Goal: Task Accomplishment & Management: Manage account settings

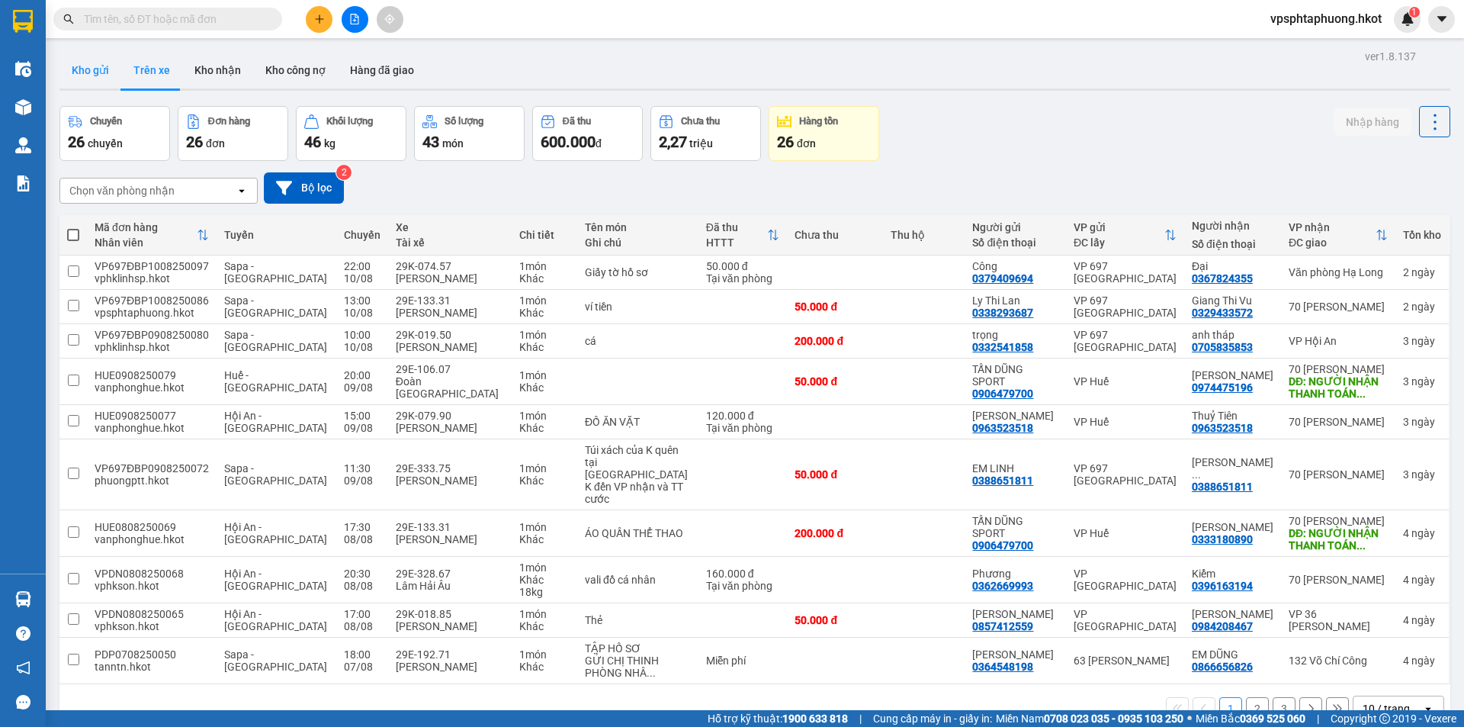
click at [85, 73] on button "Kho gửi" at bounding box center [90, 70] width 62 height 37
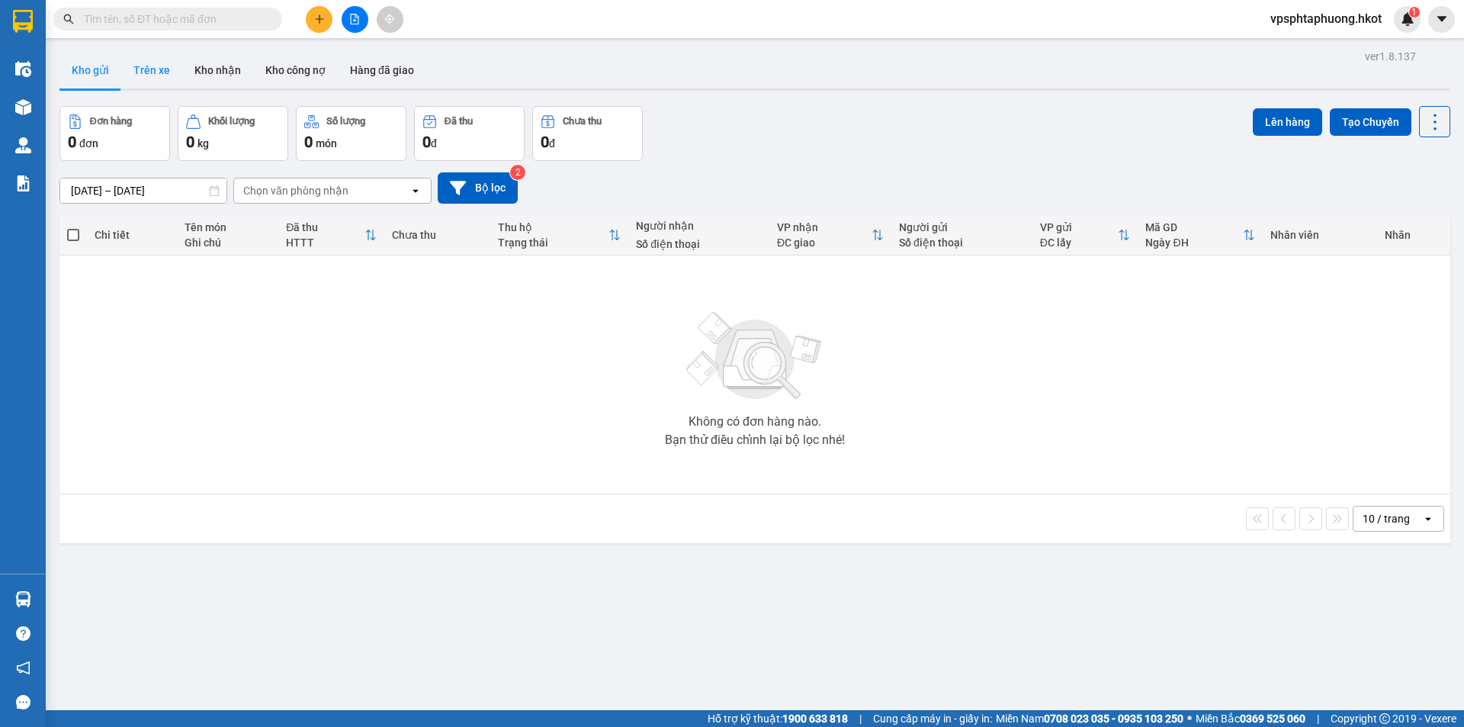
click at [159, 70] on button "Trên xe" at bounding box center [151, 70] width 61 height 37
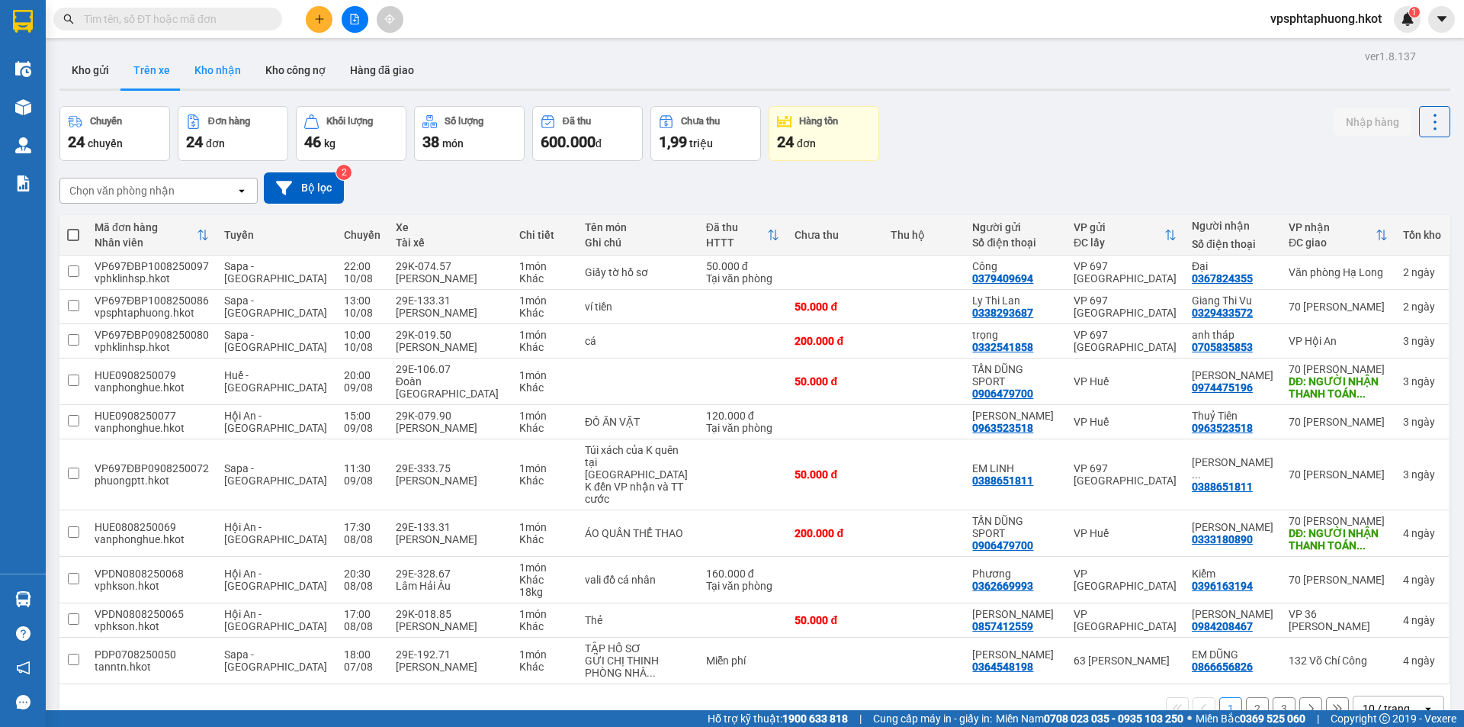
click at [220, 66] on button "Kho nhận" at bounding box center [217, 70] width 71 height 37
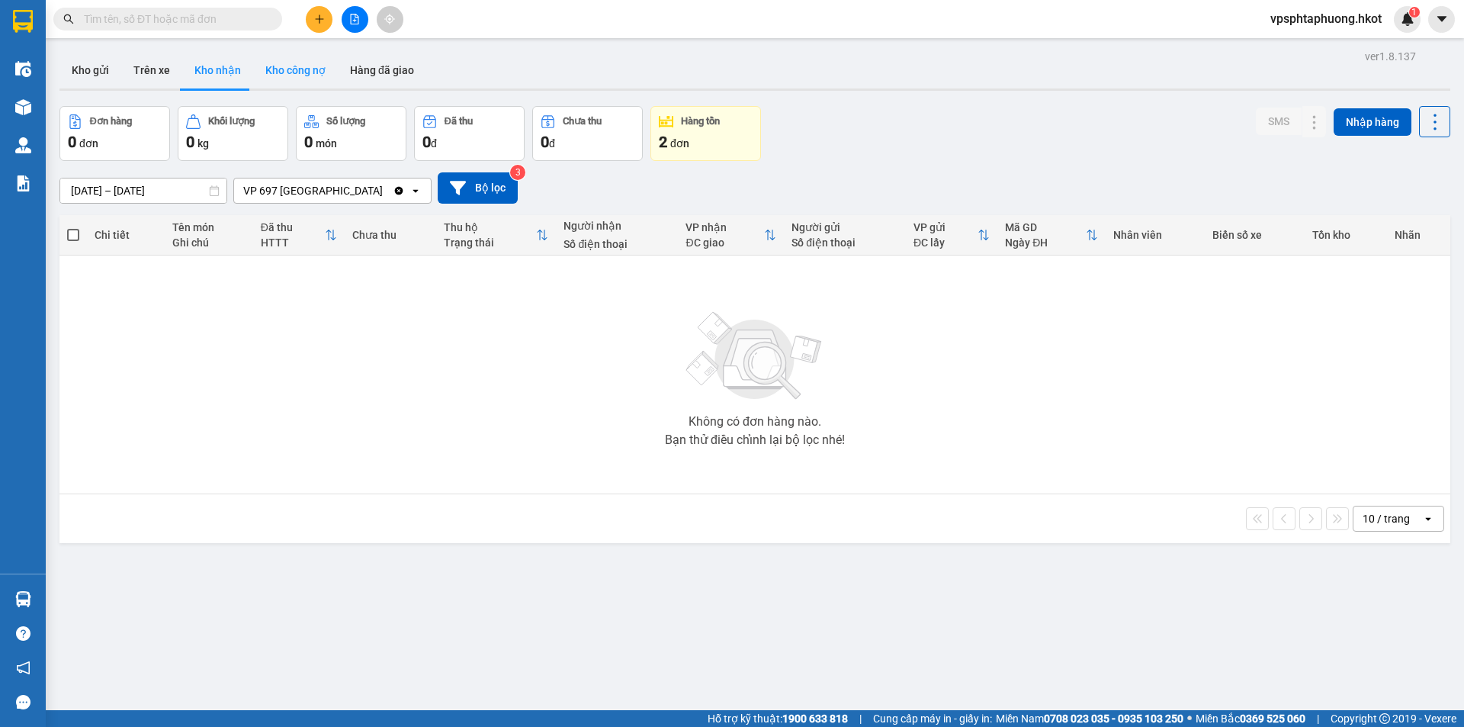
click at [299, 75] on button "Kho công nợ" at bounding box center [295, 70] width 85 height 37
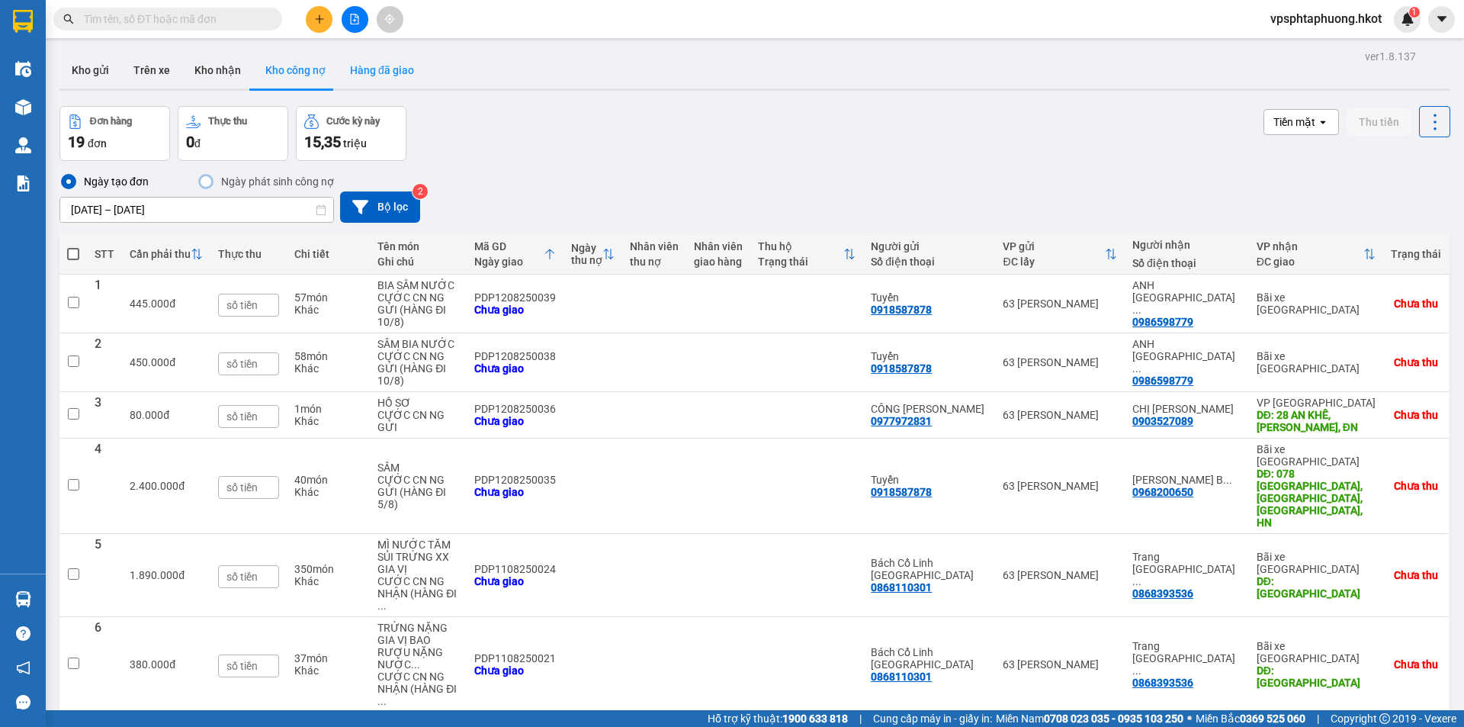
click at [382, 84] on button "Hàng đã giao" at bounding box center [382, 70] width 88 height 37
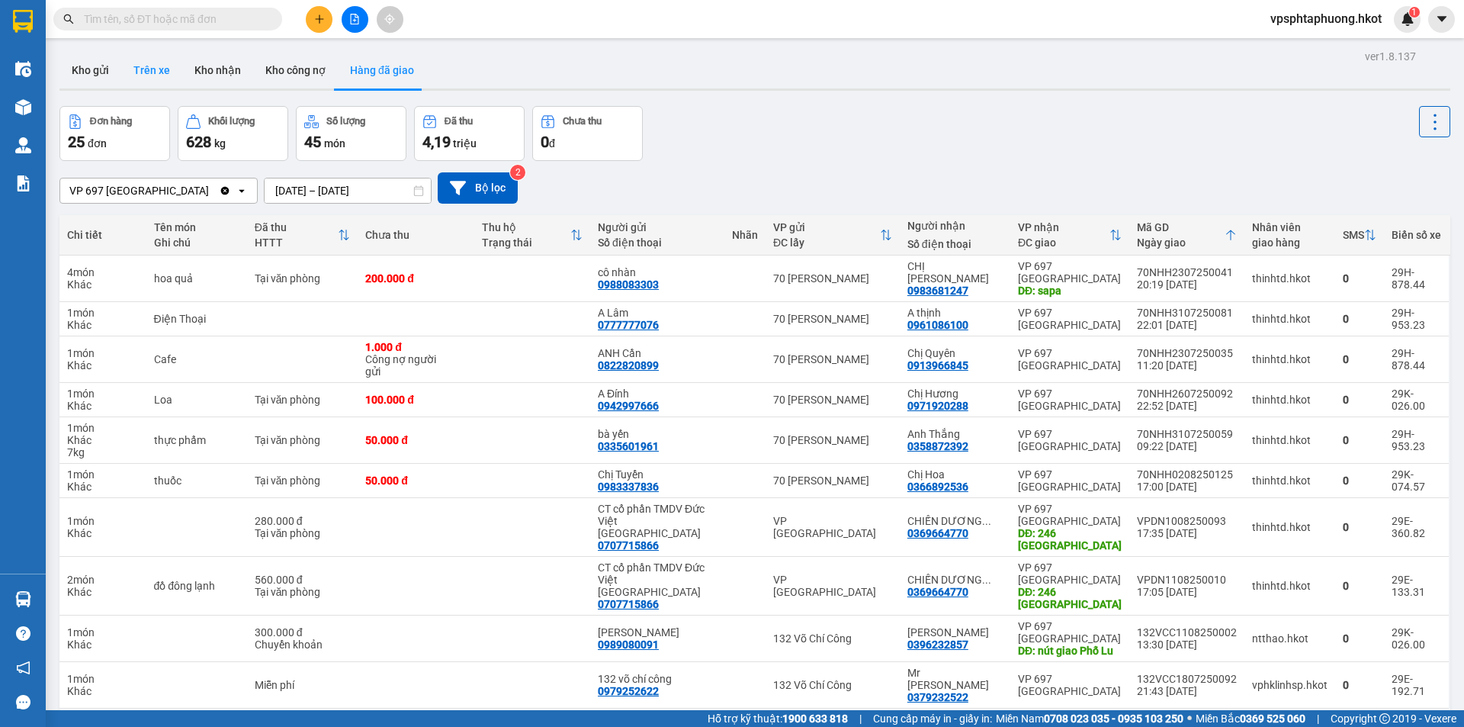
click at [150, 63] on button "Trên xe" at bounding box center [151, 70] width 61 height 37
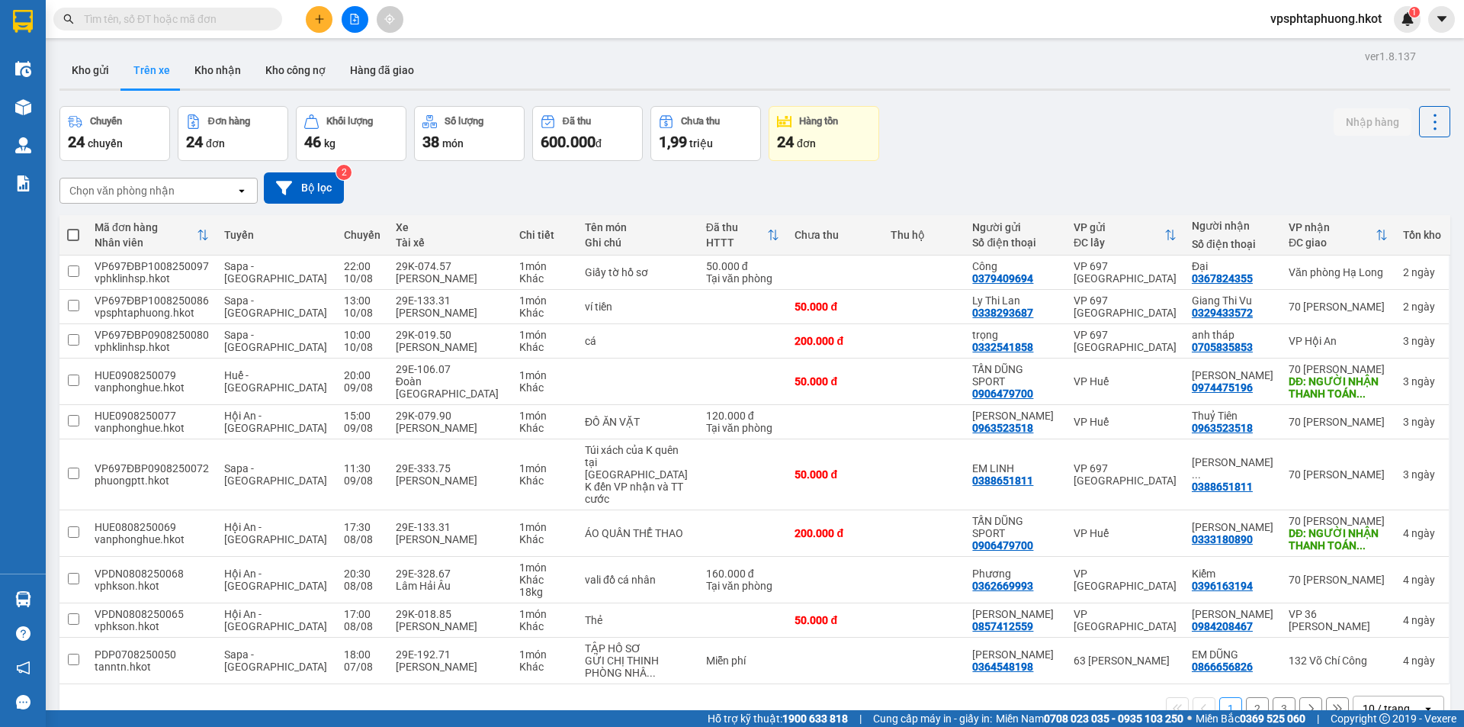
click at [203, 191] on div "Chọn văn phòng nhận" at bounding box center [147, 190] width 175 height 24
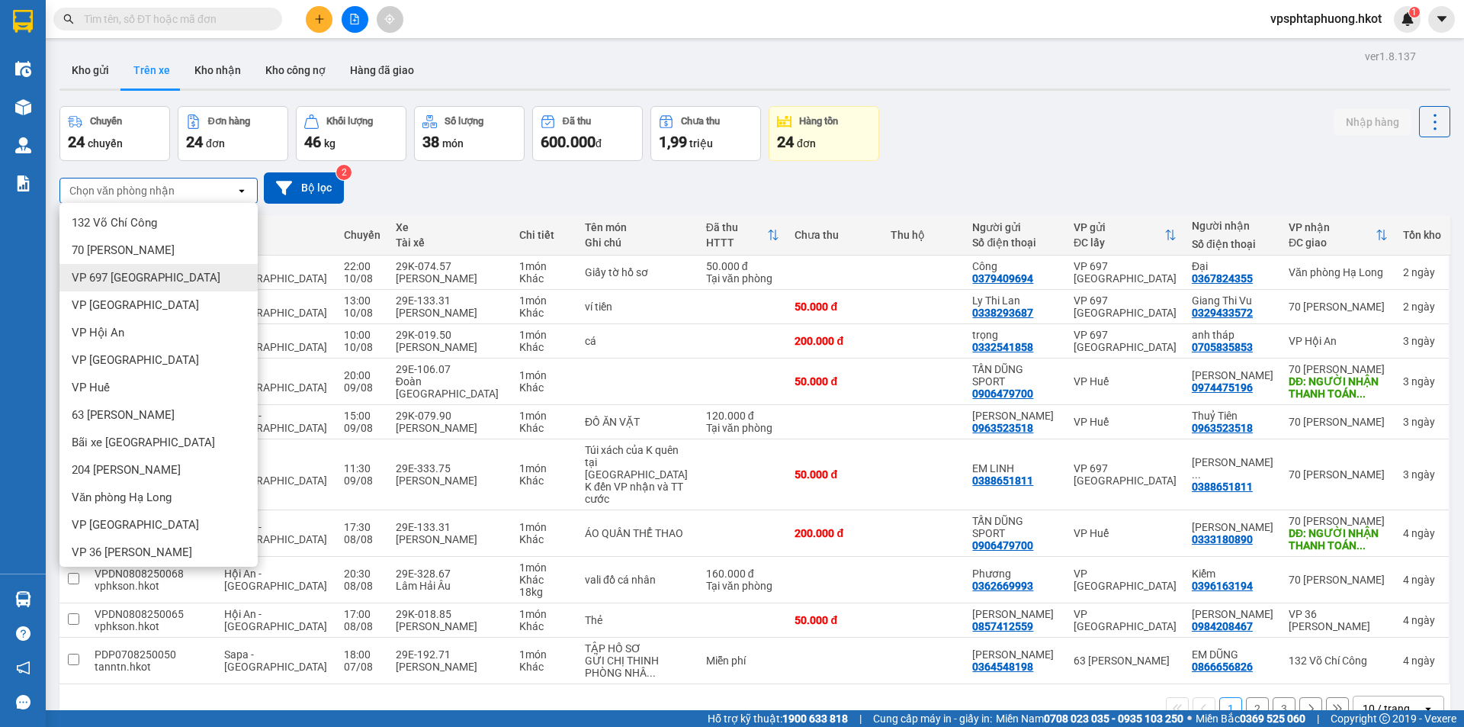
click at [150, 280] on span "VP 697 [GEOGRAPHIC_DATA]" at bounding box center [146, 277] width 149 height 15
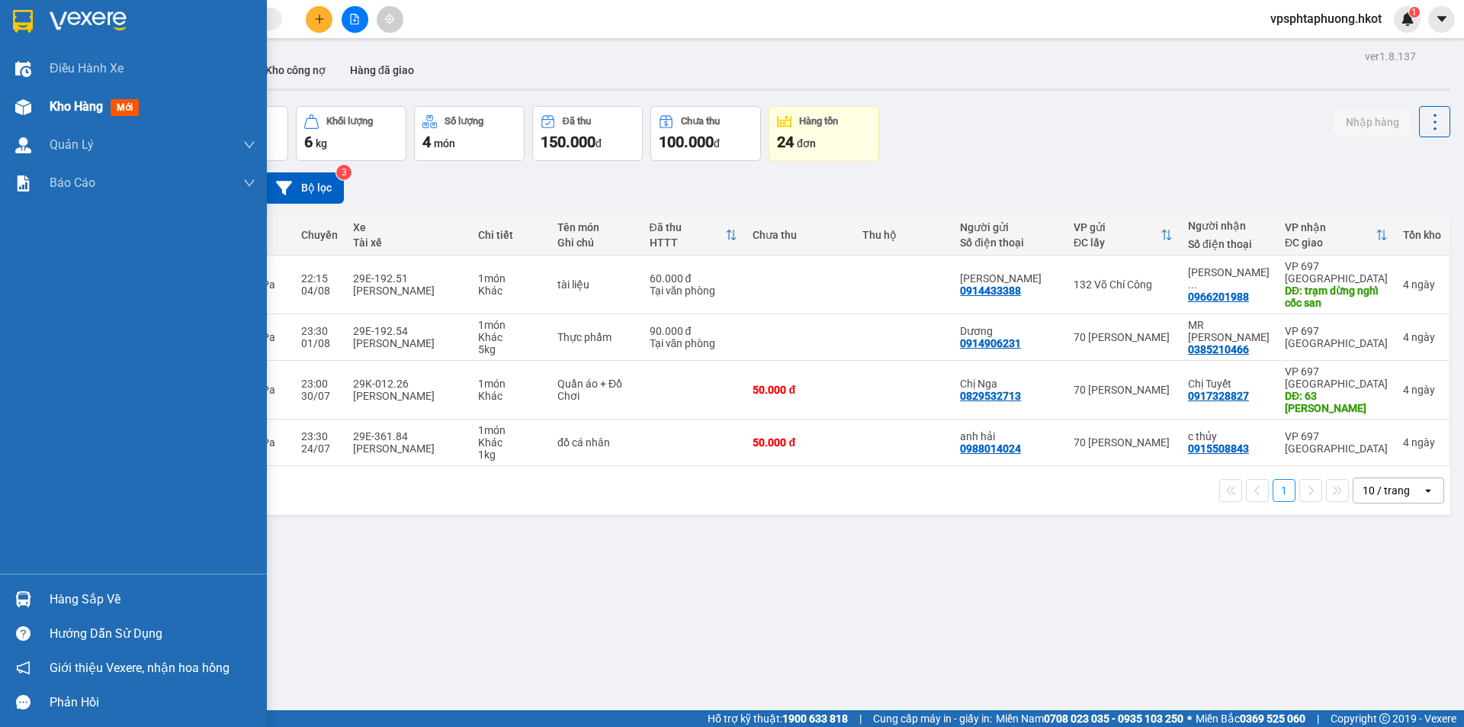
click at [72, 104] on span "Kho hàng" at bounding box center [76, 106] width 53 height 14
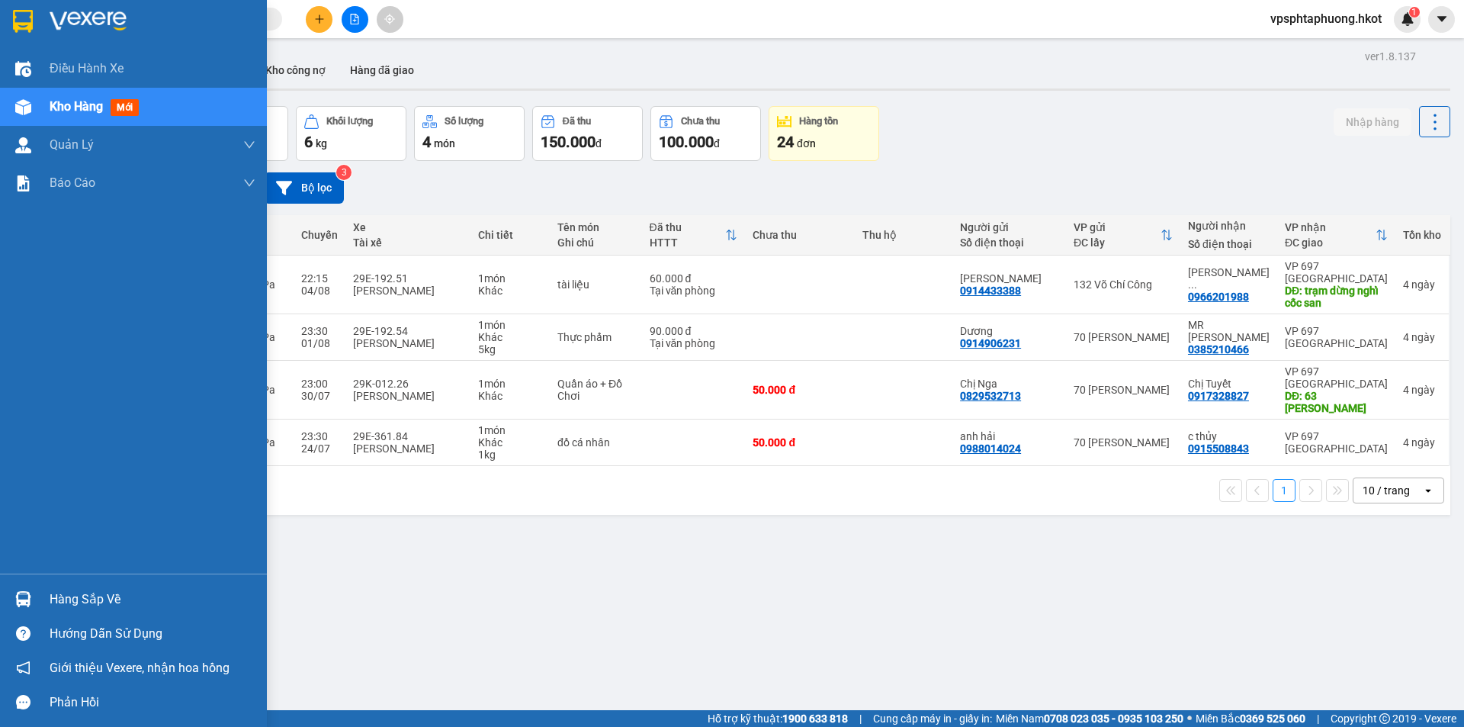
click at [69, 105] on span "Kho hàng" at bounding box center [76, 106] width 53 height 14
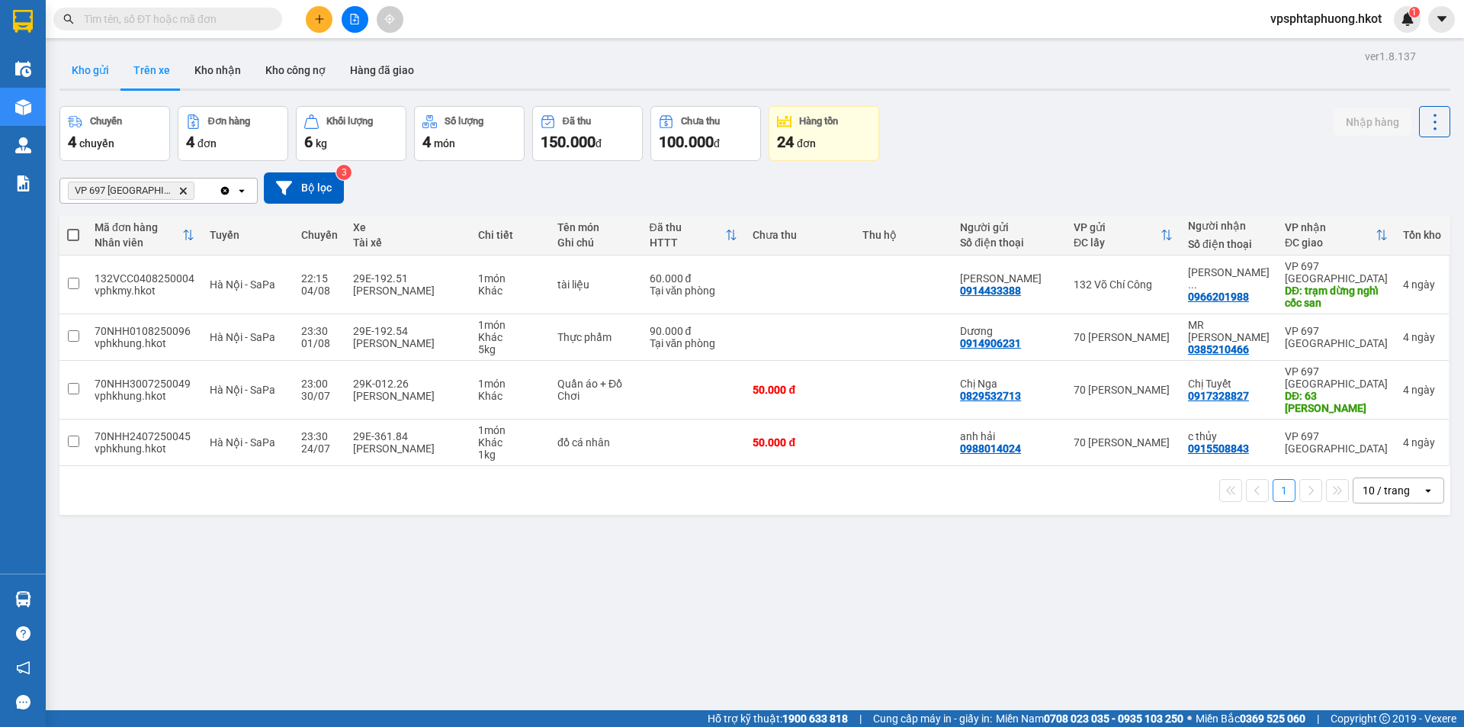
click at [101, 72] on button "Kho gửi" at bounding box center [90, 70] width 62 height 37
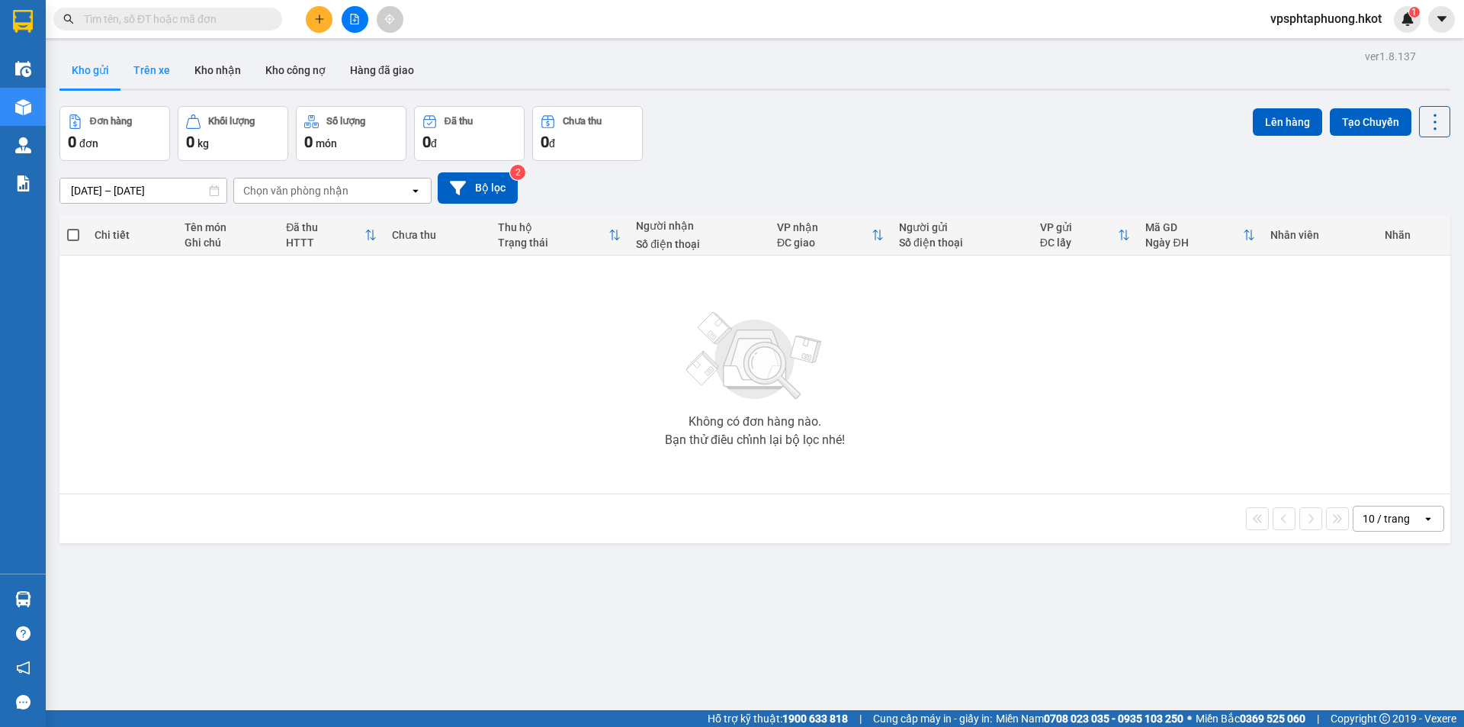
click at [143, 71] on button "Trên xe" at bounding box center [151, 70] width 61 height 37
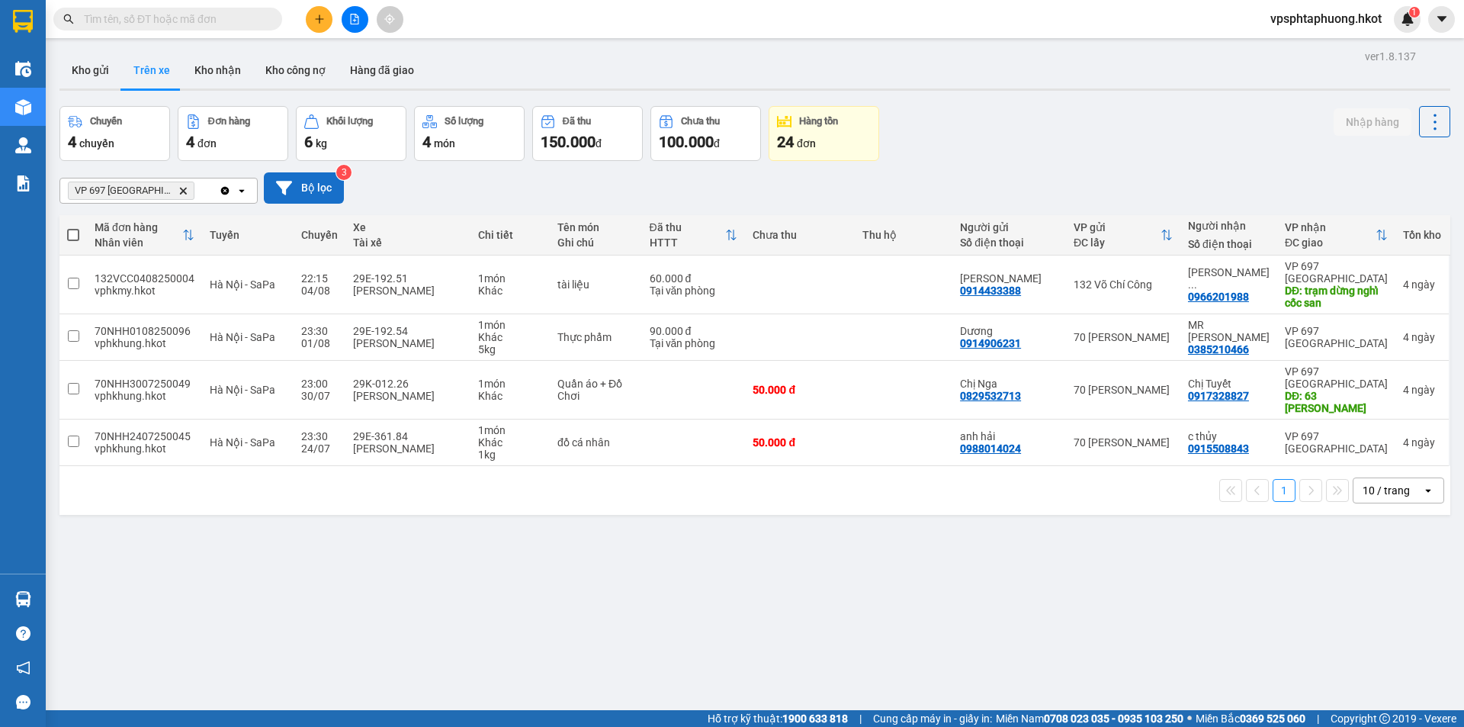
click at [306, 185] on button "Bộ lọc" at bounding box center [304, 187] width 80 height 31
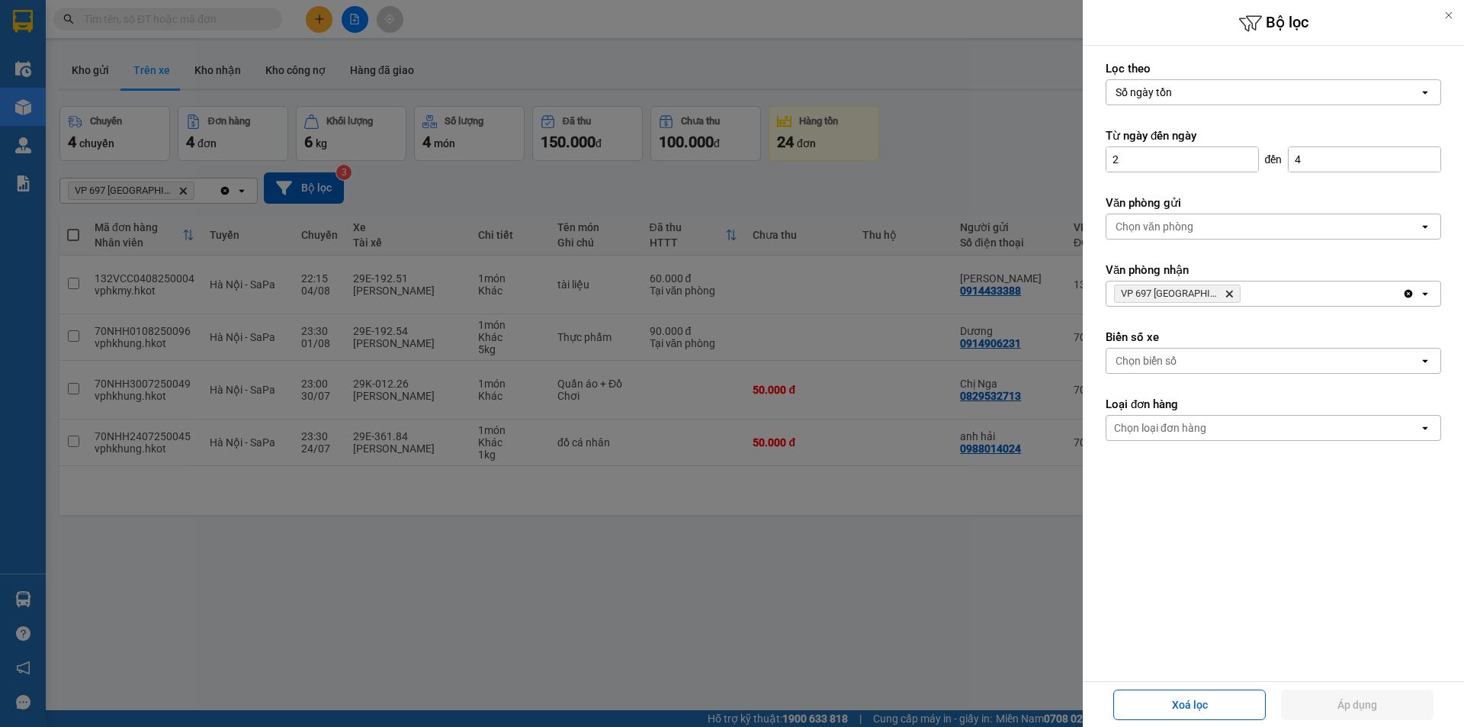
drag, startPoint x: 723, startPoint y: 462, endPoint x: 470, endPoint y: 336, distance: 282.0
click at [720, 462] on div at bounding box center [732, 363] width 1464 height 727
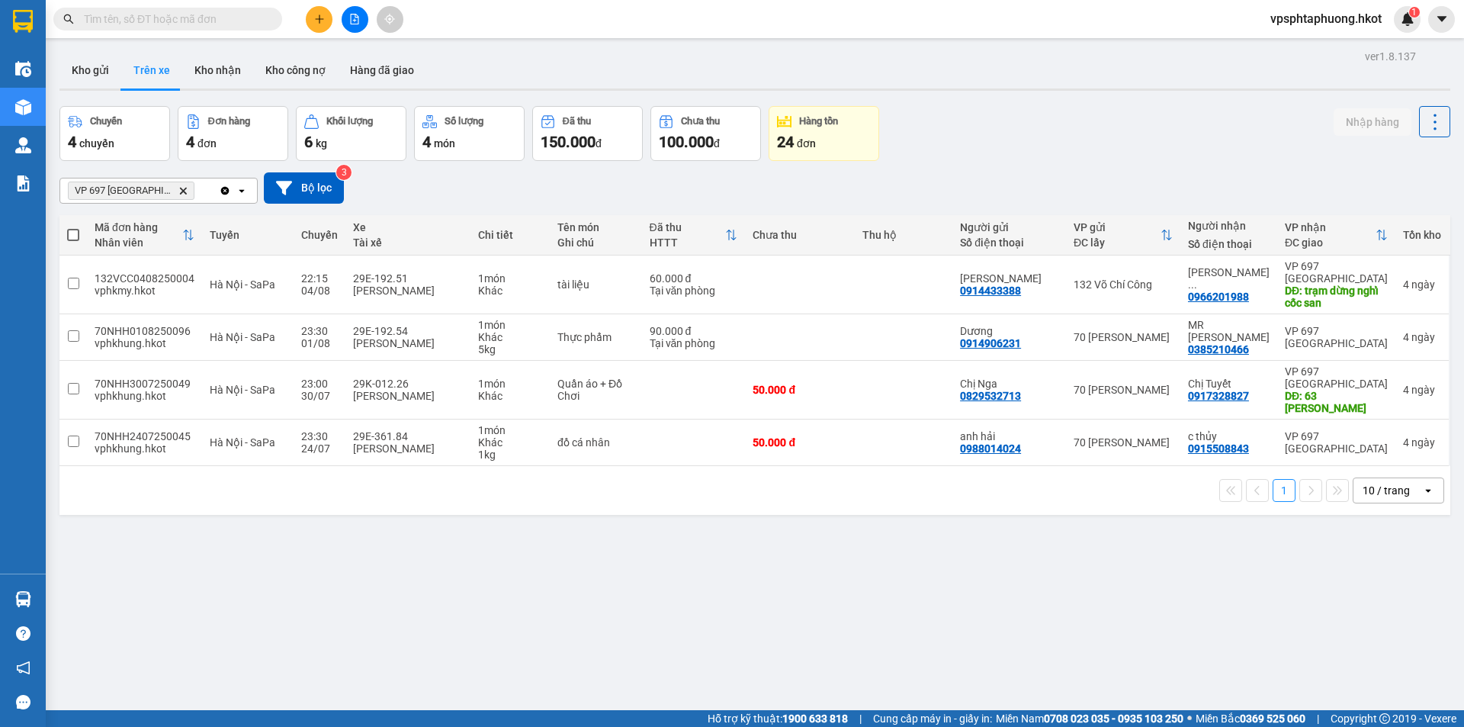
click at [181, 192] on icon "Delete" at bounding box center [182, 190] width 9 height 9
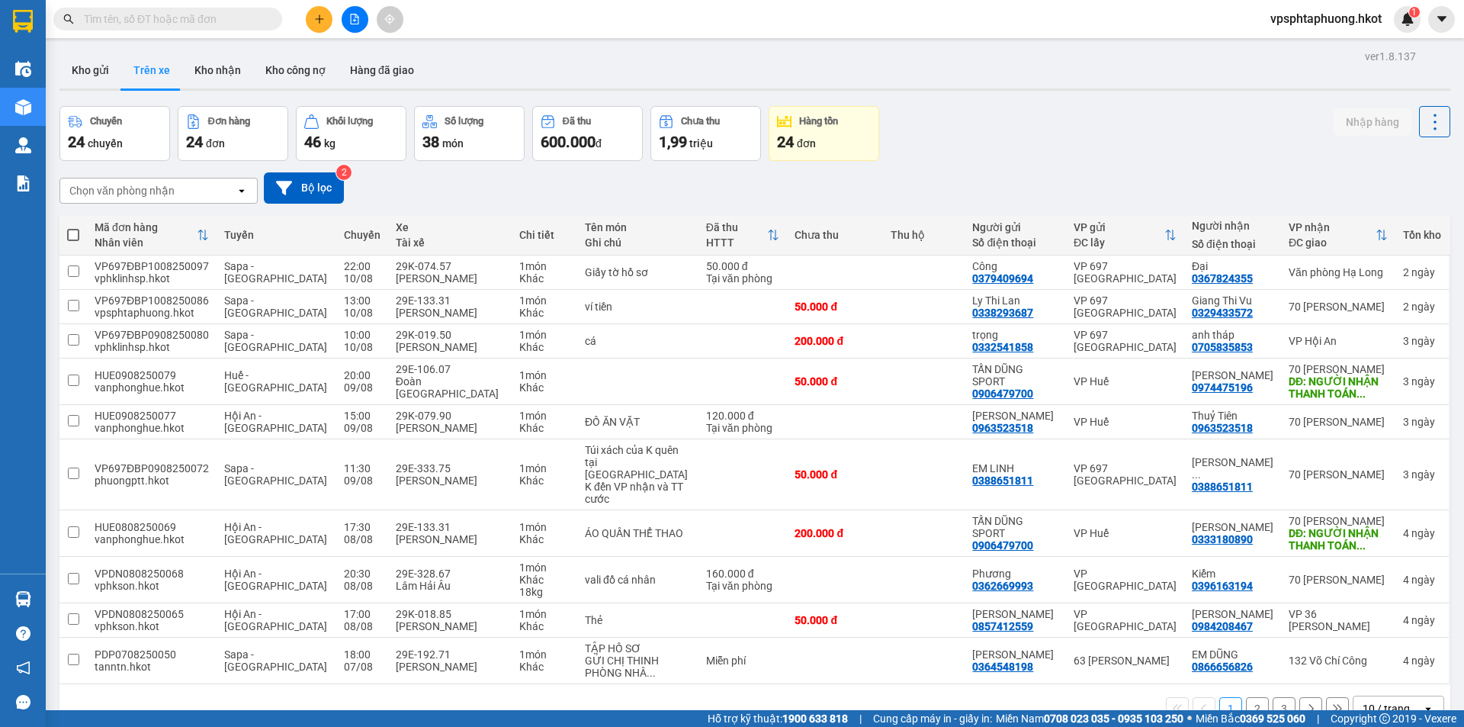
click at [223, 191] on div "Chọn văn phòng nhận" at bounding box center [147, 190] width 175 height 24
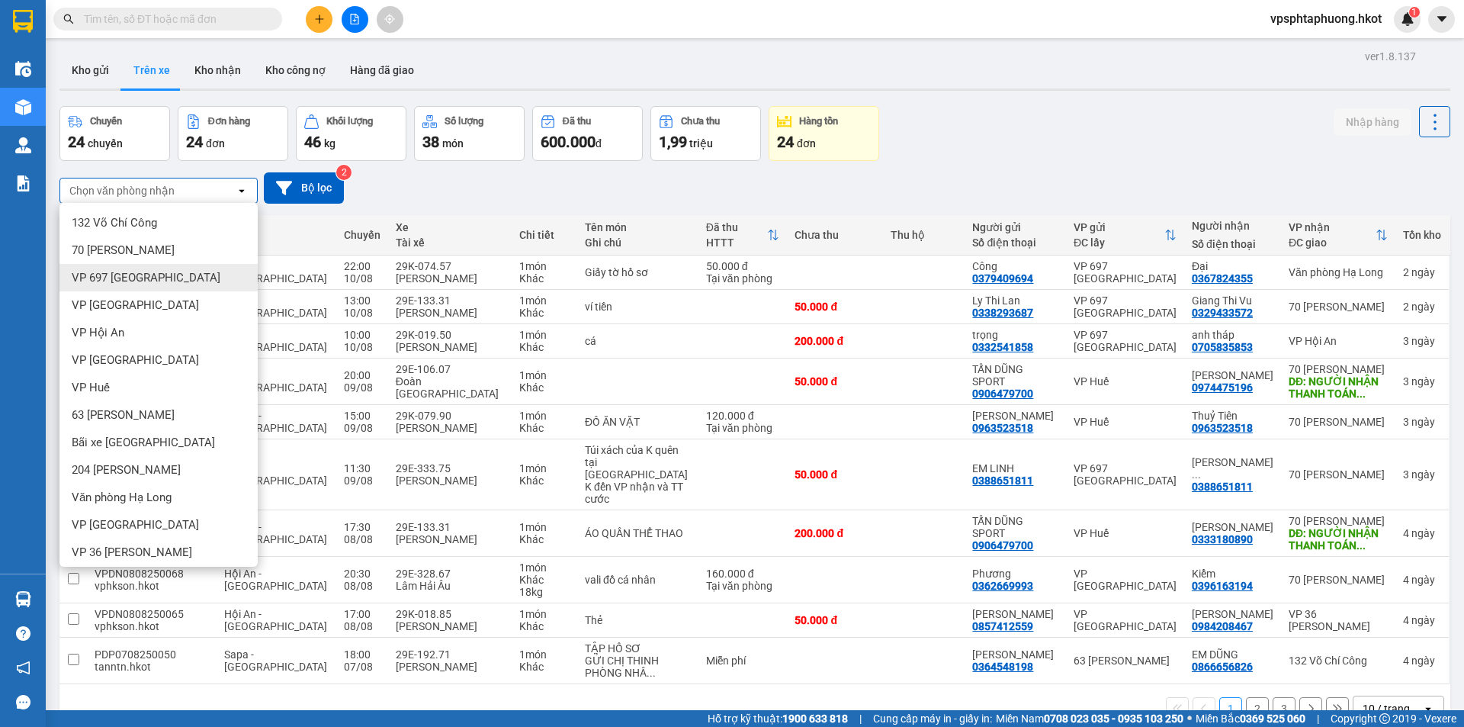
click at [158, 276] on span "VP 697 [GEOGRAPHIC_DATA]" at bounding box center [146, 277] width 149 height 15
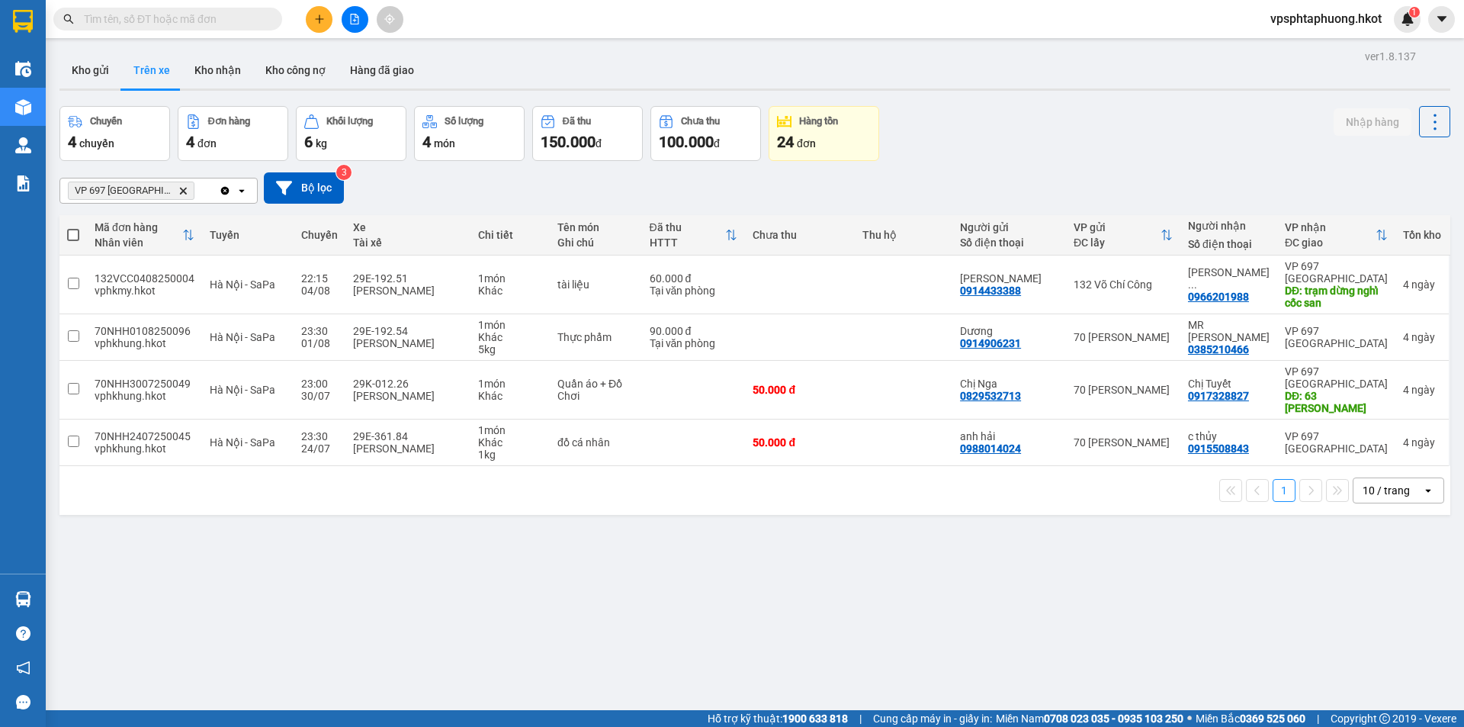
click at [198, 23] on input "text" at bounding box center [174, 19] width 180 height 17
click at [238, 20] on input "text" at bounding box center [174, 19] width 180 height 17
click at [214, 27] on span at bounding box center [167, 19] width 229 height 23
click at [222, 24] on input "text" at bounding box center [174, 19] width 180 height 17
click at [222, 21] on input "text" at bounding box center [174, 19] width 180 height 17
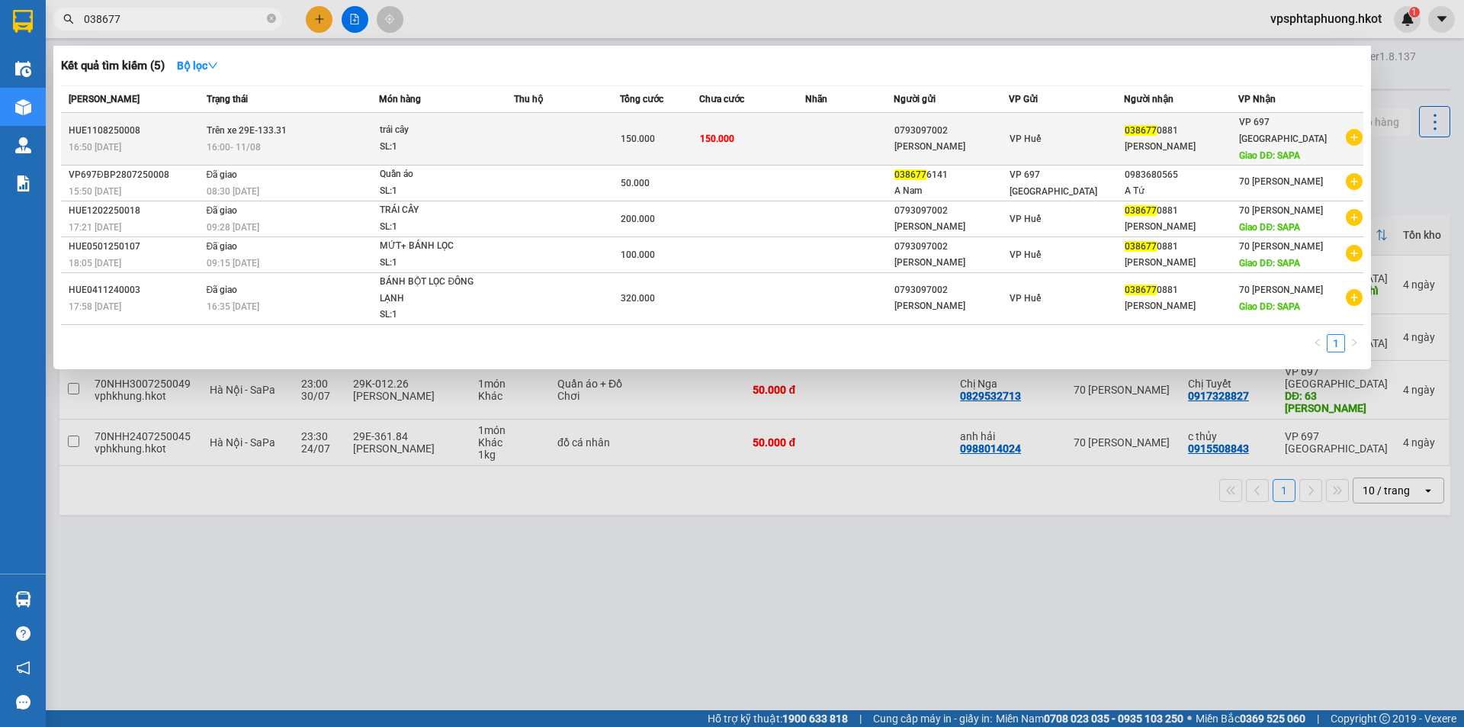
type input "038677"
click at [763, 127] on td "150.000" at bounding box center [752, 139] width 106 height 53
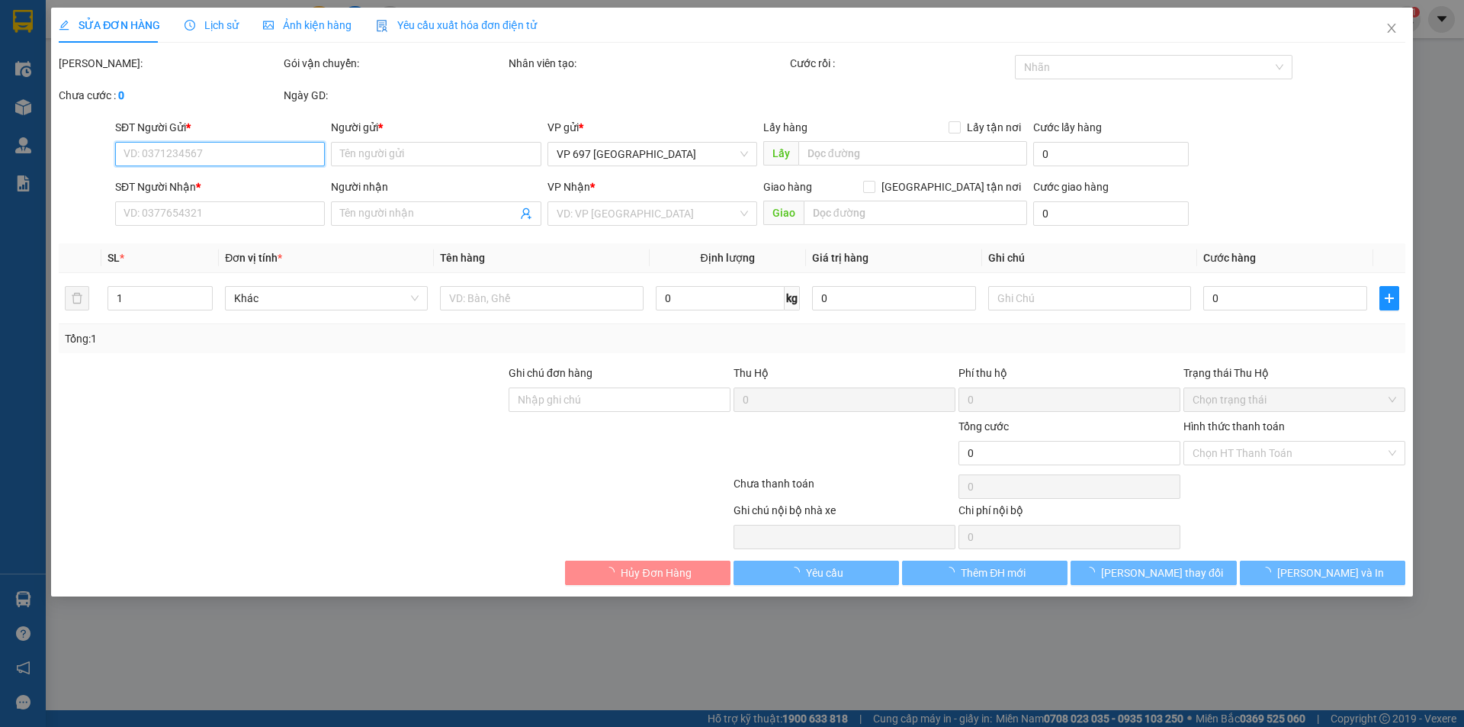
type input "0793097002"
type input "[PERSON_NAME]"
type input "0386770881"
type input "[PERSON_NAME]"
type input "SAPA"
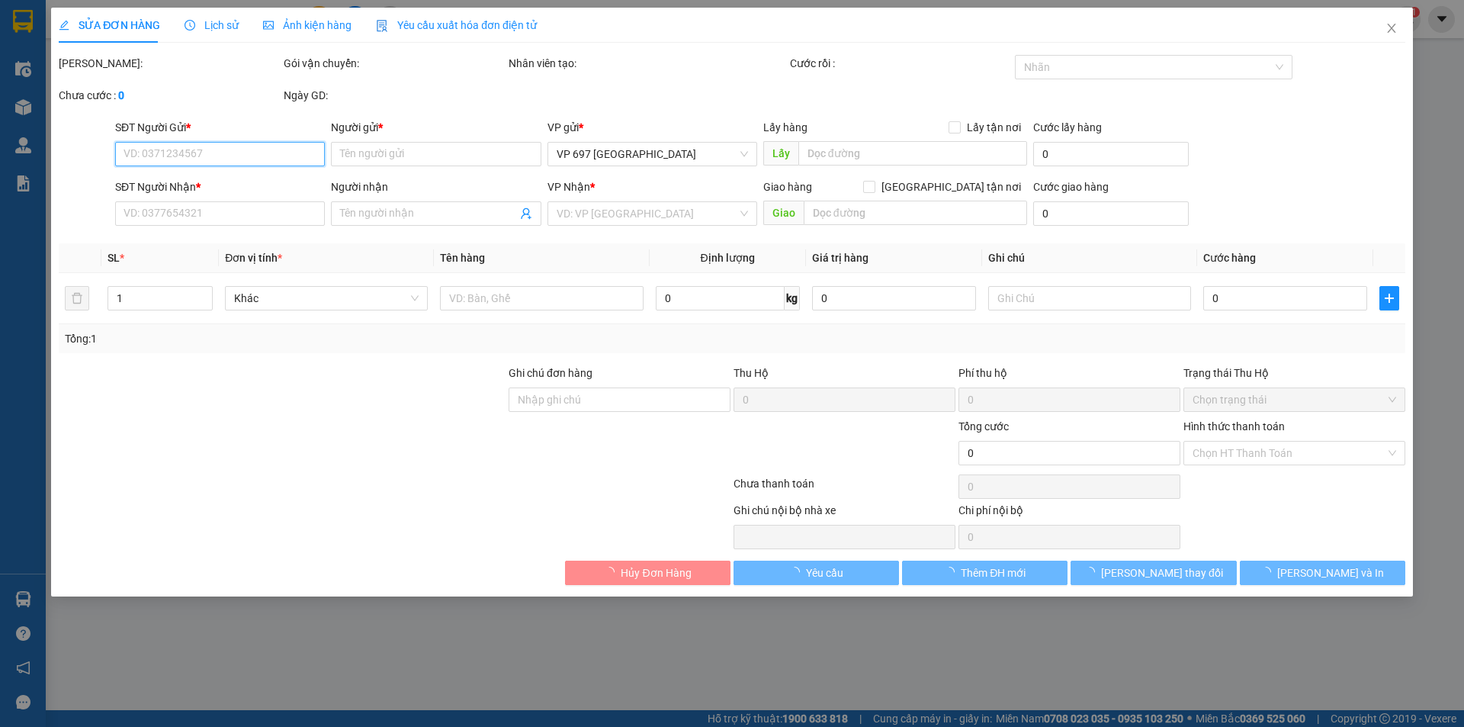
type input "150.000"
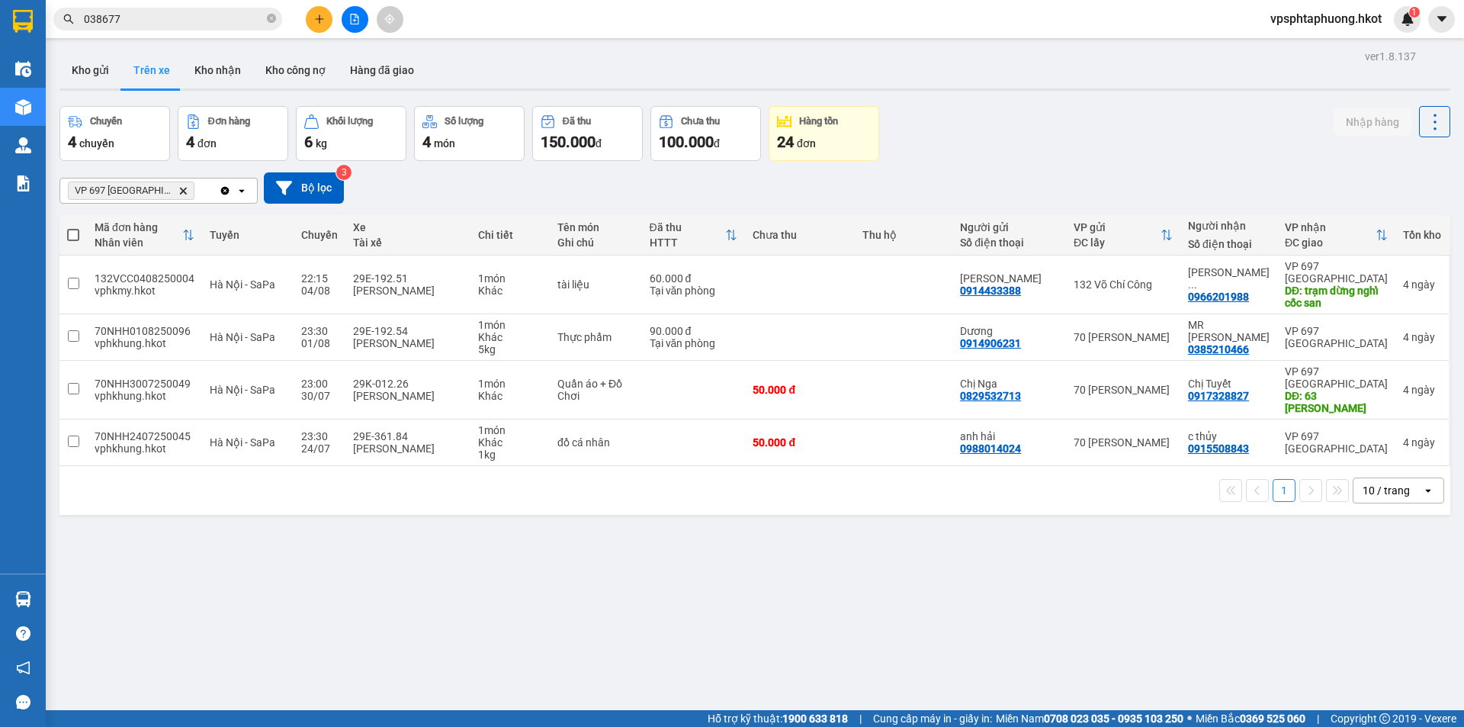
click at [143, 15] on input "038677" at bounding box center [174, 19] width 180 height 17
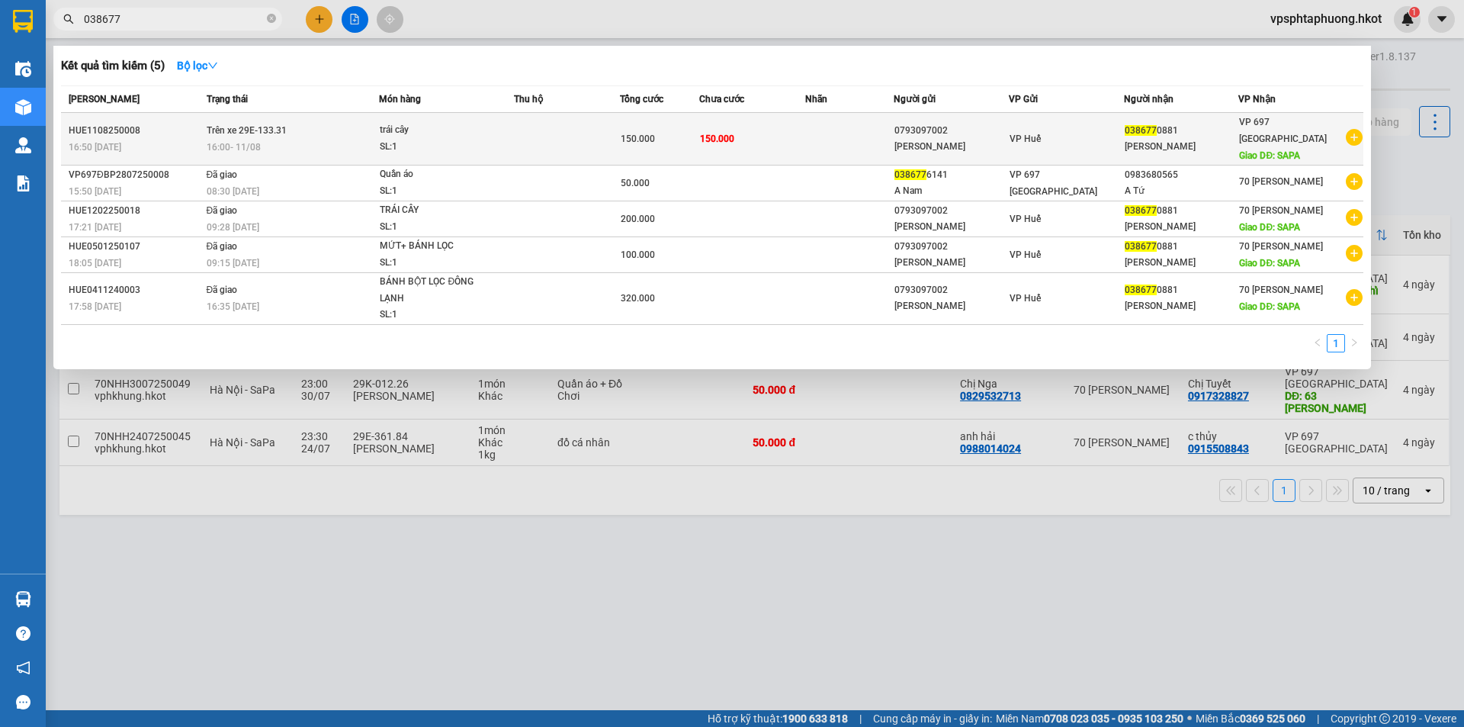
click at [766, 130] on td "150.000" at bounding box center [752, 139] width 106 height 53
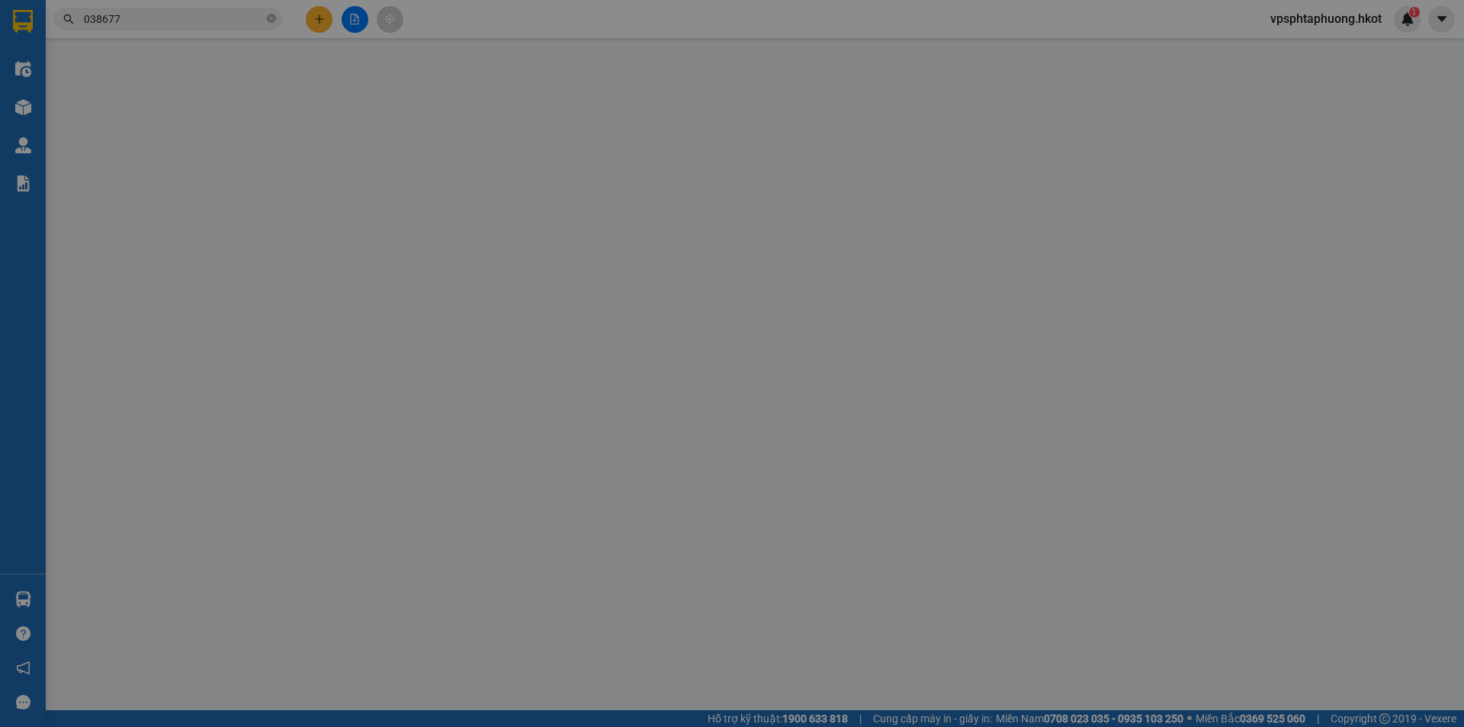
type input "0793097002"
type input "[PERSON_NAME]"
type input "0386770881"
type input "[PERSON_NAME]"
type input "SAPA"
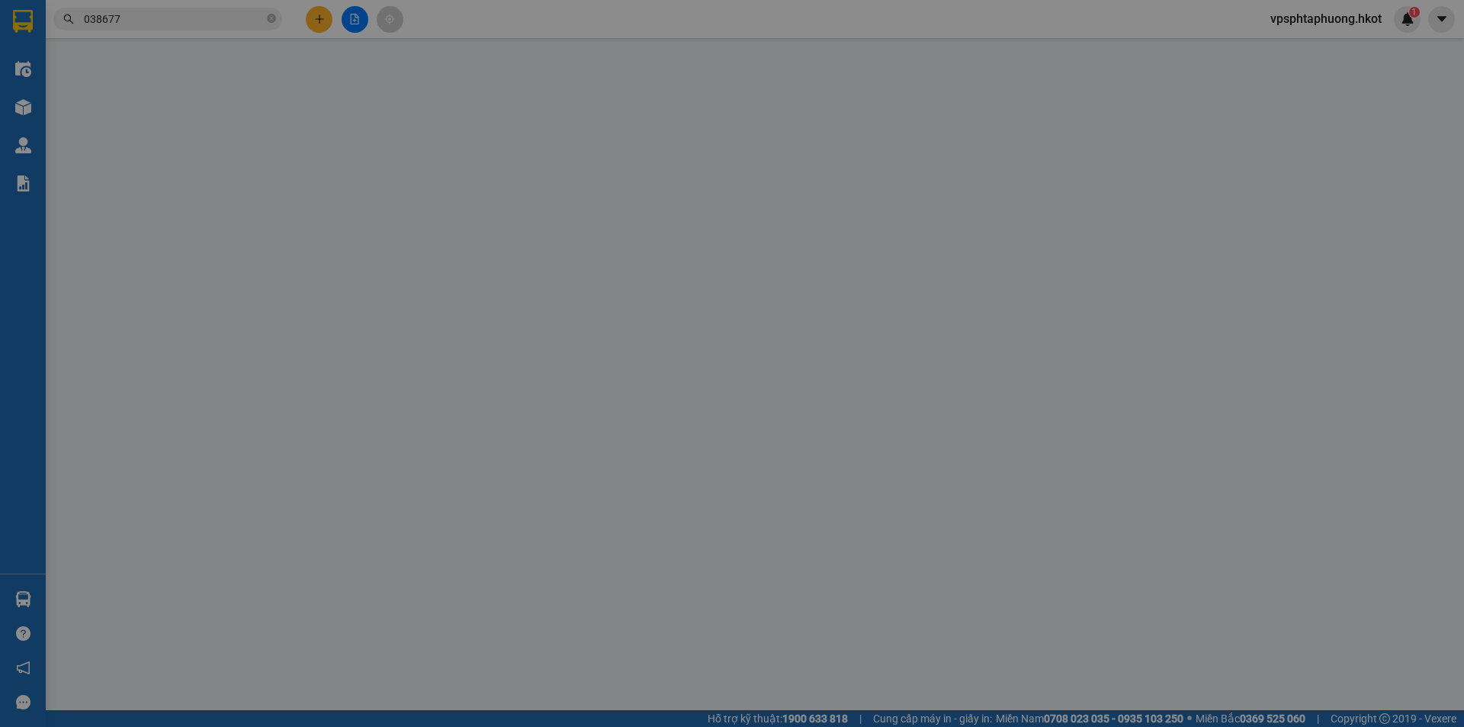
type input "150.000"
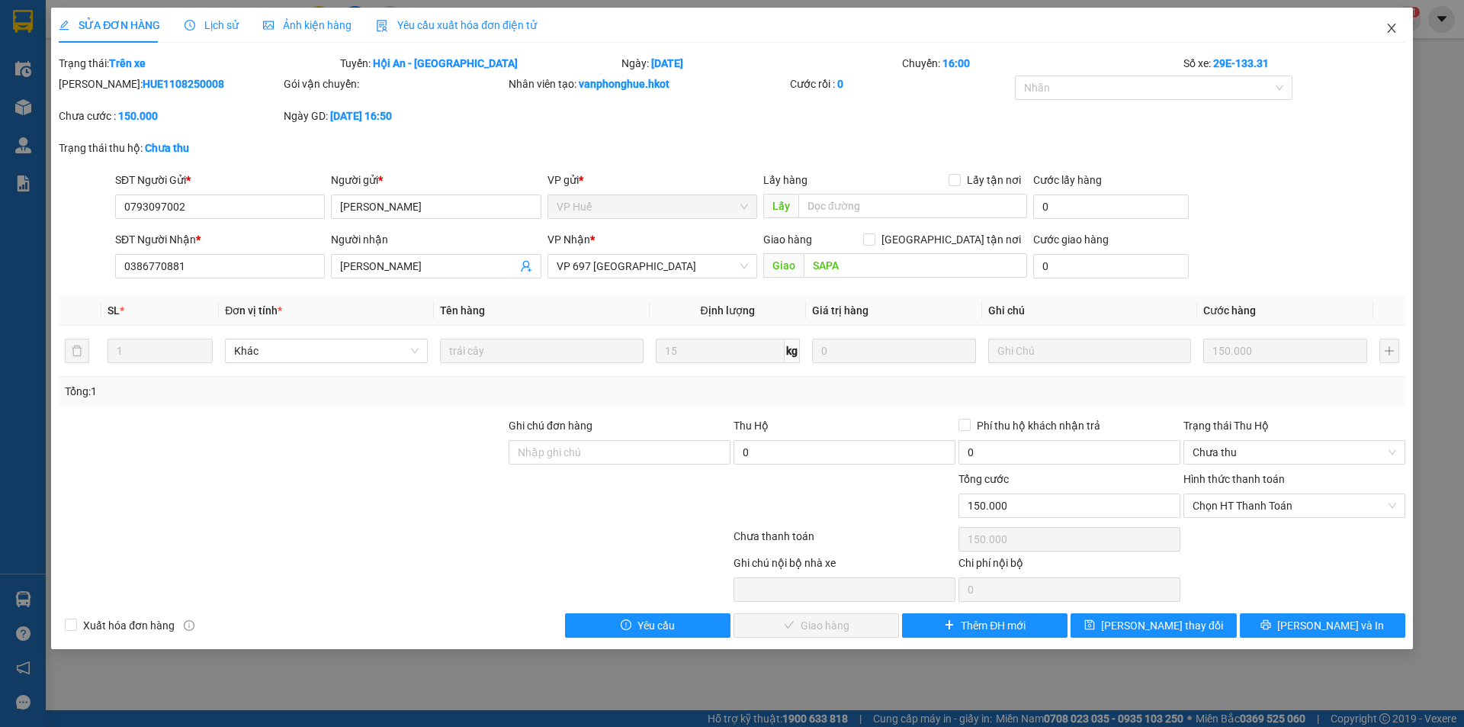
click at [1384, 23] on span "Close" at bounding box center [1391, 29] width 43 height 43
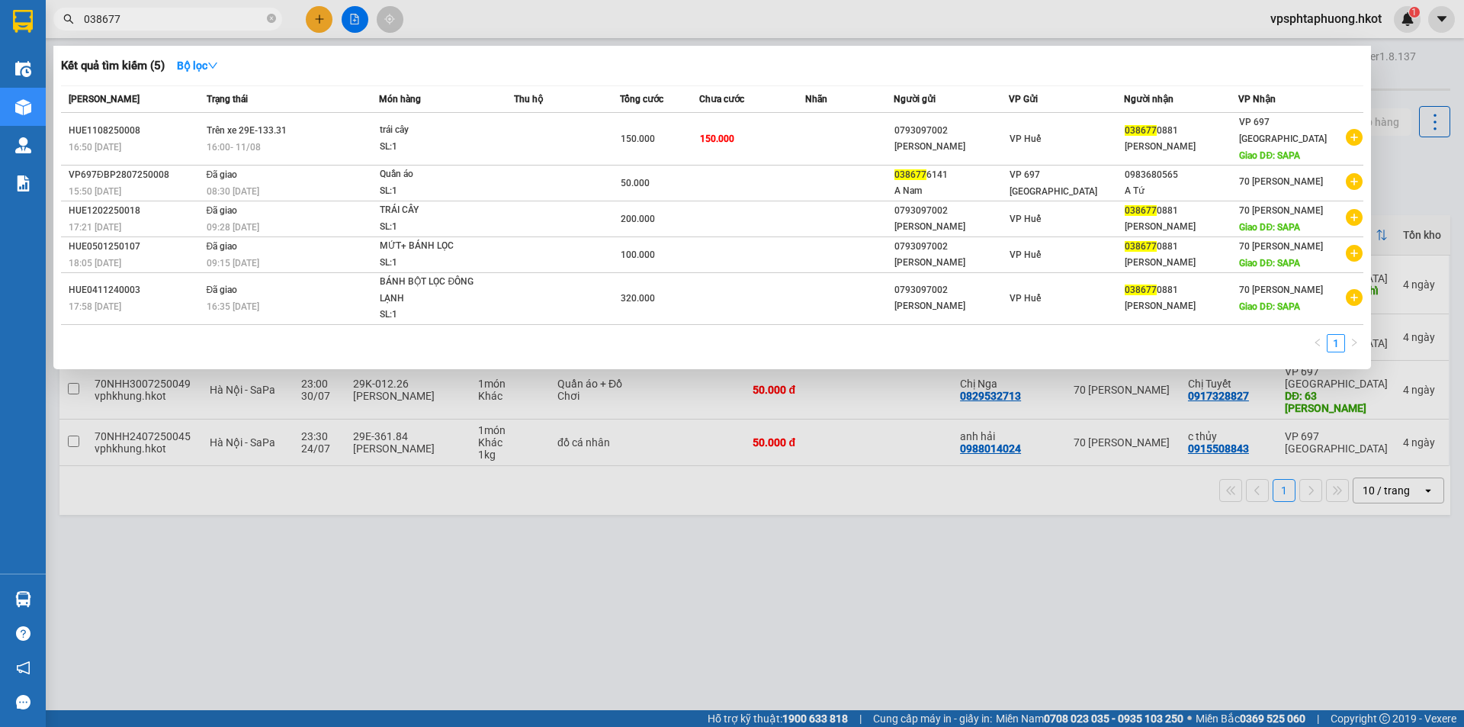
click at [205, 24] on input "038677" at bounding box center [174, 19] width 180 height 17
click at [590, 459] on div at bounding box center [732, 363] width 1464 height 727
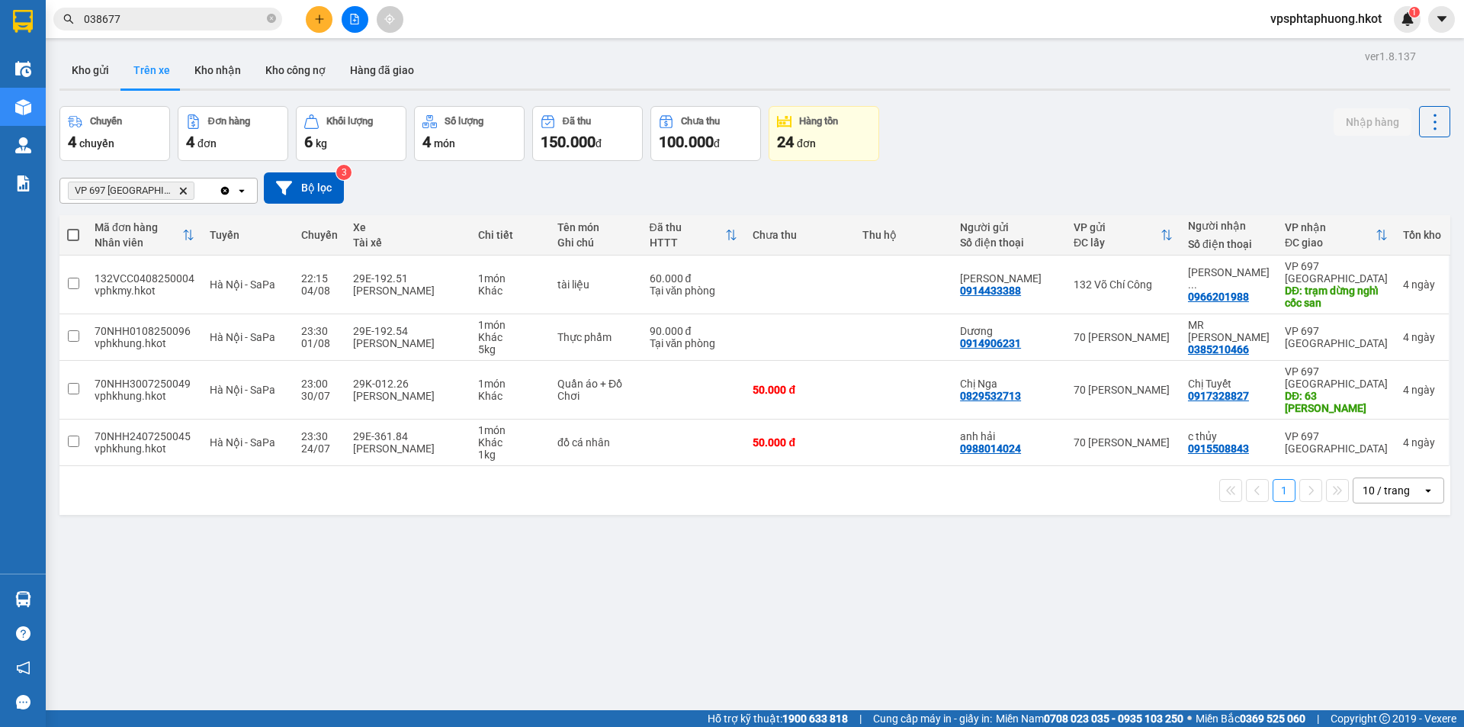
click at [219, 21] on input "038677" at bounding box center [174, 19] width 180 height 17
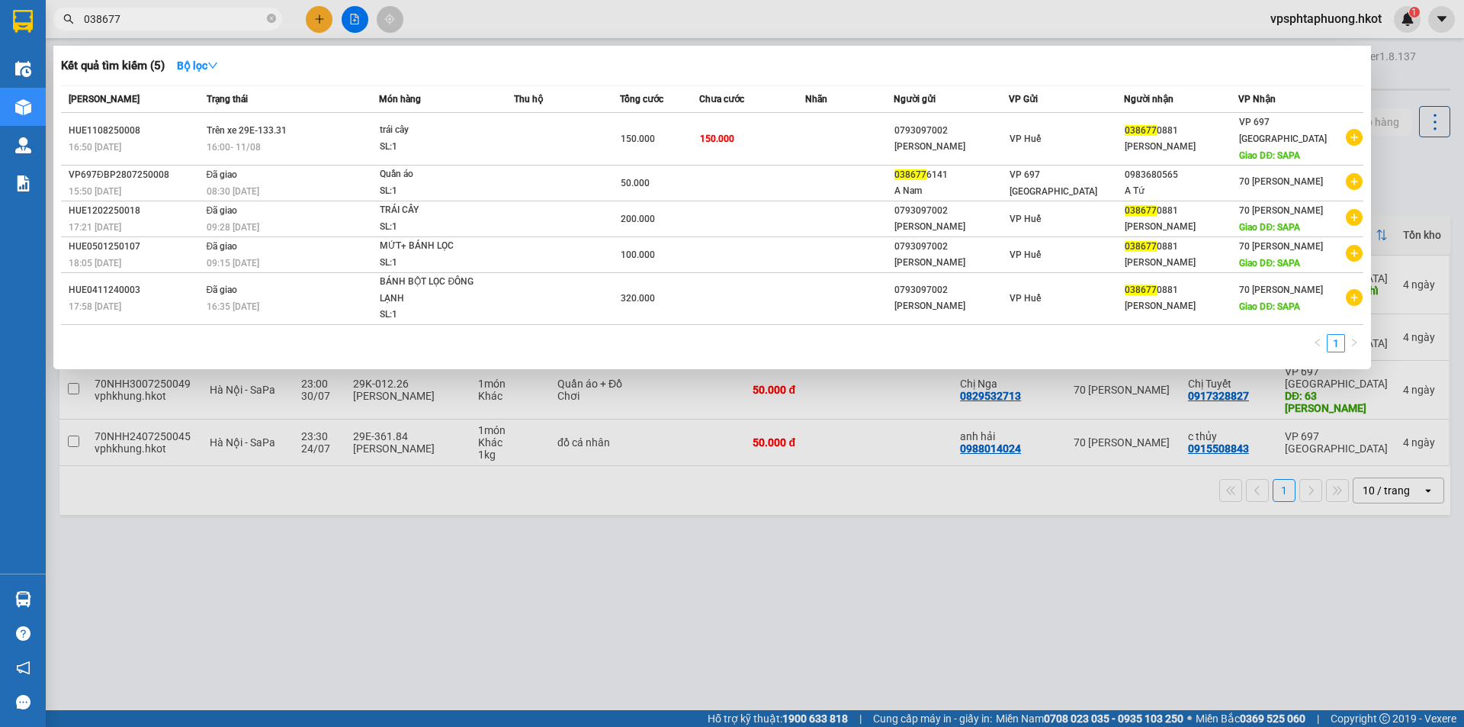
click at [219, 21] on input "038677" at bounding box center [174, 19] width 180 height 17
click at [575, 533] on div at bounding box center [732, 363] width 1464 height 727
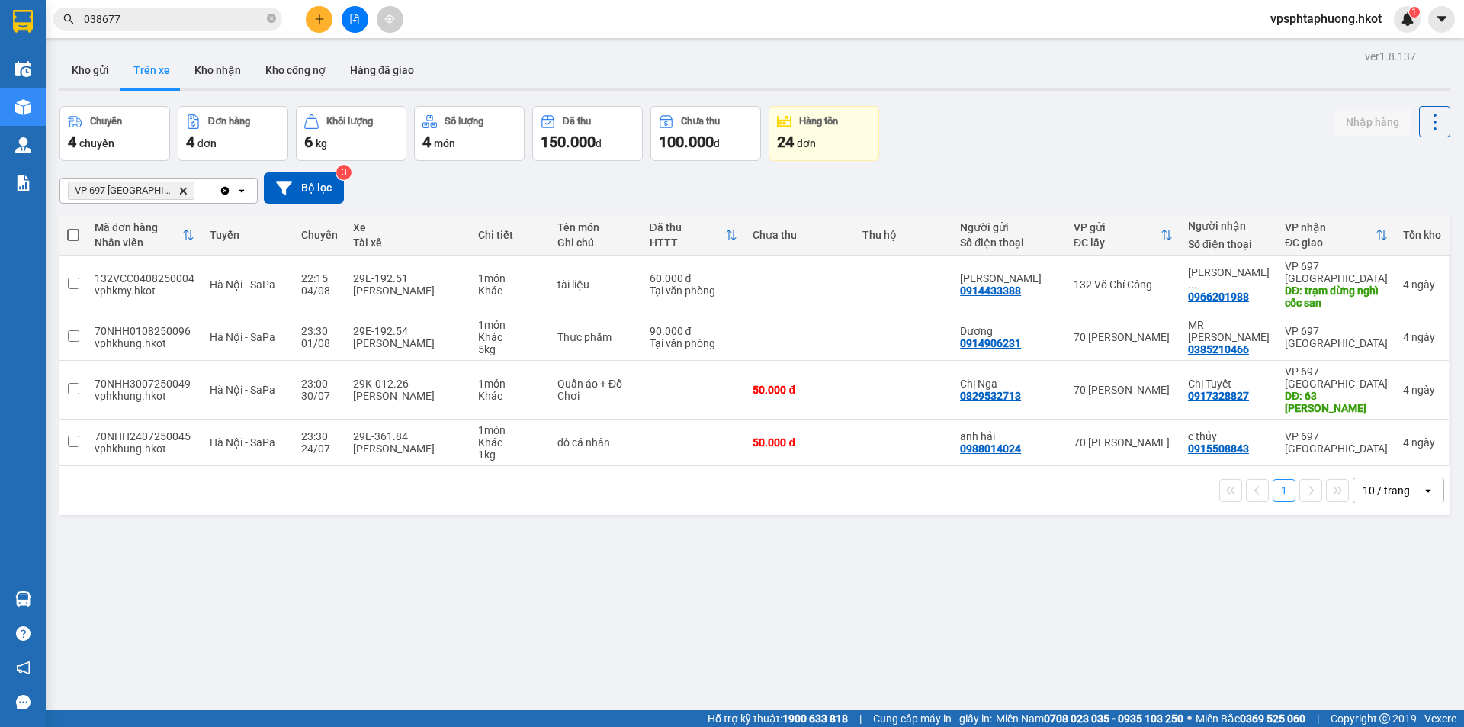
click at [118, 136] on div "4 chuyến" at bounding box center [115, 141] width 94 height 21
click at [208, 135] on div "4 đơn" at bounding box center [233, 141] width 94 height 21
click at [46, 137] on main "ver 1.8.137 Kho gửi Trên xe Kho nhận Kho công nợ Hàng đã giao Chuyến 4 chuyến Đ…" at bounding box center [732, 355] width 1464 height 710
click at [106, 140] on span "chuyến" at bounding box center [96, 143] width 35 height 12
click at [199, 56] on button "Kho nhận" at bounding box center [217, 70] width 71 height 37
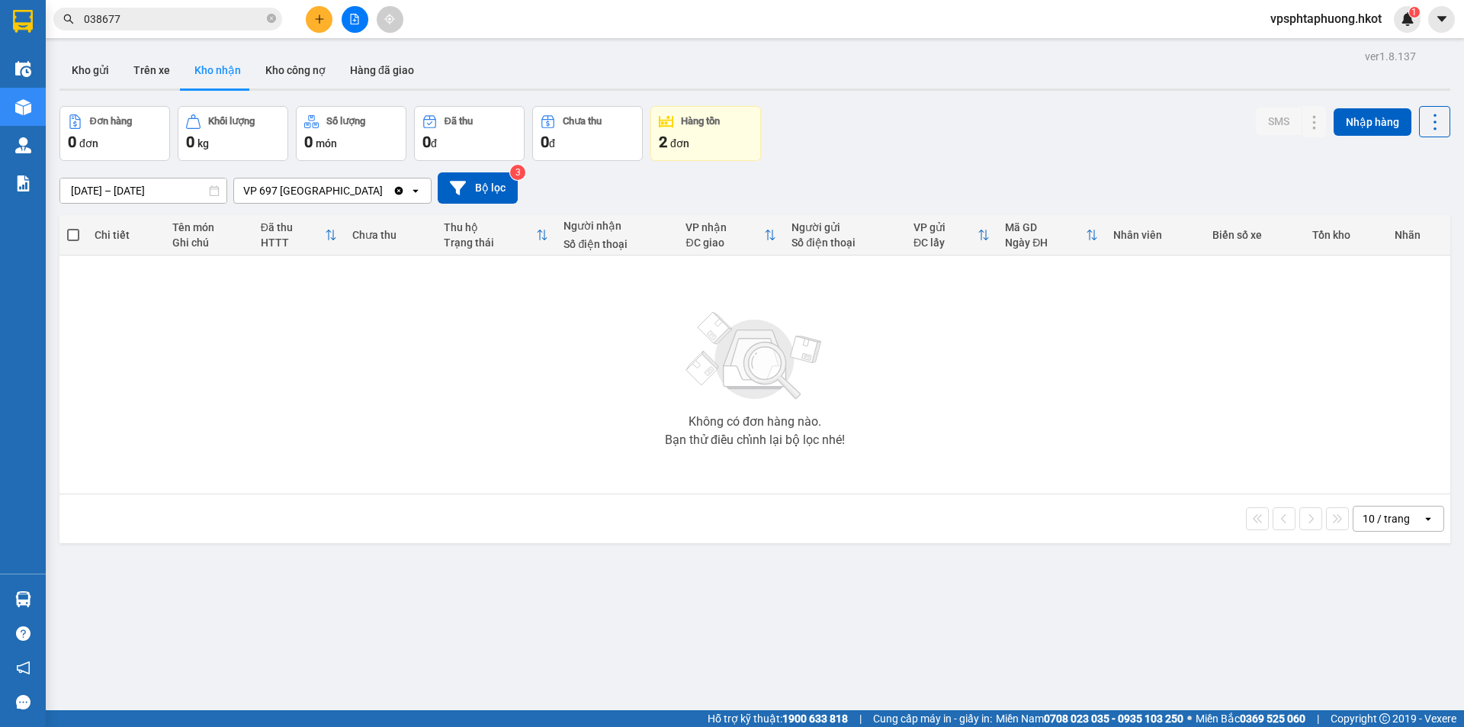
click at [328, 188] on div "VP 697 [GEOGRAPHIC_DATA]" at bounding box center [313, 190] width 140 height 15
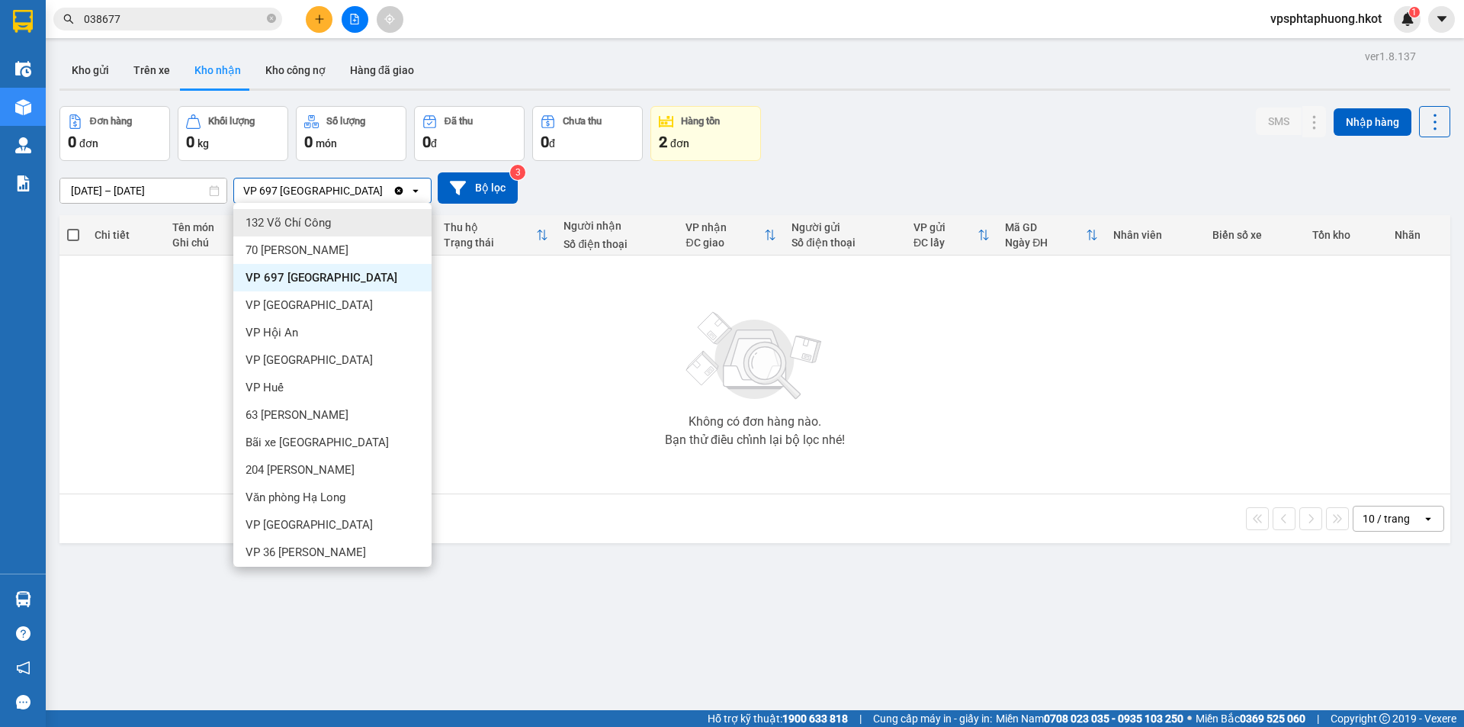
click at [172, 322] on div "Không có đơn hàng nào. Bạn thử điều chỉnh lại bộ lọc nhé!" at bounding box center [754, 374] width 1375 height 229
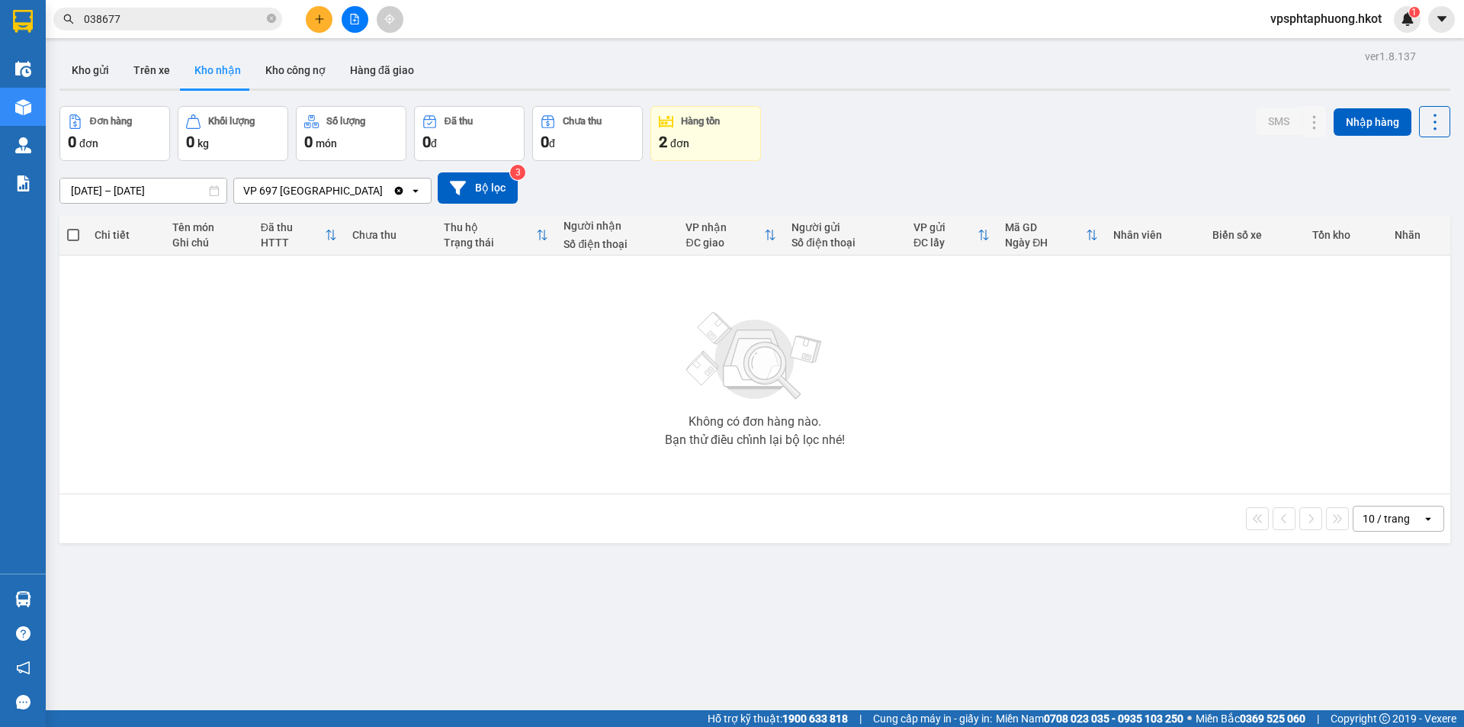
click at [183, 194] on input "[DATE] – [DATE]" at bounding box center [143, 190] width 166 height 24
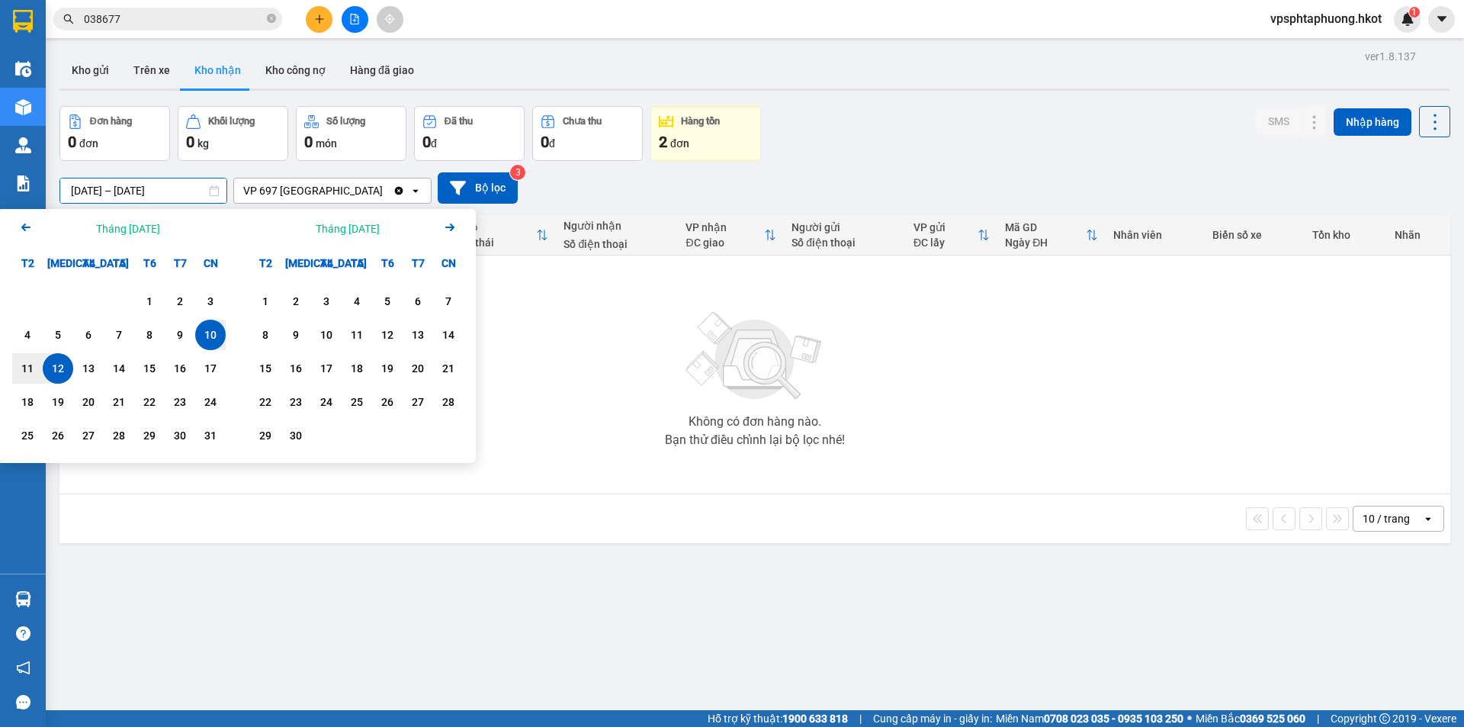
click at [576, 467] on div "Không có đơn hàng nào. Bạn thử điều chỉnh lại bộ lọc nhé!" at bounding box center [754, 374] width 1375 height 229
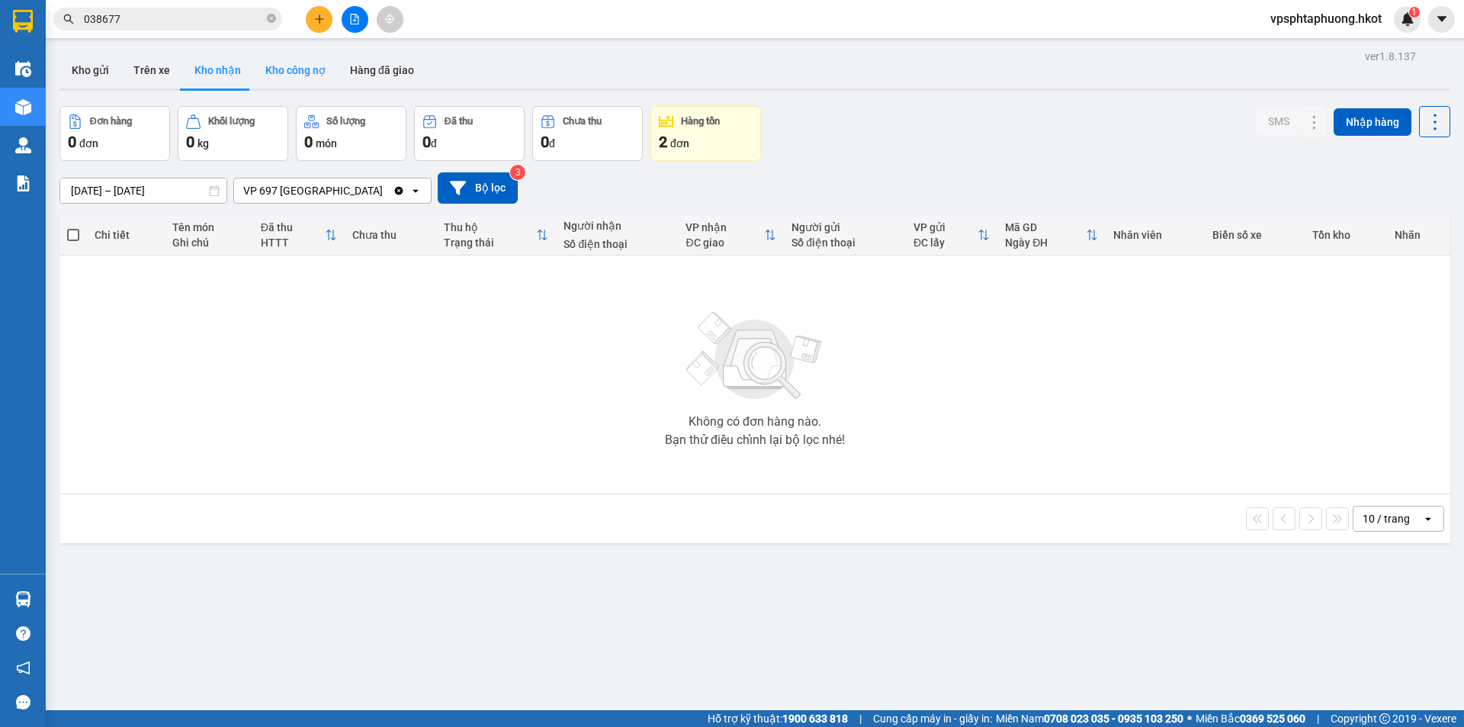
click at [291, 72] on button "Kho công nợ" at bounding box center [295, 70] width 85 height 37
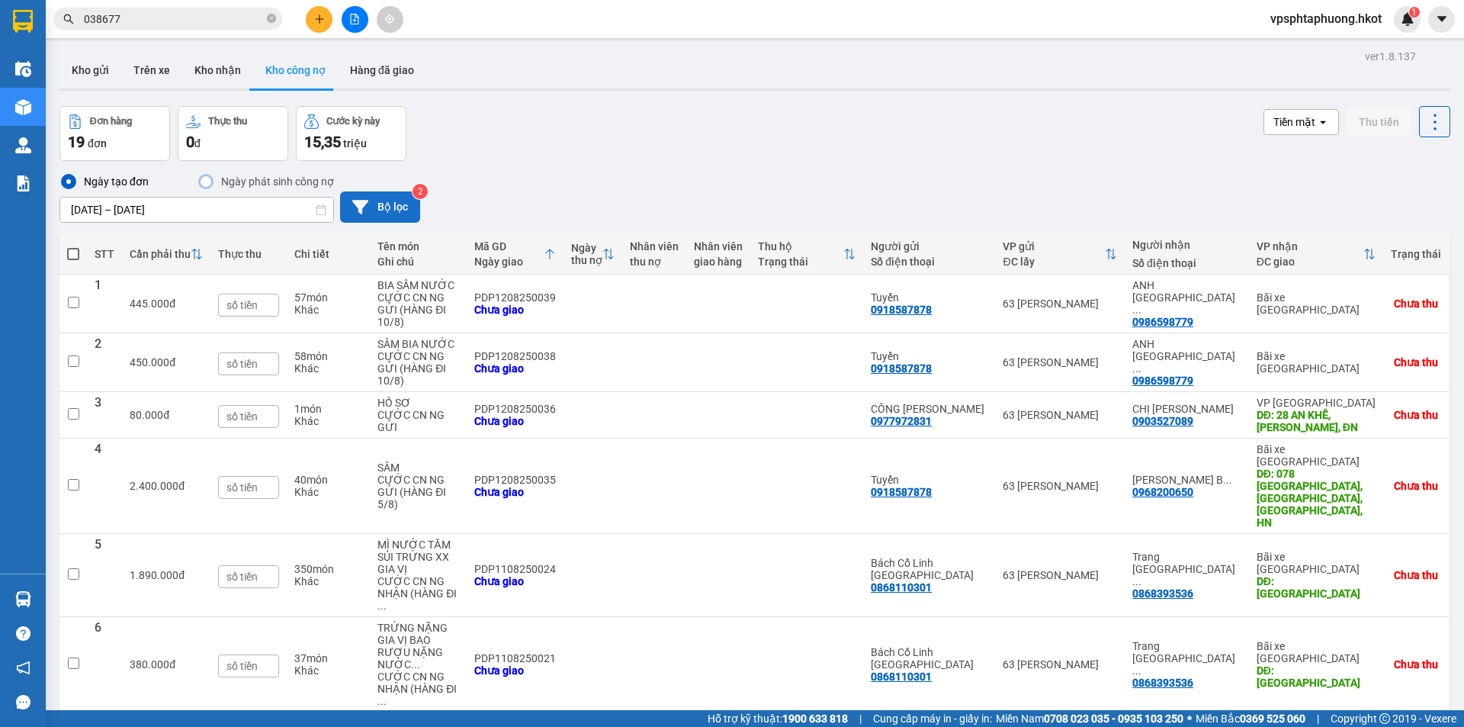
click at [393, 198] on button "Bộ lọc" at bounding box center [380, 206] width 80 height 31
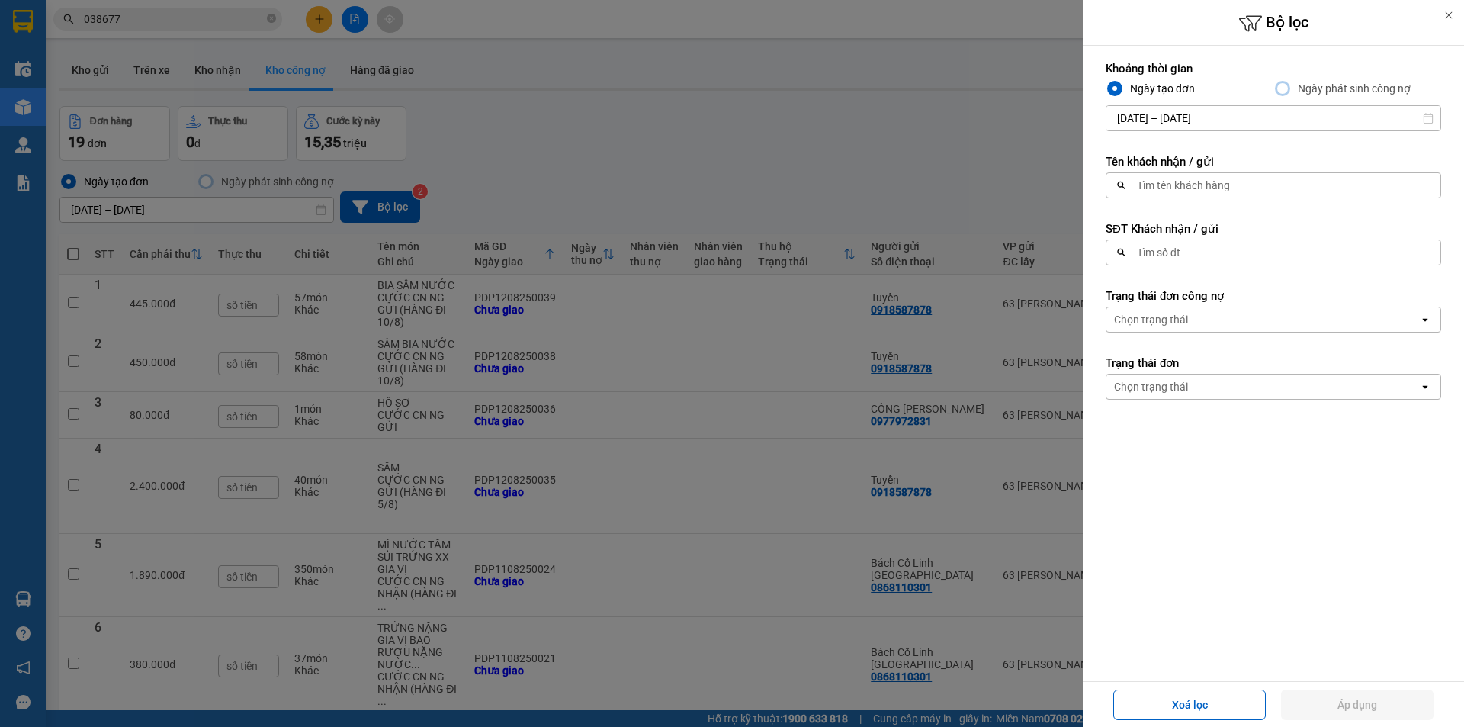
click at [702, 517] on div at bounding box center [732, 363] width 1464 height 727
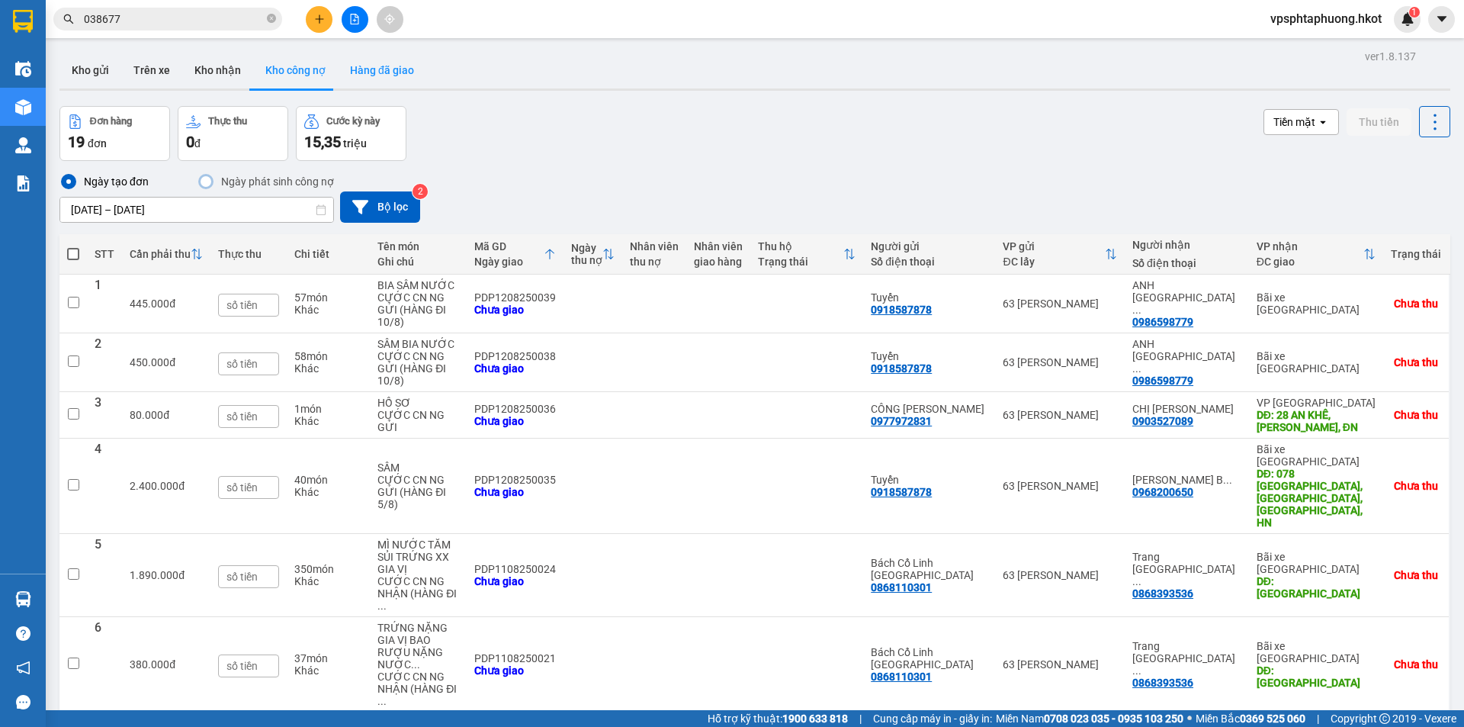
click at [388, 64] on button "Hàng đã giao" at bounding box center [382, 70] width 88 height 37
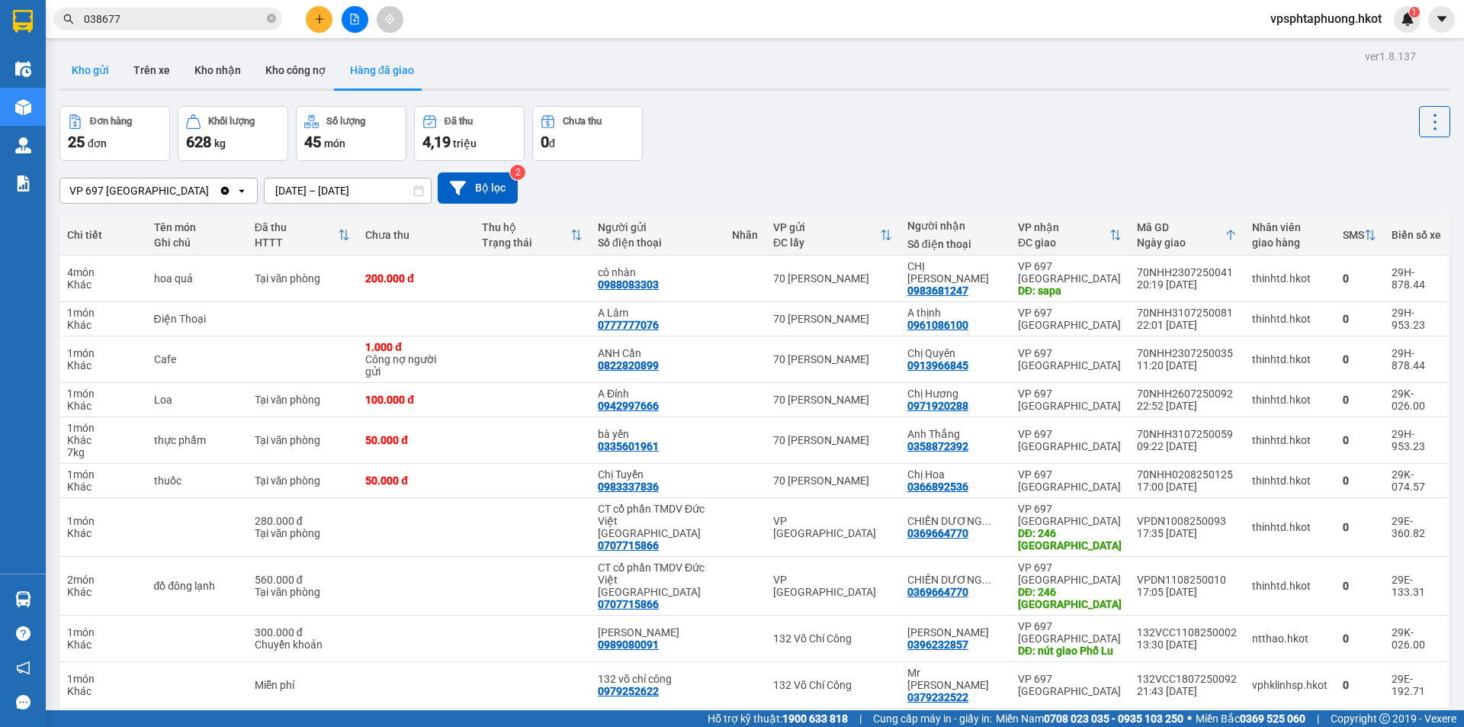
click at [101, 79] on button "Kho gửi" at bounding box center [90, 70] width 62 height 37
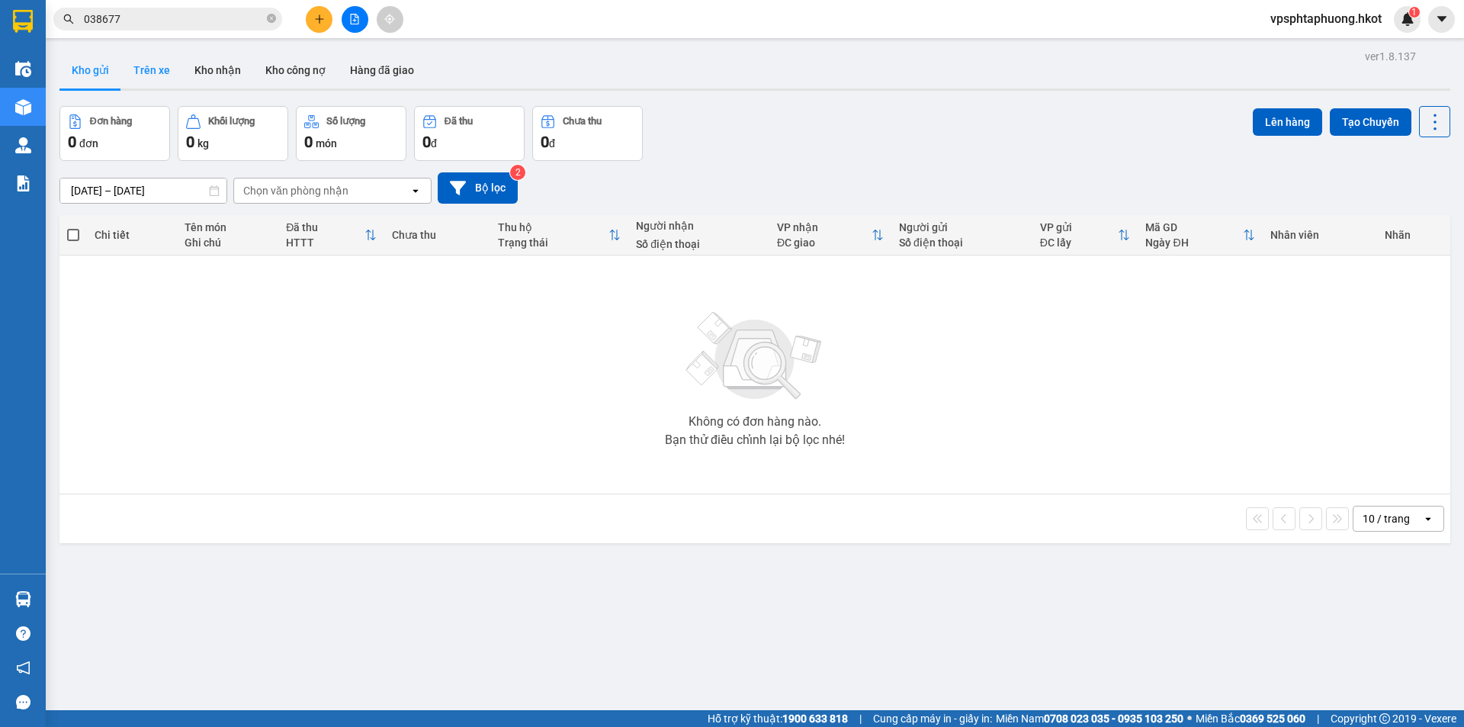
click at [143, 66] on button "Trên xe" at bounding box center [151, 70] width 61 height 37
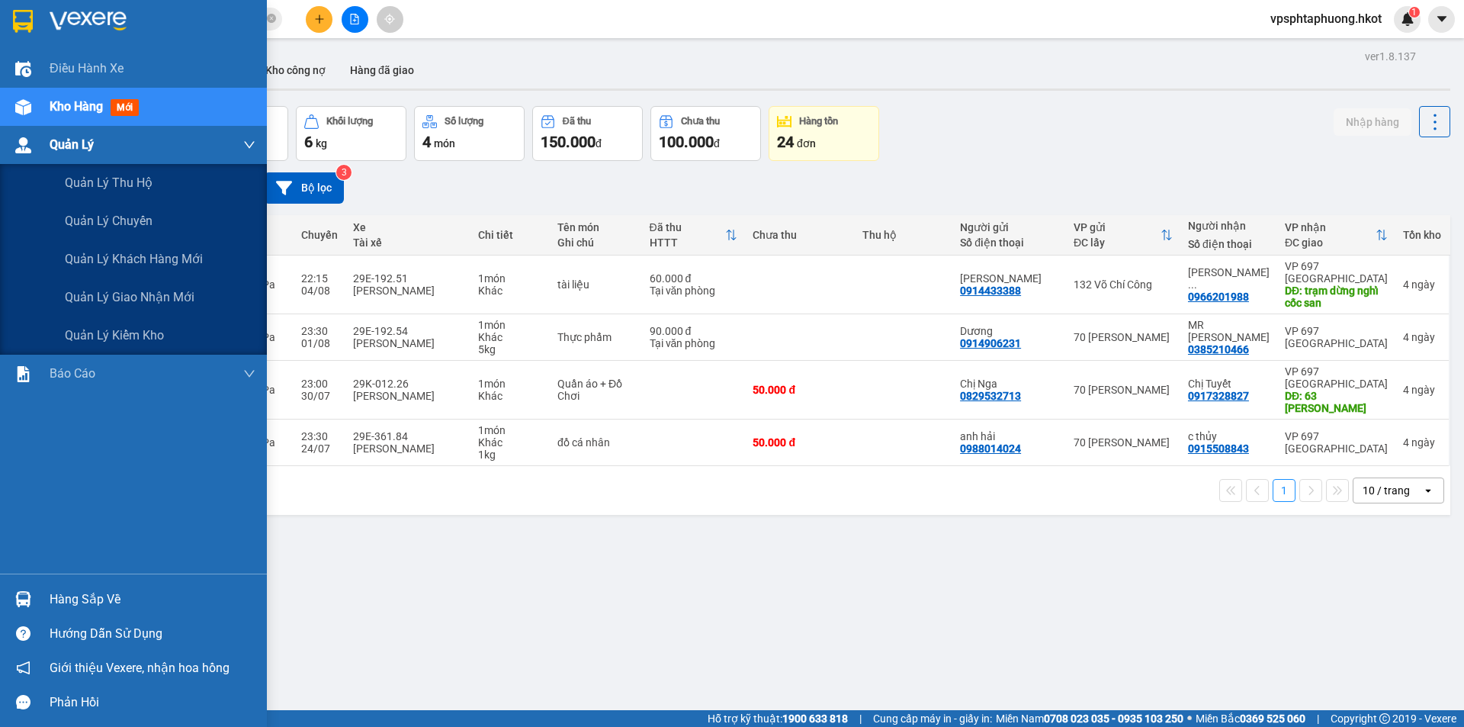
click at [98, 131] on div "Quản Lý" at bounding box center [153, 145] width 206 height 38
click at [124, 162] on div "Quản Lý" at bounding box center [153, 145] width 206 height 38
click at [148, 212] on span "Quản lý chuyến" at bounding box center [109, 220] width 88 height 19
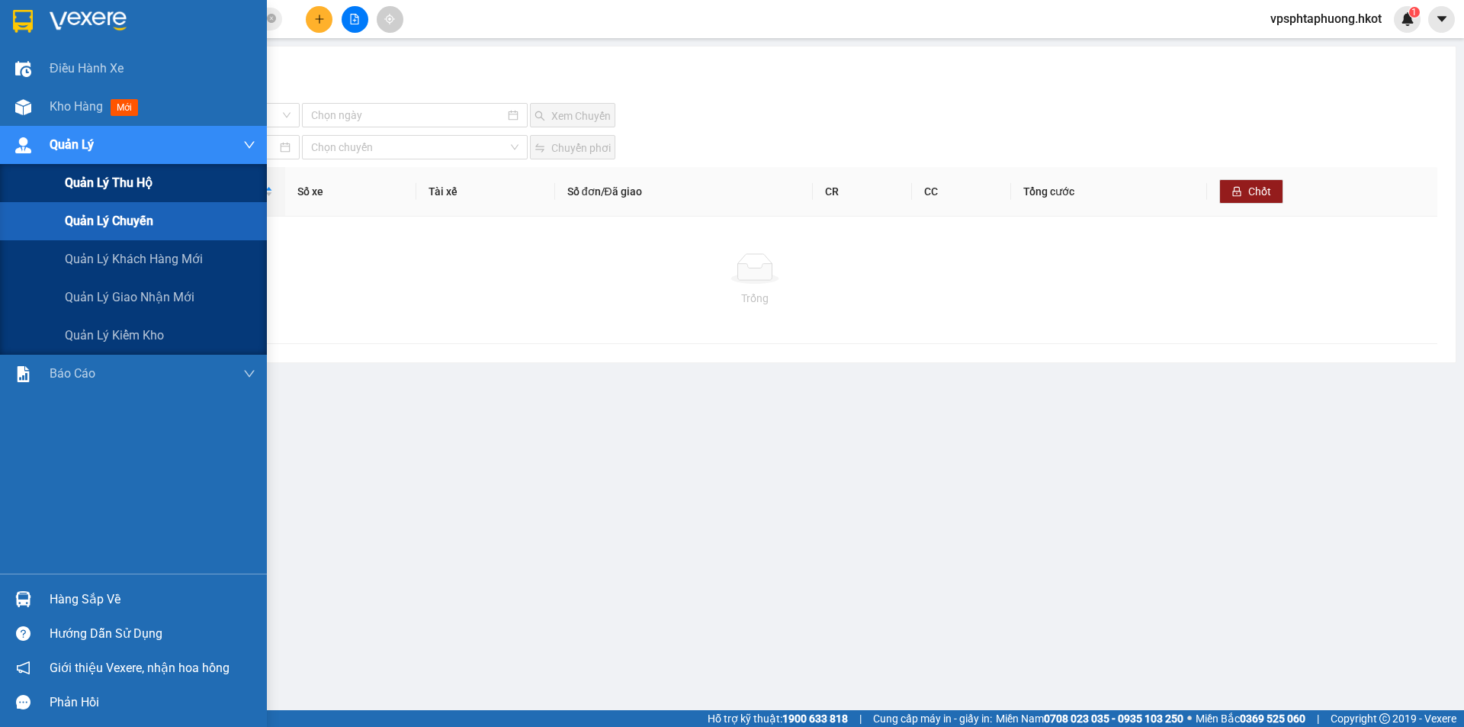
click at [149, 201] on div "Quản lý thu hộ" at bounding box center [160, 183] width 191 height 38
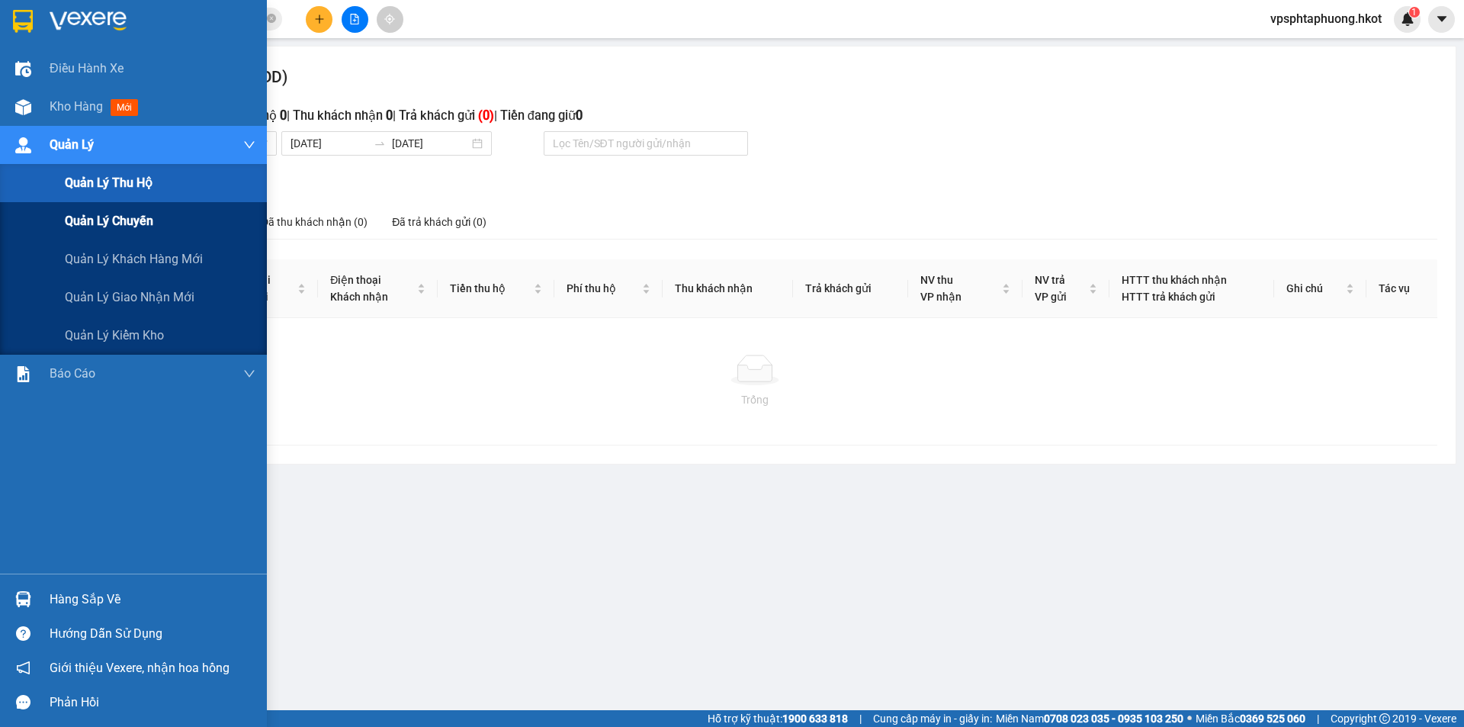
click at [114, 223] on span "Quản lý chuyến" at bounding box center [109, 220] width 88 height 19
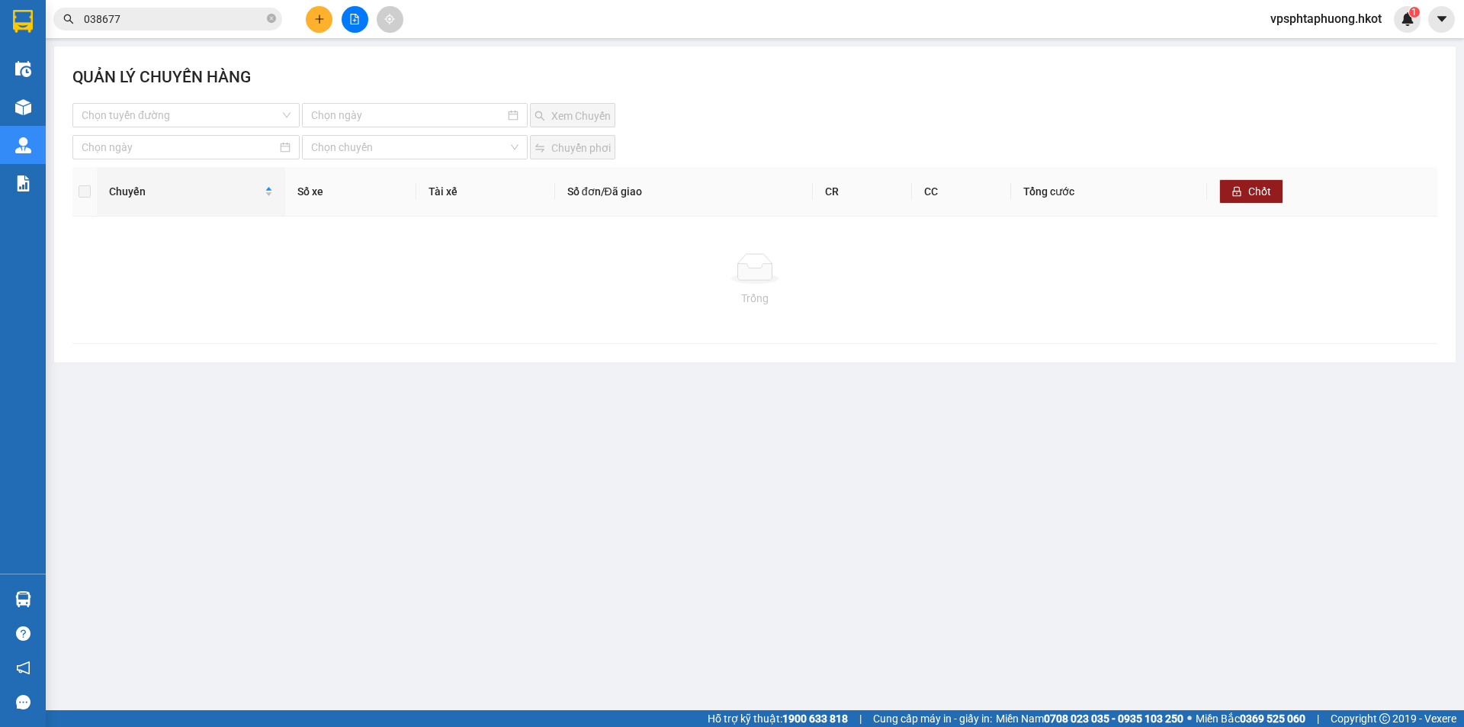
click at [179, 16] on input "038677" at bounding box center [174, 19] width 180 height 17
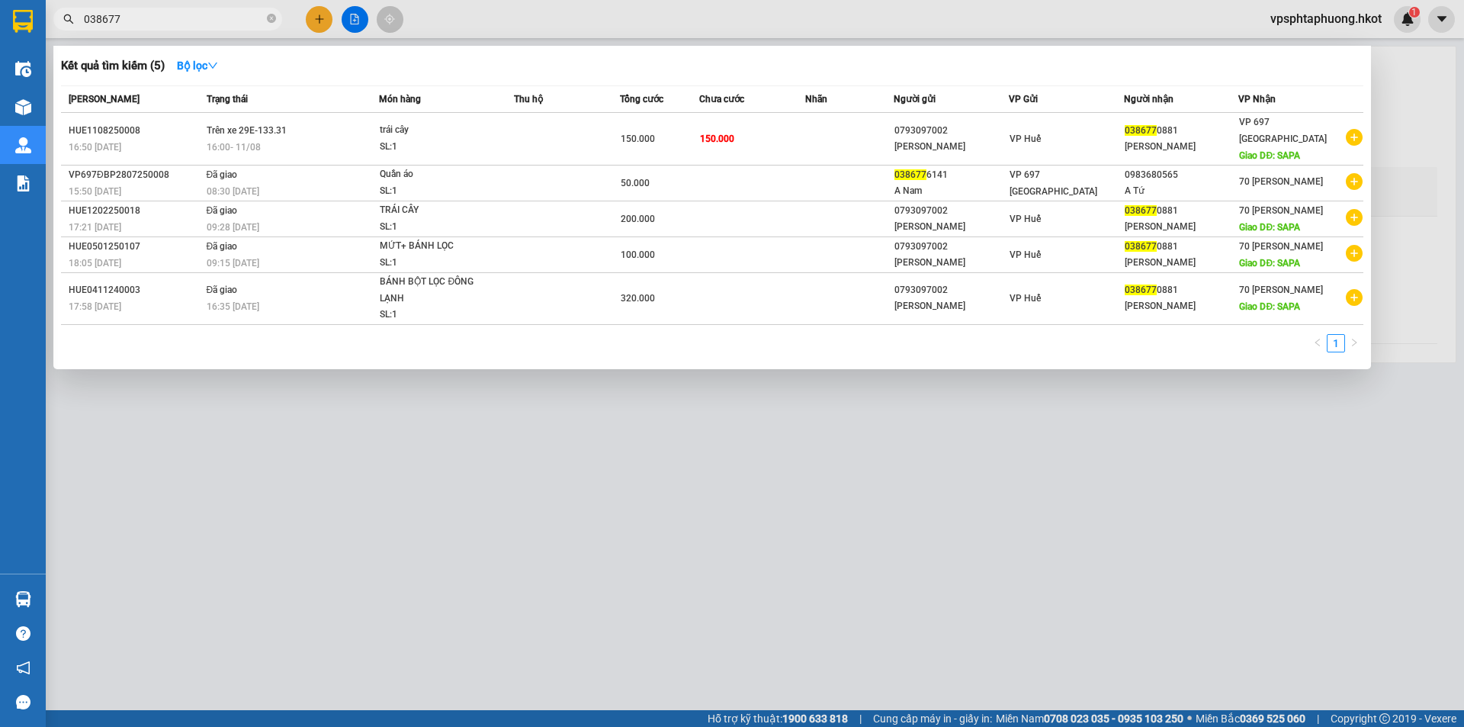
click at [179, 16] on input "038677" at bounding box center [174, 19] width 180 height 17
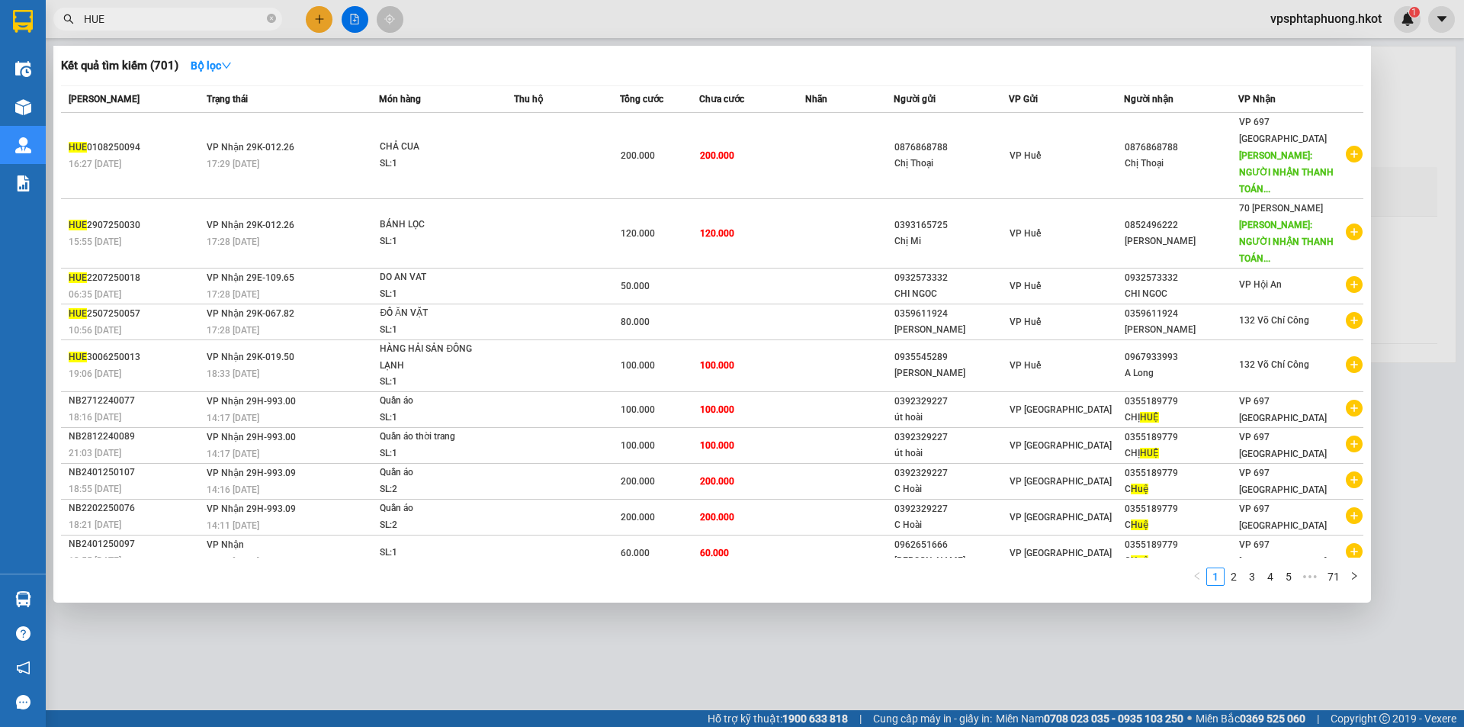
click at [181, 18] on input "HUE" at bounding box center [174, 19] width 180 height 17
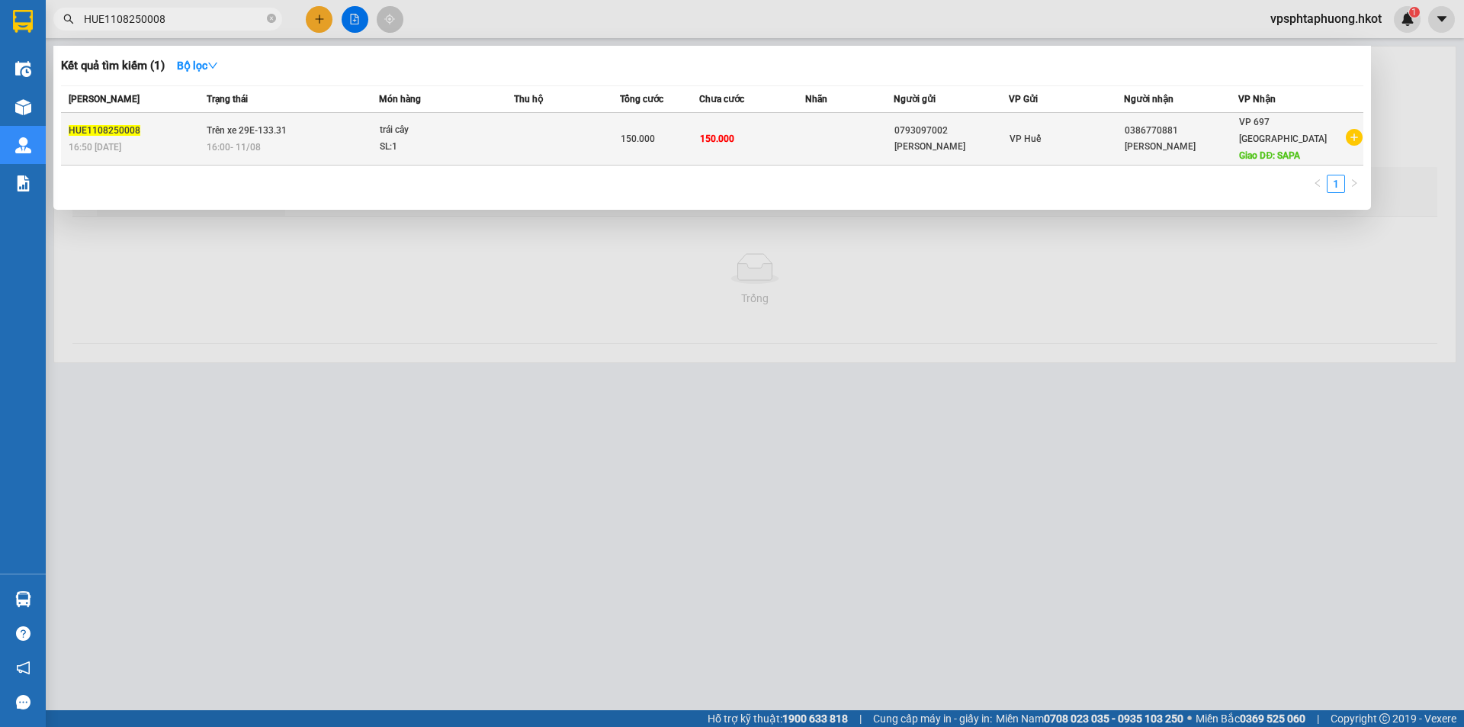
type input "HUE1108250008"
click at [711, 120] on td "150.000" at bounding box center [752, 139] width 106 height 53
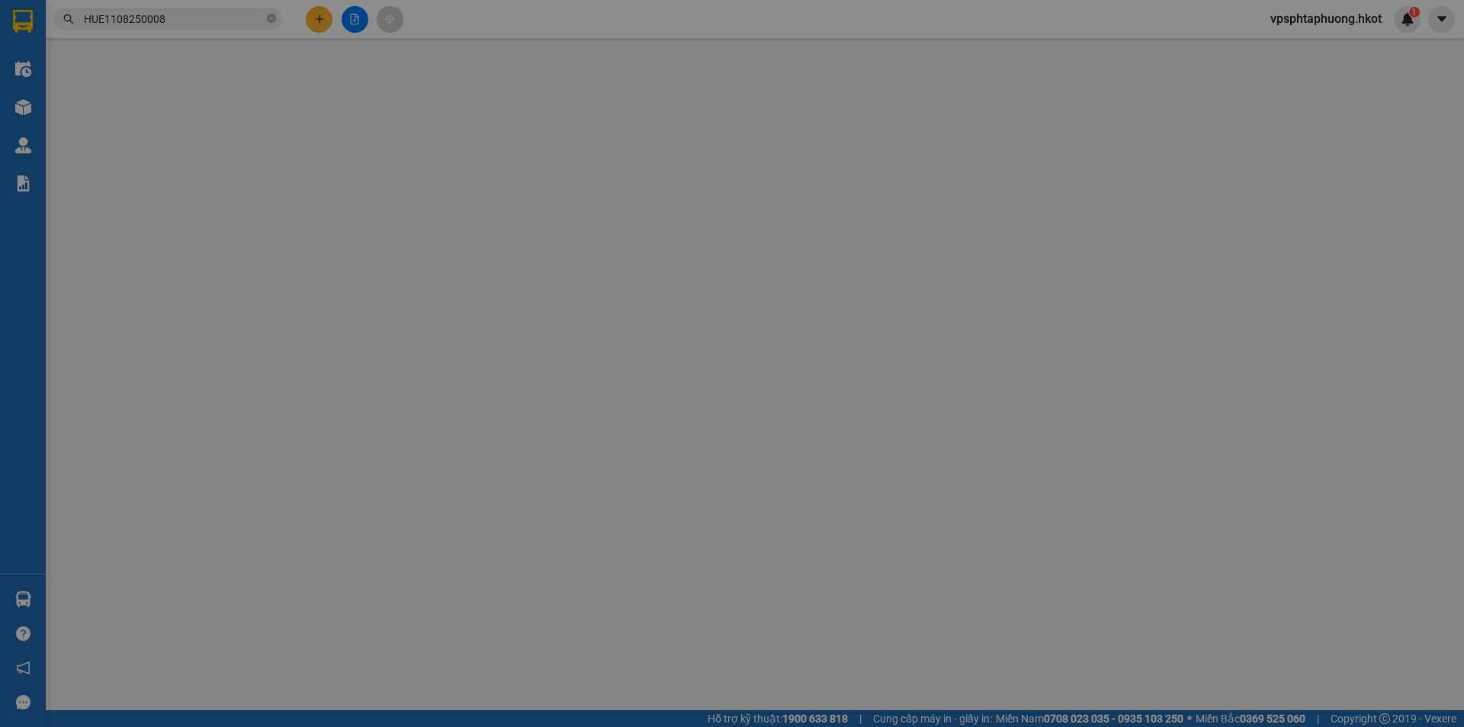
type input "0793097002"
type input "[PERSON_NAME]"
type input "0386770881"
type input "[PERSON_NAME]"
type input "SAPA"
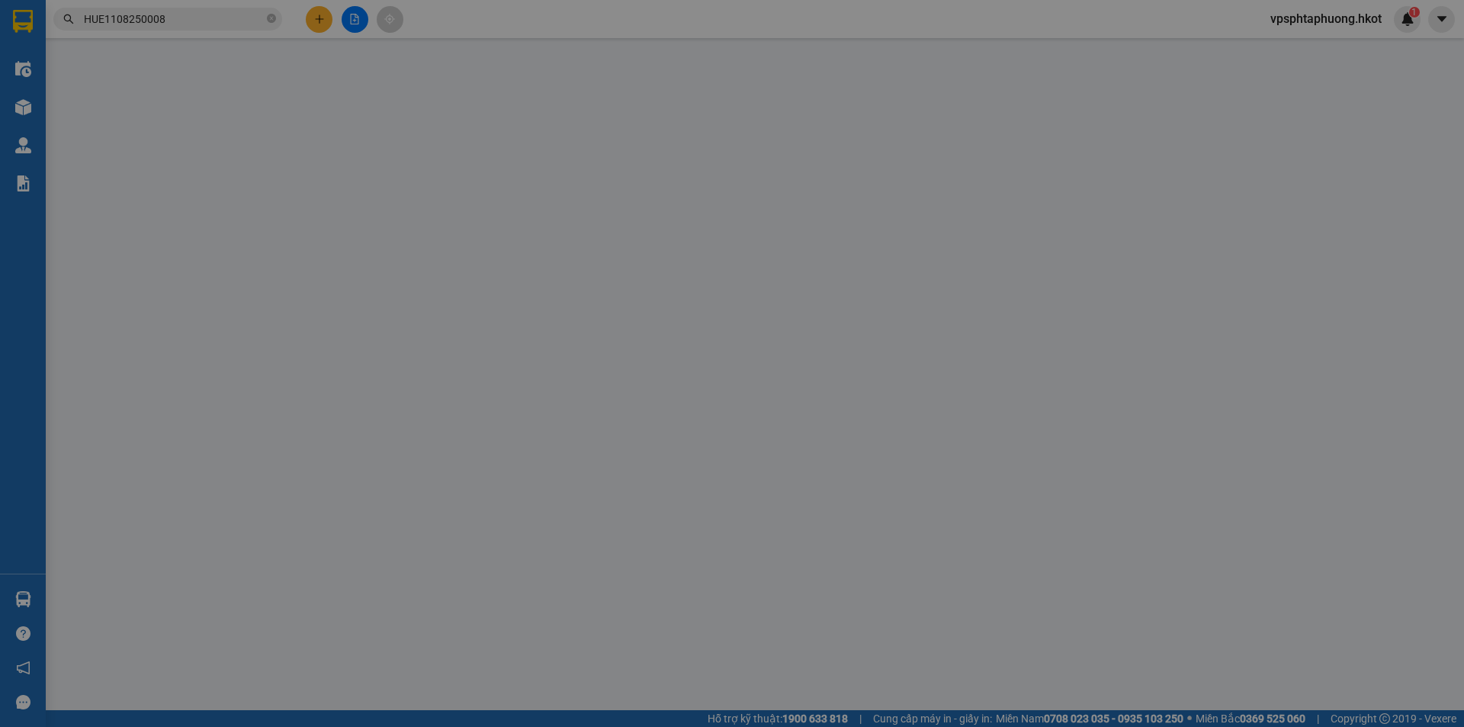
type input "150.000"
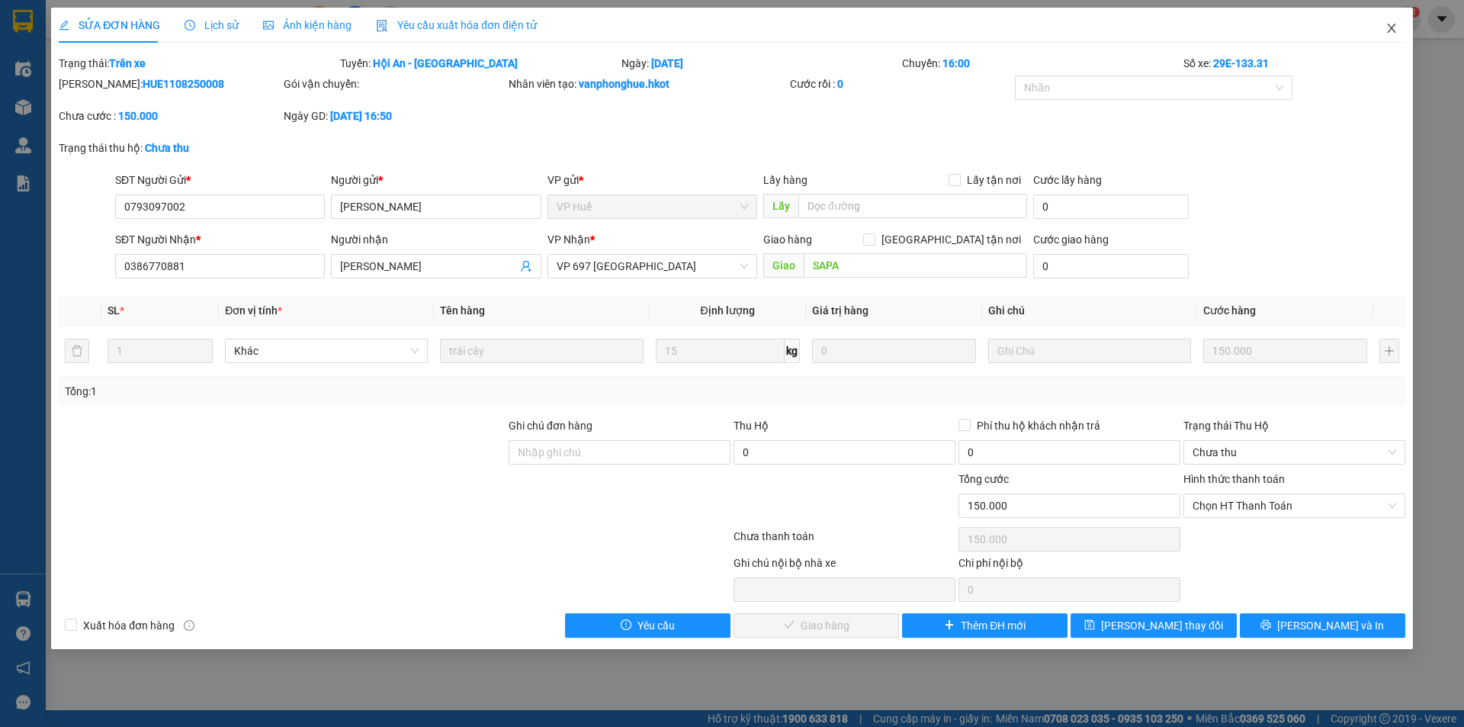
click at [1384, 30] on span "Close" at bounding box center [1391, 29] width 43 height 43
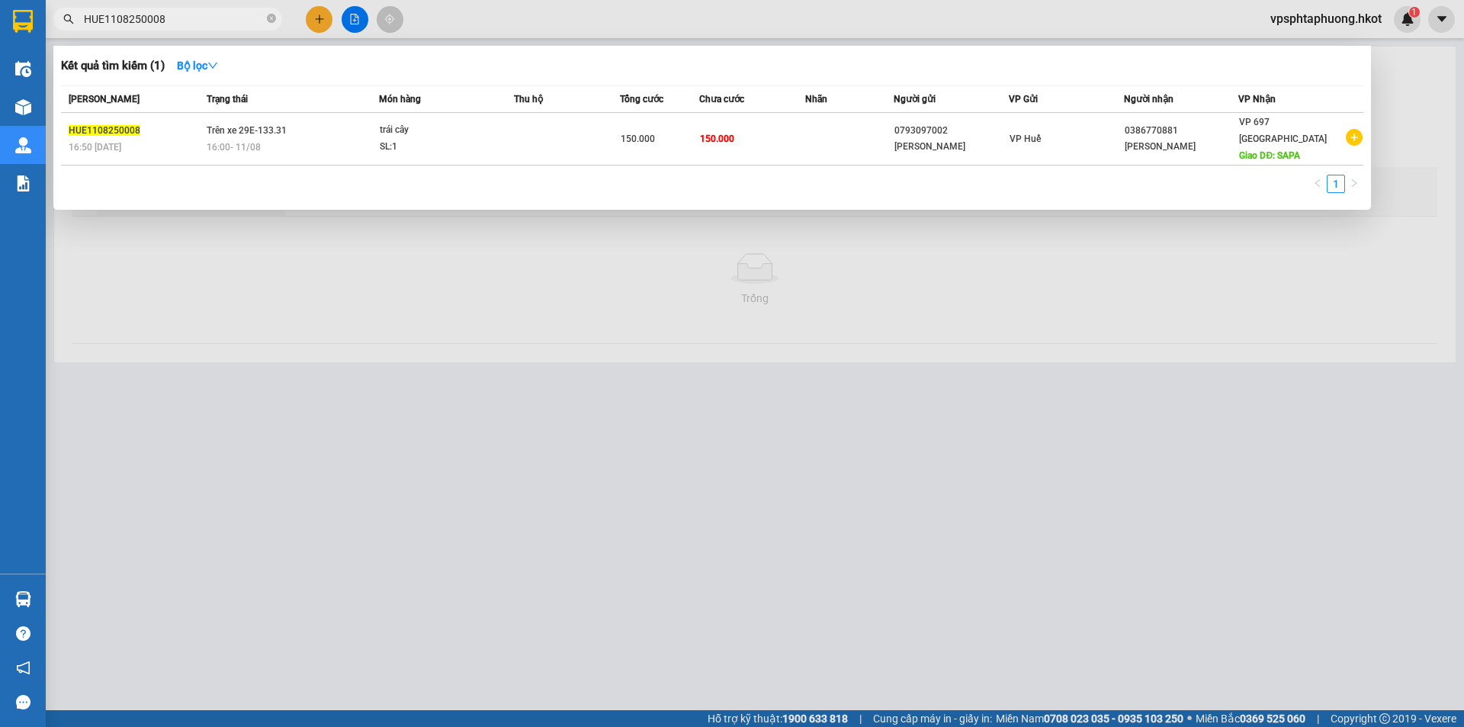
click at [213, 16] on input "HUE1108250008" at bounding box center [174, 19] width 180 height 17
click at [213, 70] on icon "down" at bounding box center [212, 65] width 11 height 11
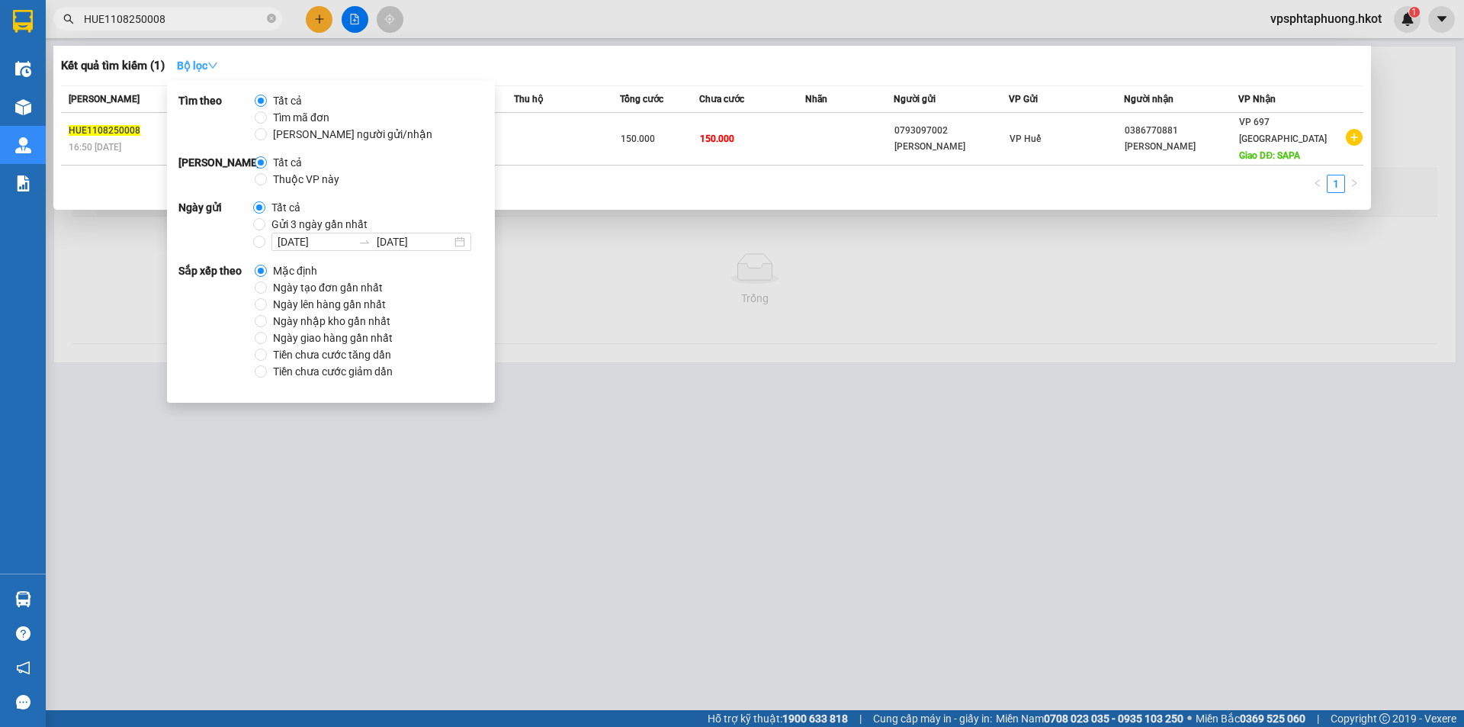
click at [214, 69] on icon "down" at bounding box center [212, 65] width 11 height 11
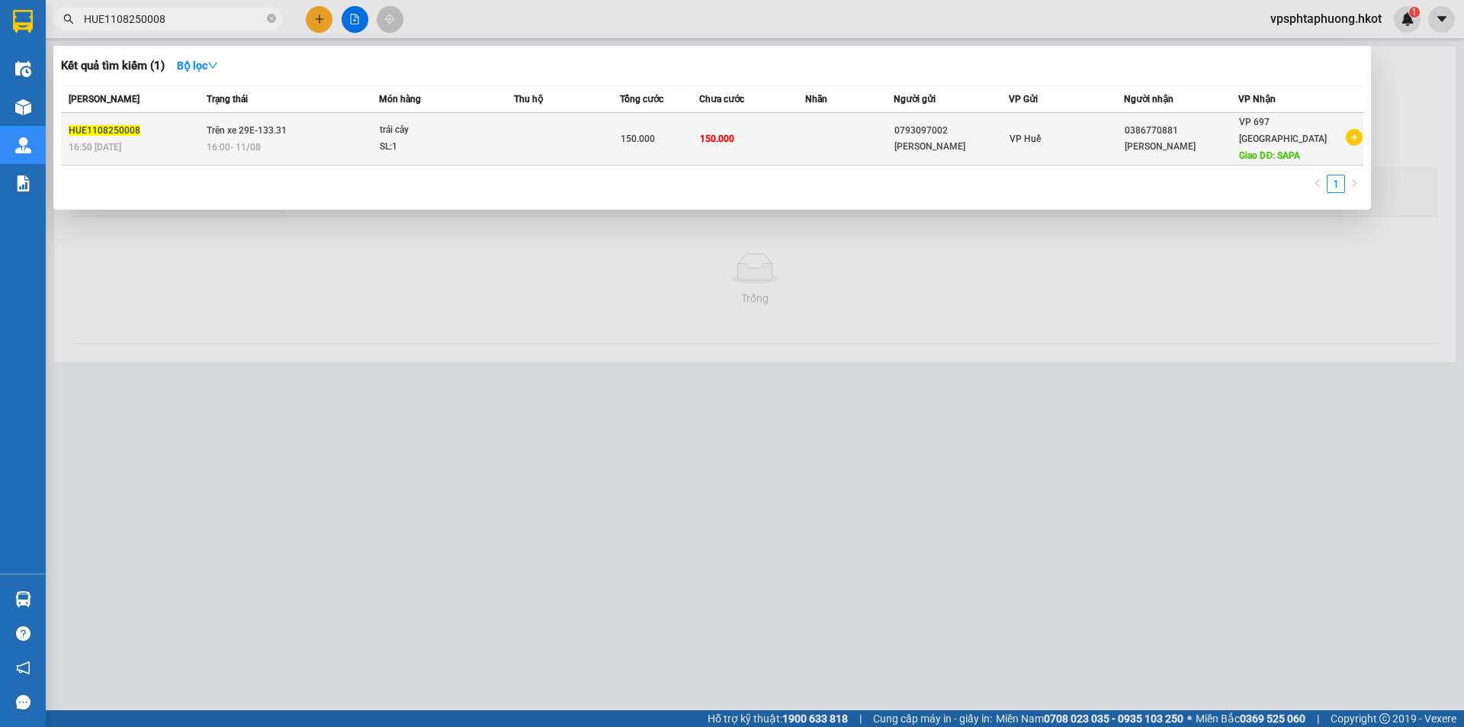
click at [734, 132] on span "150.000" at bounding box center [717, 138] width 34 height 12
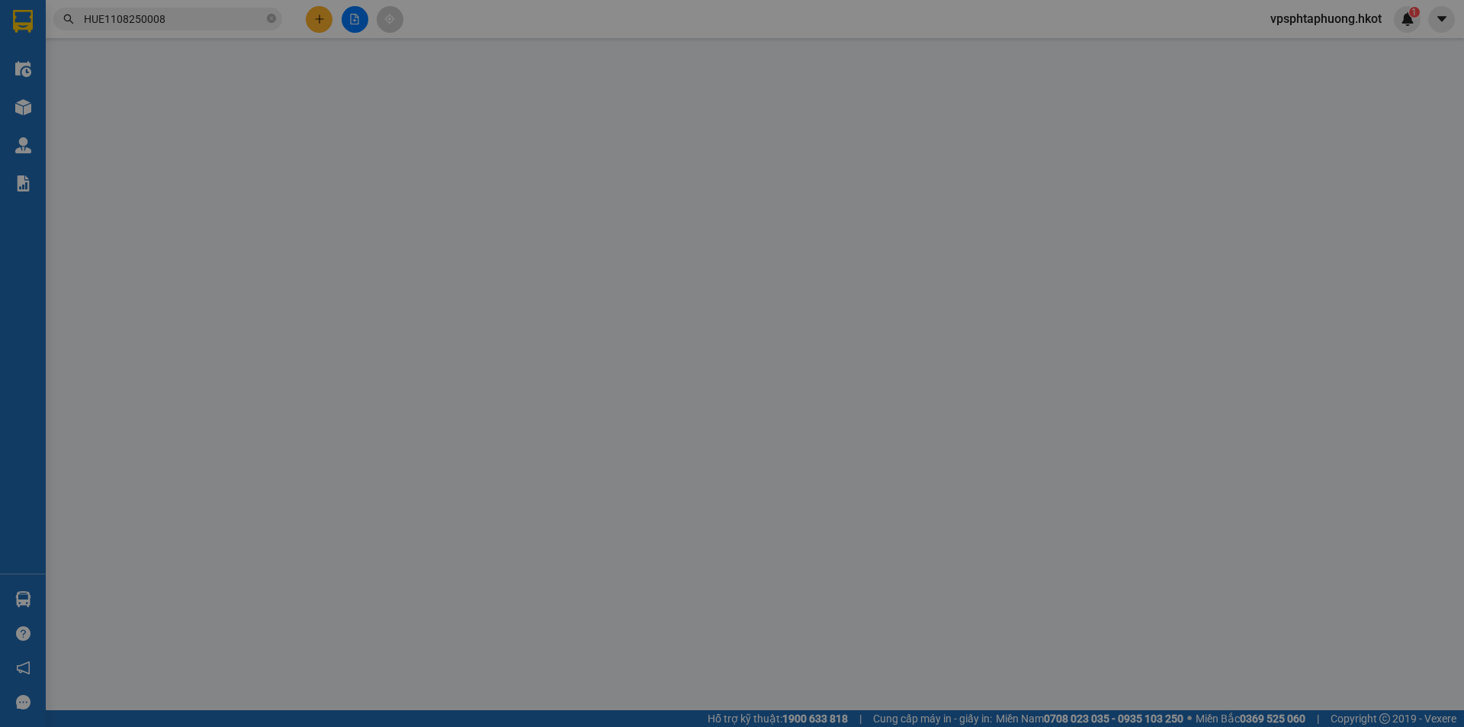
type input "0793097002"
type input "[PERSON_NAME]"
type input "0386770881"
type input "[PERSON_NAME]"
type input "SAPA"
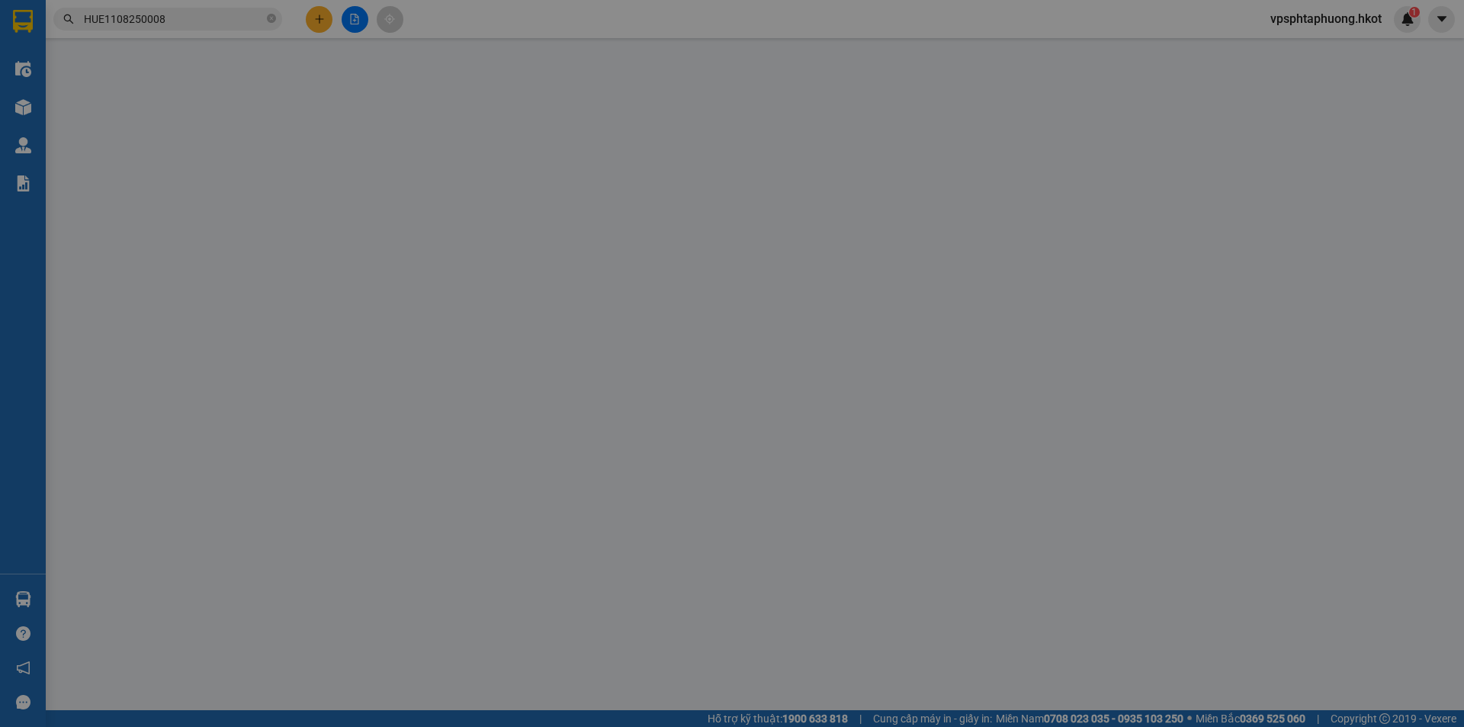
type input "150.000"
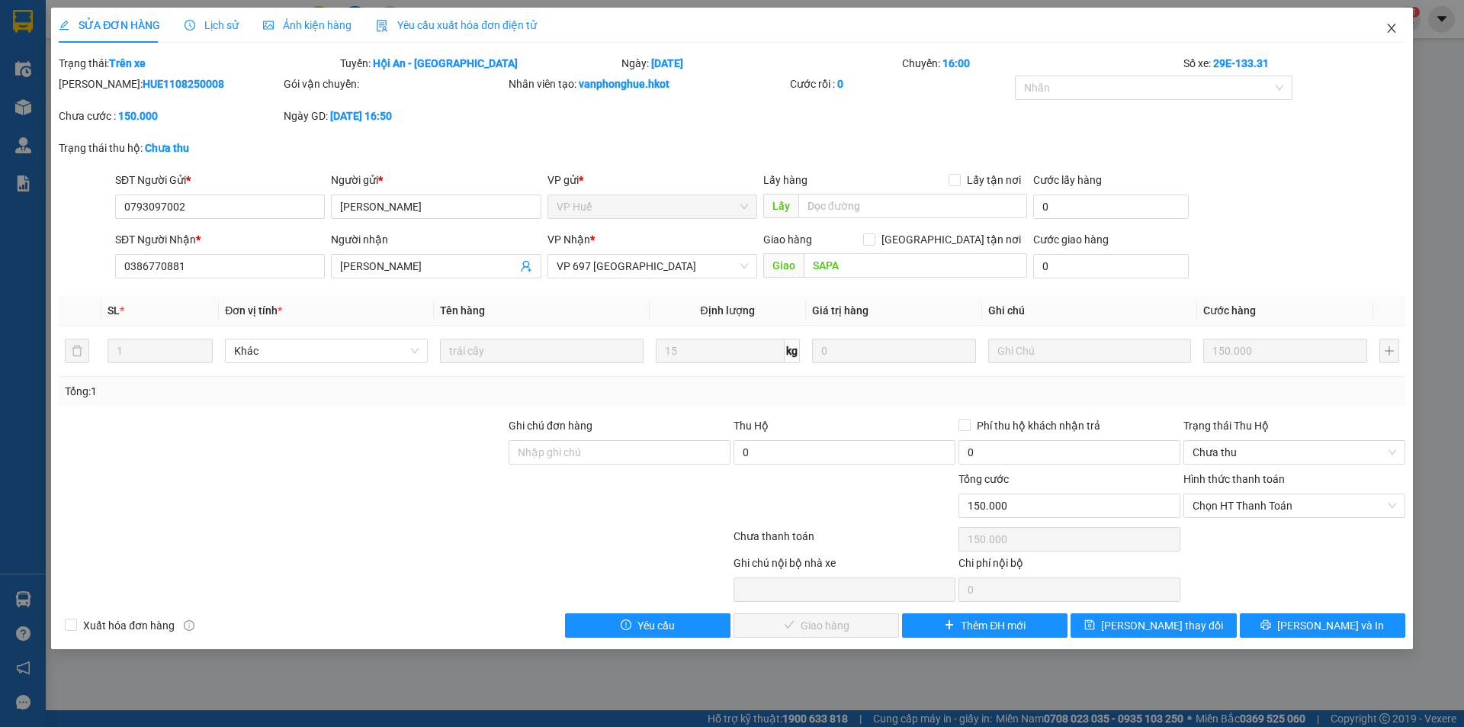
click at [1399, 27] on span "Close" at bounding box center [1391, 29] width 43 height 43
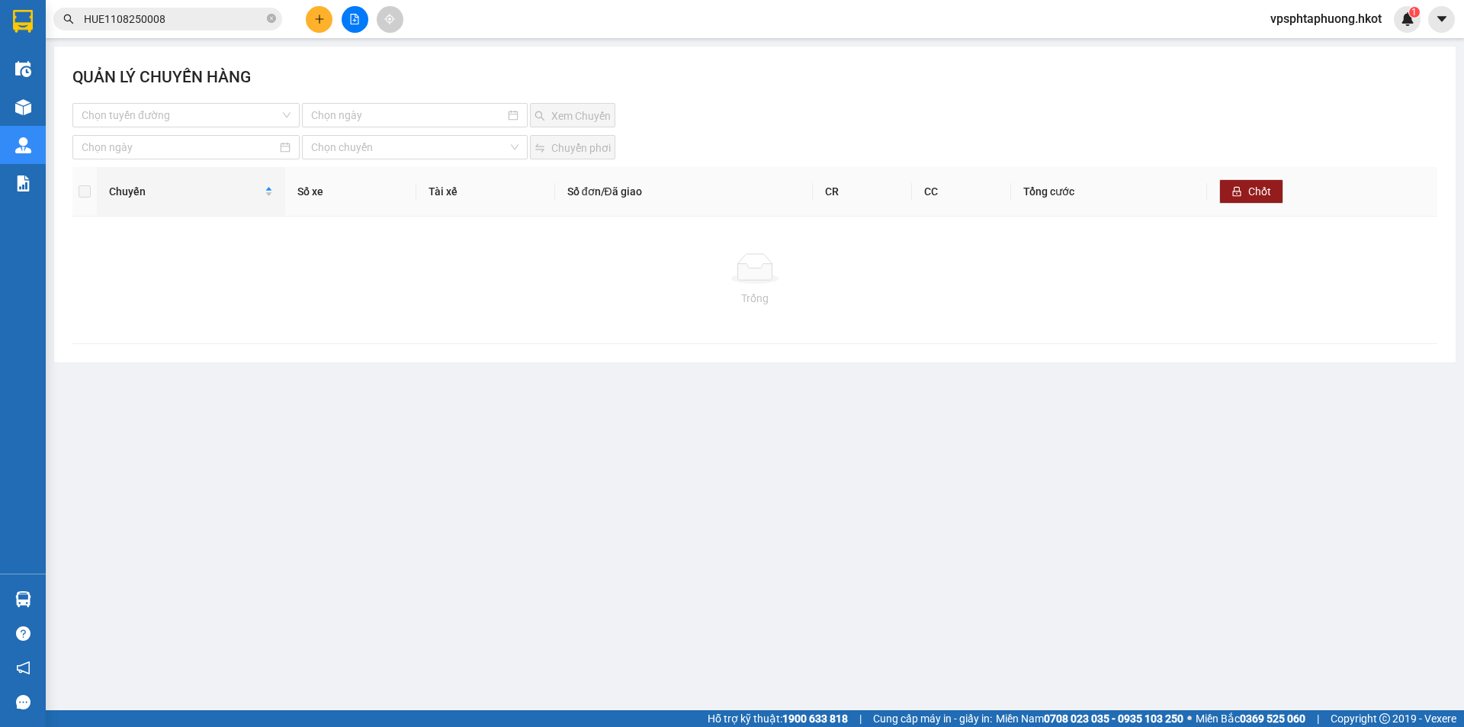
click at [222, 11] on input "HUE1108250008" at bounding box center [174, 19] width 180 height 17
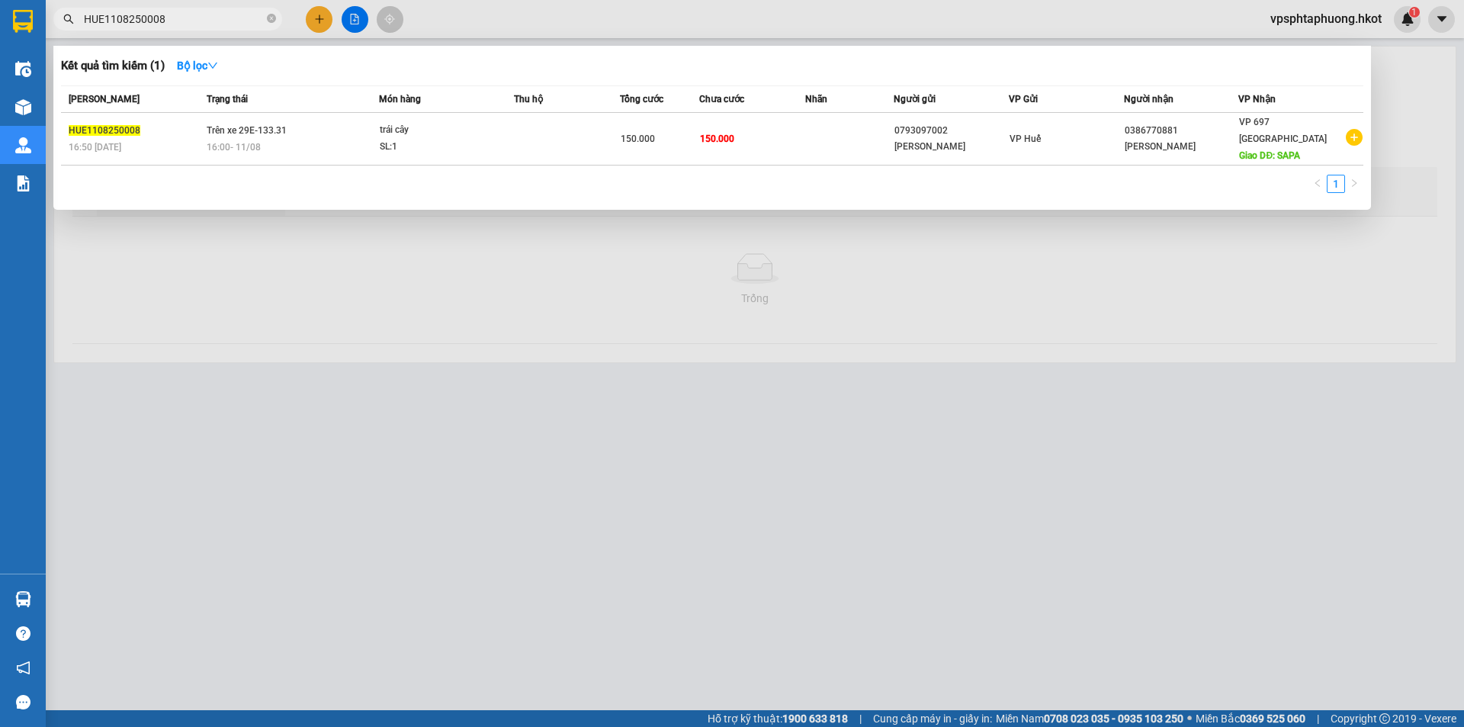
click at [220, 14] on input "HUE1108250008" at bounding box center [174, 19] width 180 height 17
click at [290, 401] on div at bounding box center [732, 363] width 1464 height 727
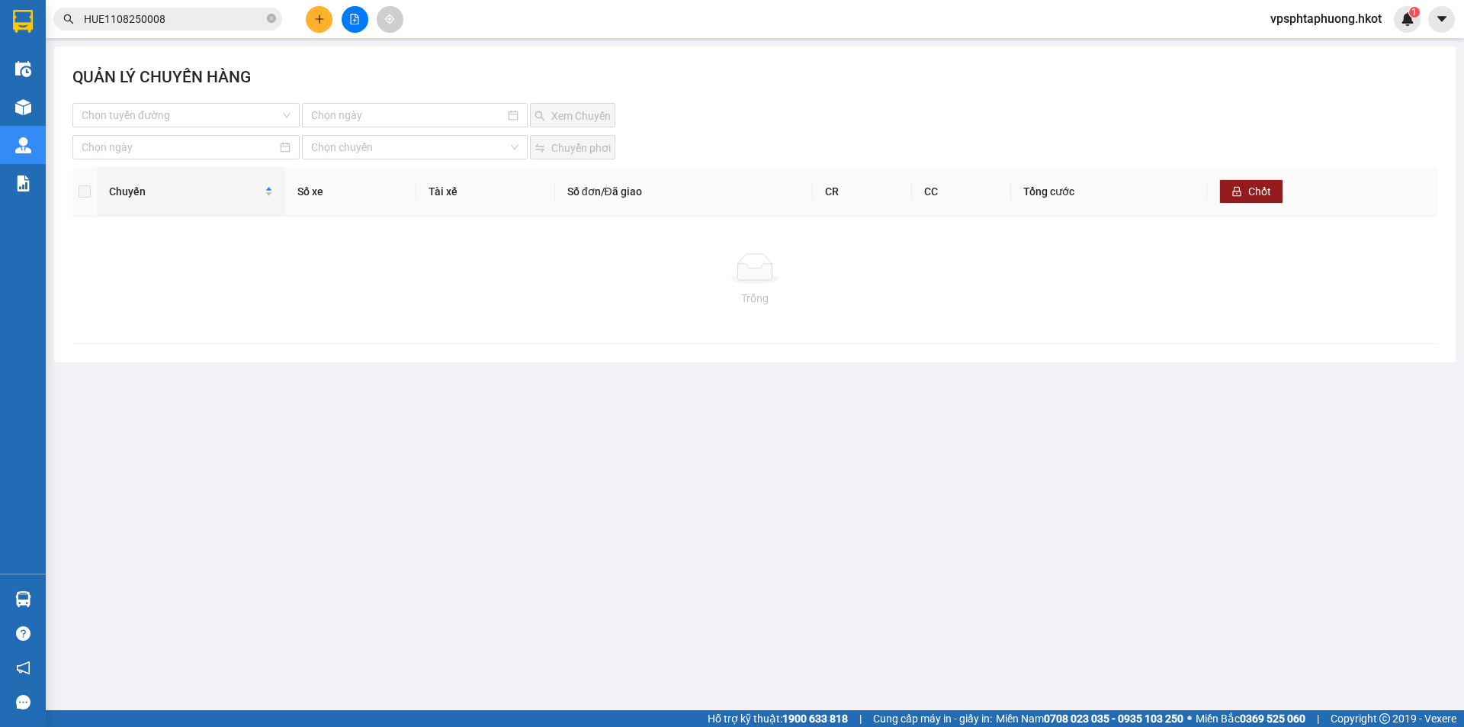
click at [257, 354] on div "QUẢN LÝ CHUYẾN HÀNG Chọn tuyến đường Xem Chuyến Chọn chuyến Chuyển phơi Chuyến …" at bounding box center [754, 205] width 1401 height 316
click at [246, 147] on input at bounding box center [179, 147] width 195 height 17
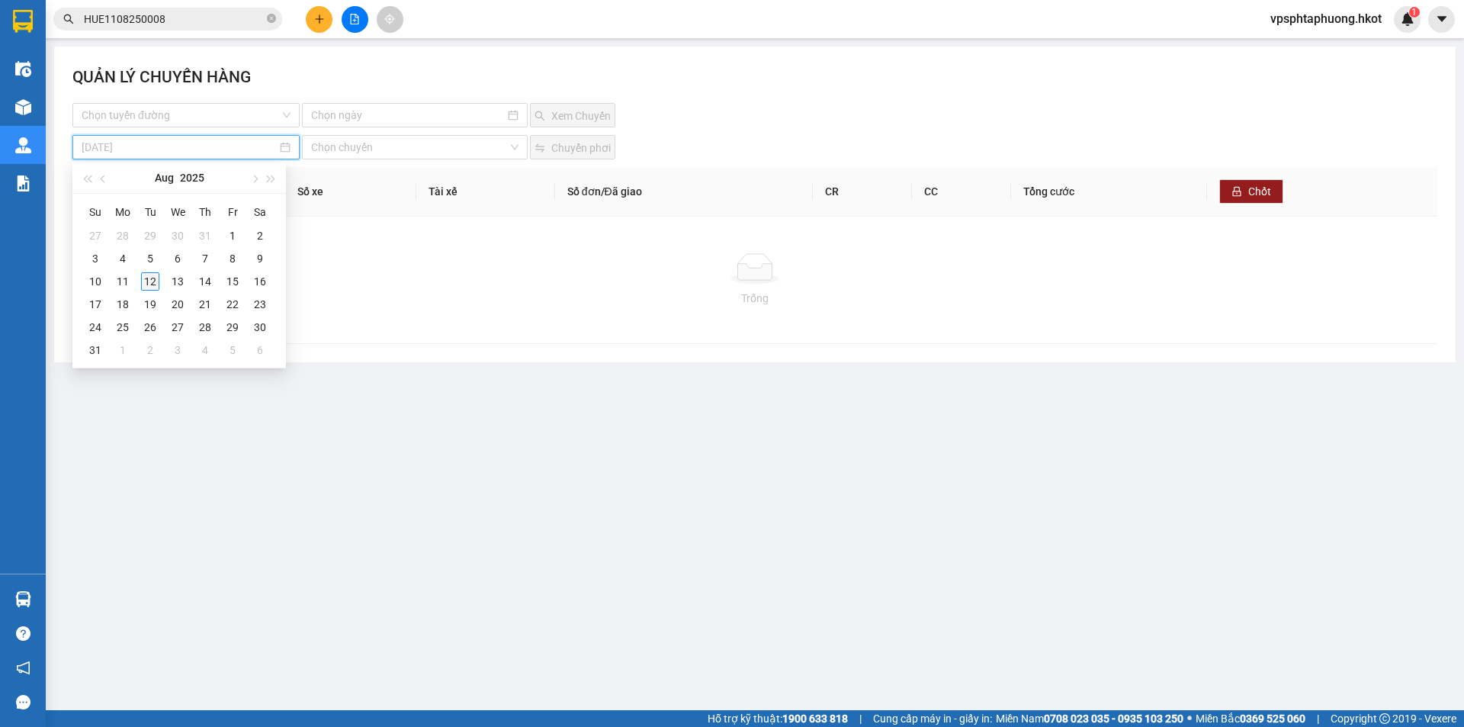
type input "[DATE]"
click at [153, 281] on div "12" at bounding box center [150, 281] width 18 height 18
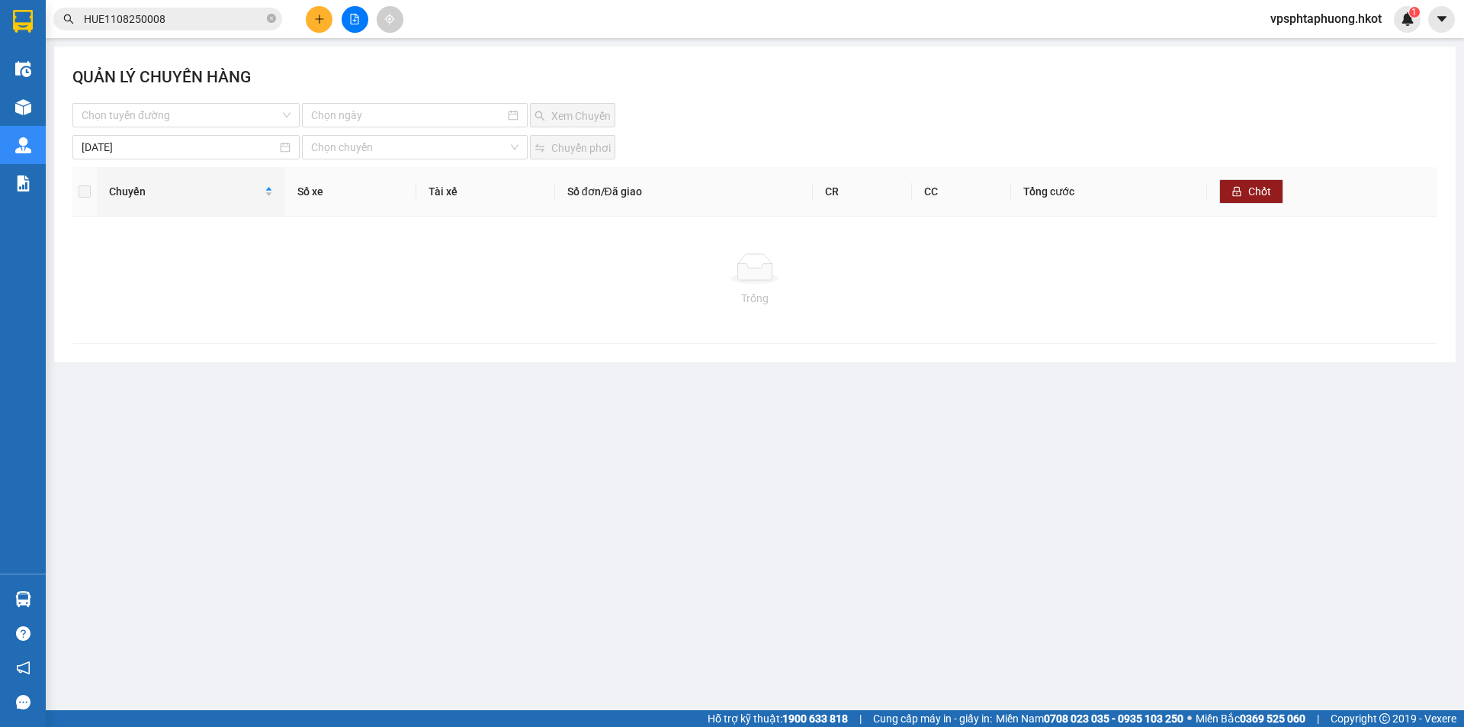
click at [327, 303] on div "Trống" at bounding box center [755, 298] width 1340 height 17
click at [380, 120] on input at bounding box center [407, 115] width 193 height 17
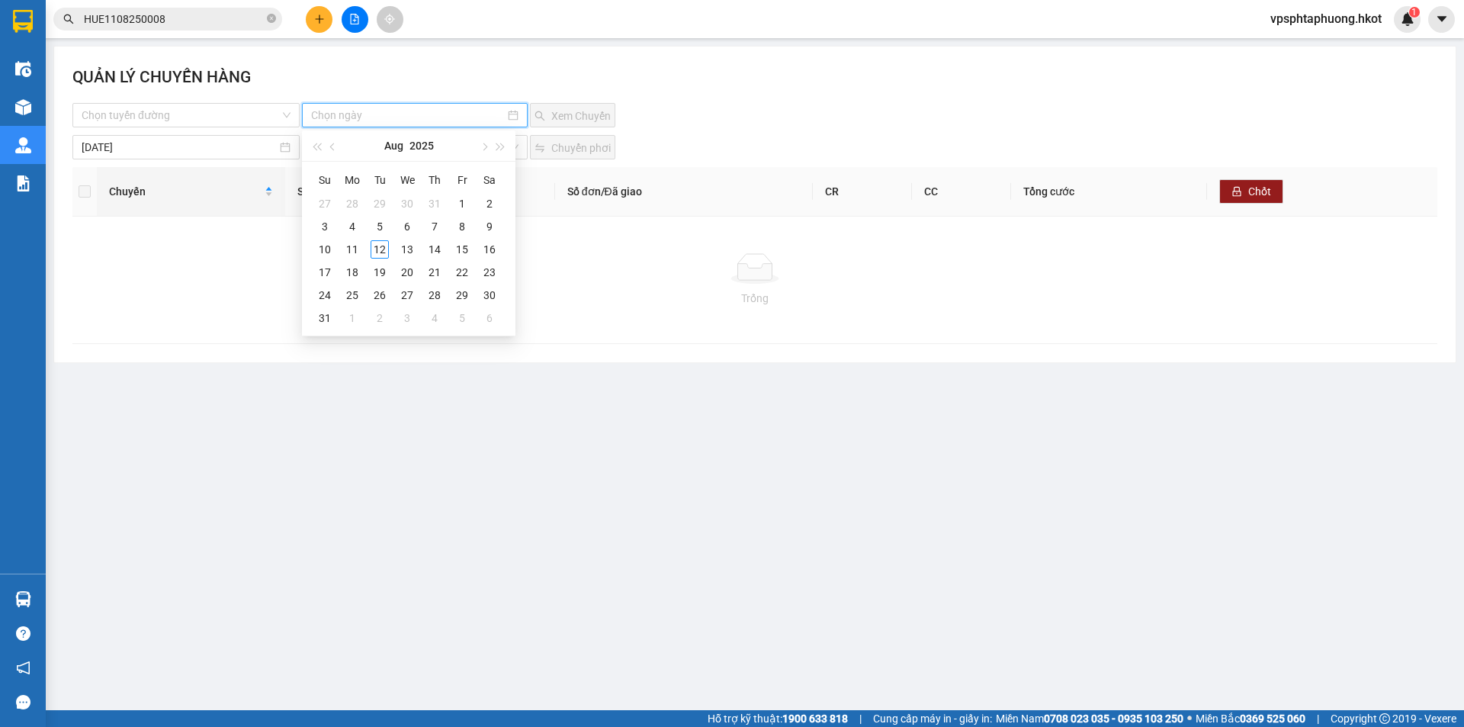
drag, startPoint x: 622, startPoint y: 316, endPoint x: 570, endPoint y: 252, distance: 82.9
click at [622, 316] on div "Trống" at bounding box center [754, 280] width 1365 height 127
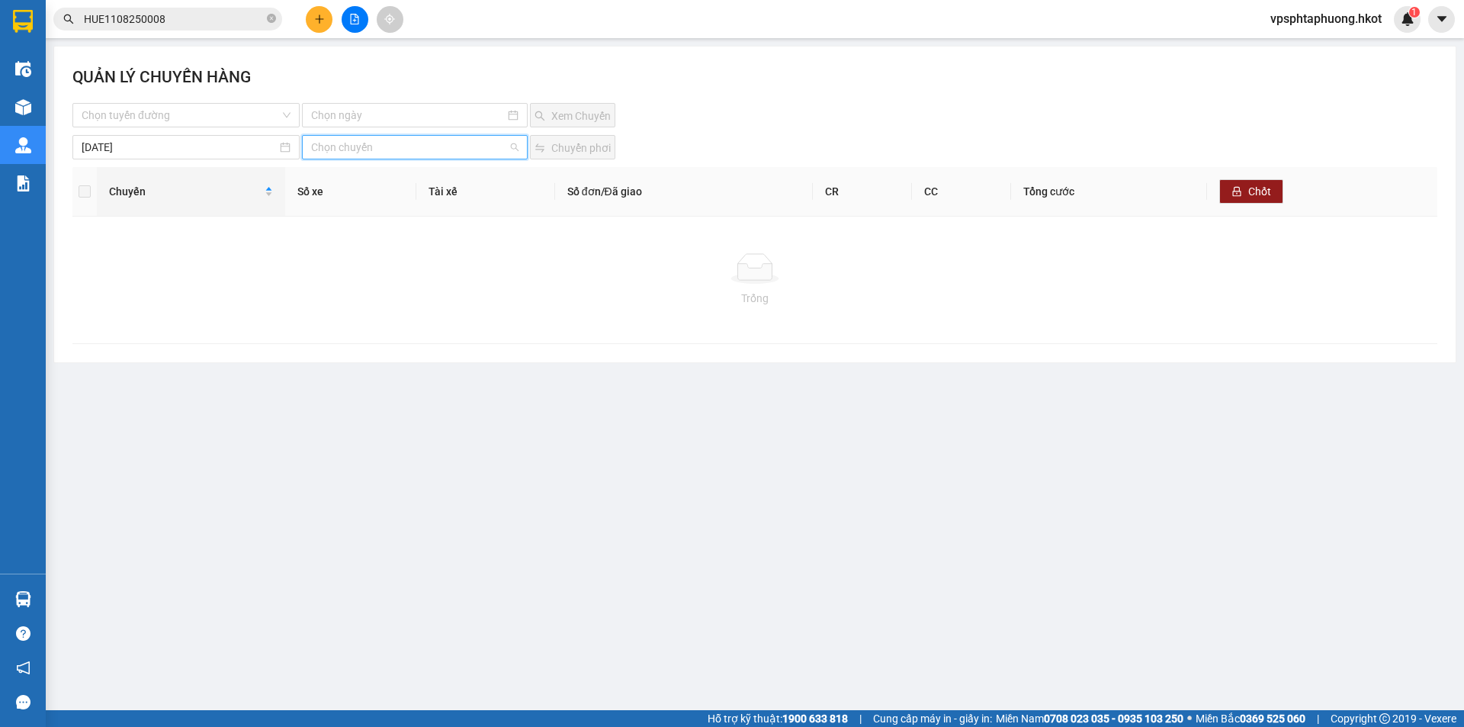
click at [463, 153] on input "search" at bounding box center [409, 147] width 196 height 23
click at [441, 155] on input "search" at bounding box center [409, 147] width 196 height 23
click at [429, 125] on div at bounding box center [414, 115] width 225 height 24
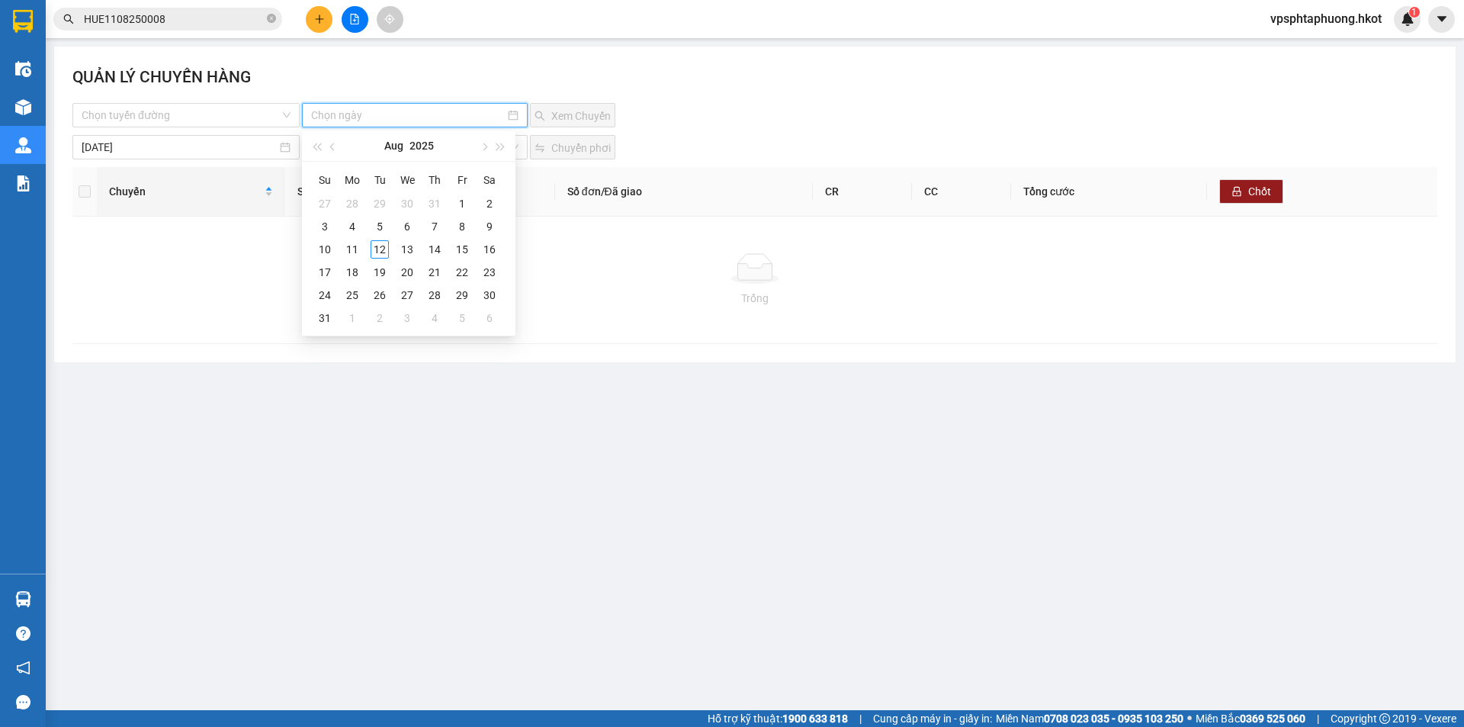
click at [429, 120] on input at bounding box center [407, 115] width 193 height 17
type input "[DATE]"
click at [384, 248] on div "12" at bounding box center [380, 249] width 18 height 18
click at [180, 114] on input "search" at bounding box center [181, 115] width 198 height 23
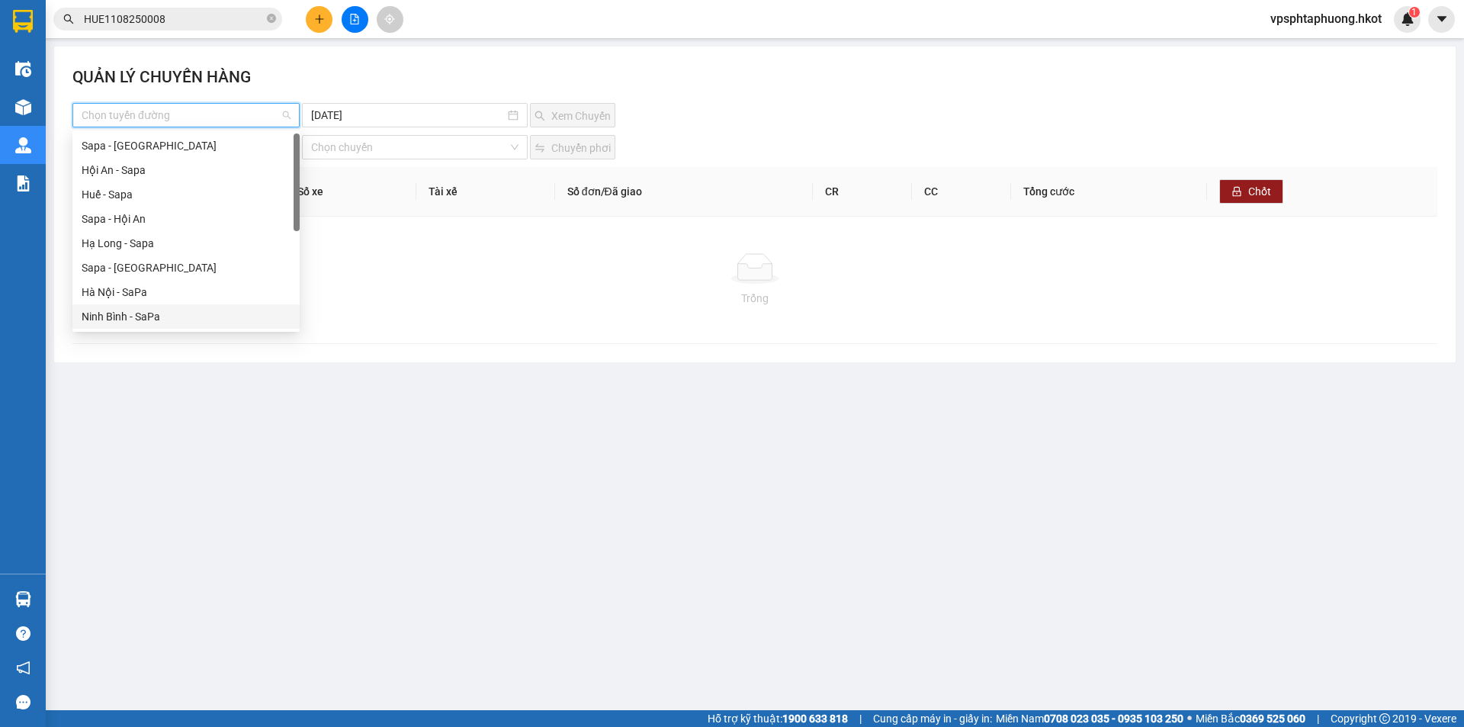
click at [469, 387] on main "QUẢN LÝ CHUYẾN HÀNG Chọn tuyến đường [DATE] Xem [GEOGRAPHIC_DATA] [DATE] Chọn c…" at bounding box center [732, 355] width 1464 height 710
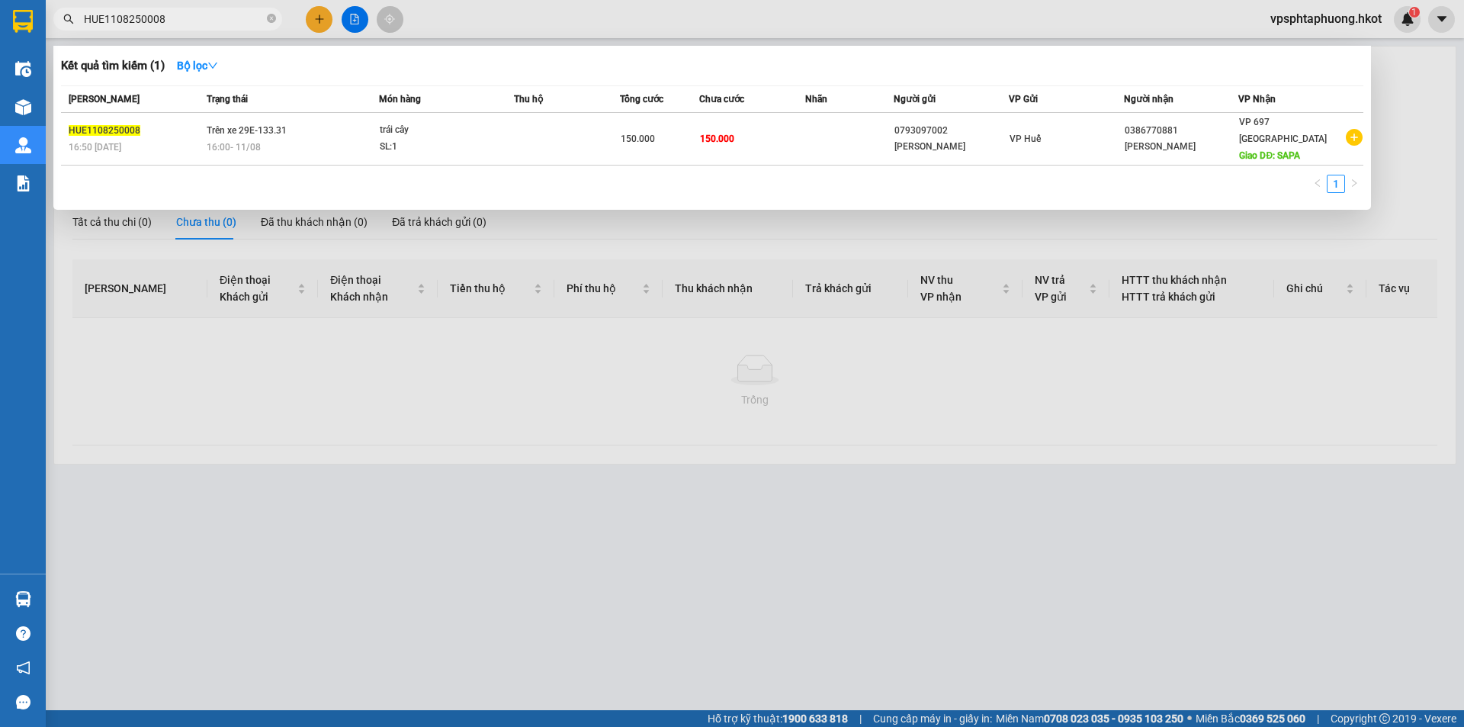
click at [227, 25] on input "HUE1108250008" at bounding box center [174, 19] width 180 height 17
drag, startPoint x: 946, startPoint y: 122, endPoint x: 807, endPoint y: 386, distance: 298.4
click at [839, 397] on div at bounding box center [732, 363] width 1464 height 727
click at [232, 18] on input "HUE1108250008" at bounding box center [174, 19] width 180 height 17
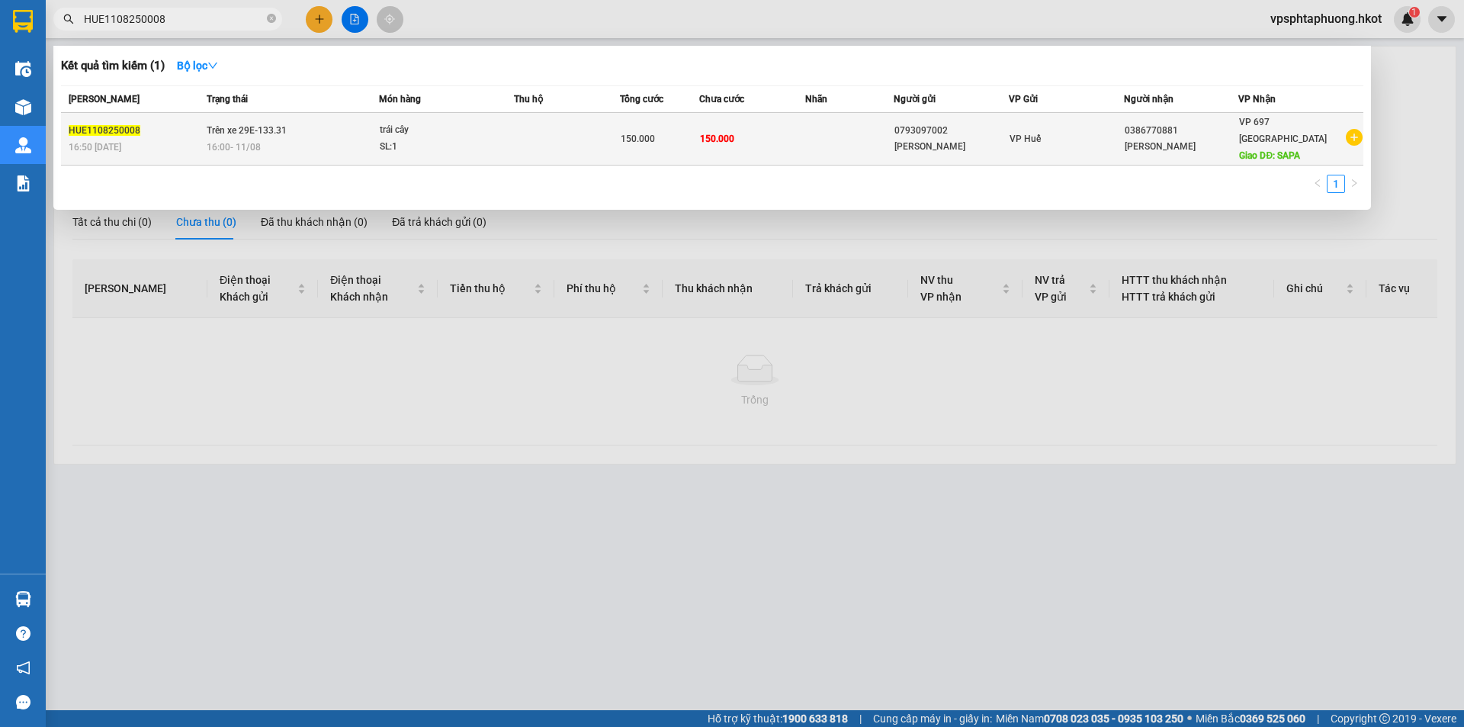
click at [124, 125] on span "HUE1108250008" at bounding box center [105, 130] width 72 height 11
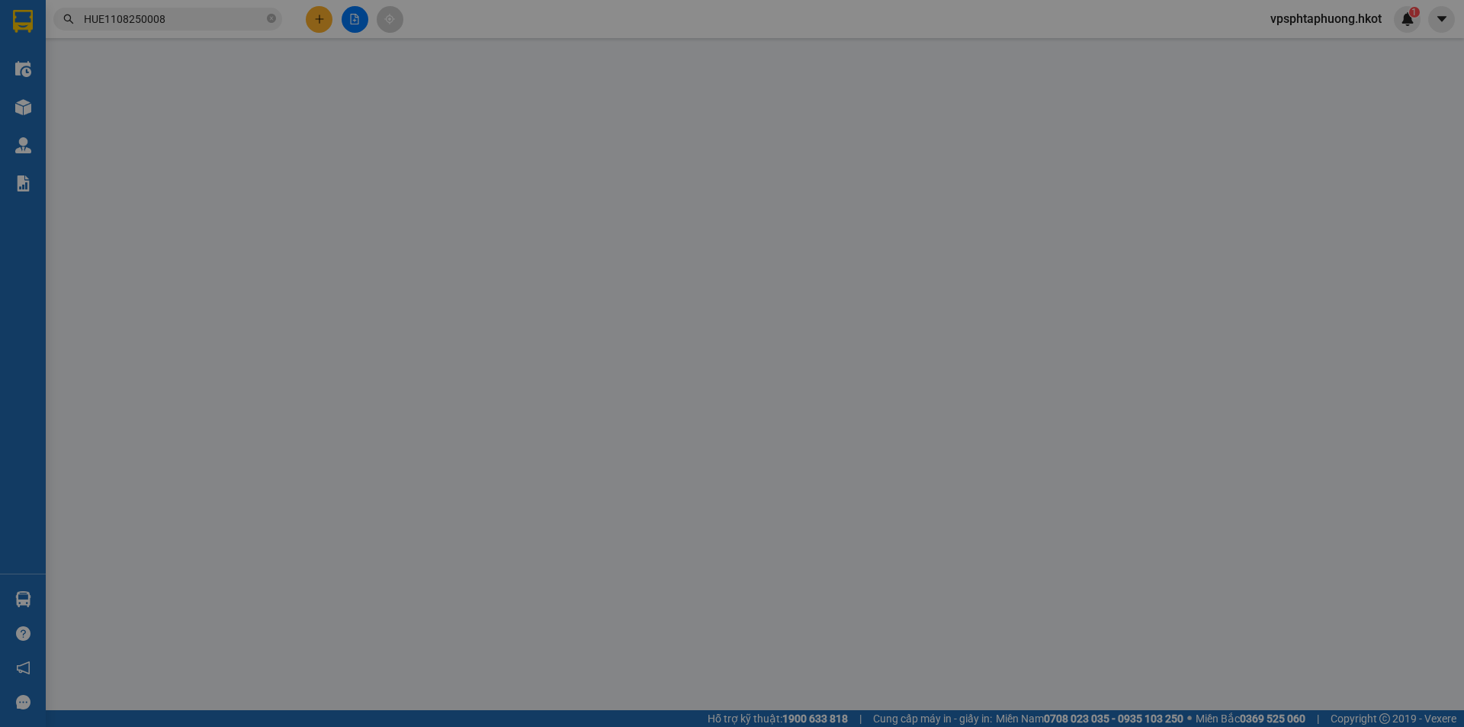
type input "0793097002"
type input "[PERSON_NAME]"
type input "0386770881"
type input "[PERSON_NAME]"
type input "SAPA"
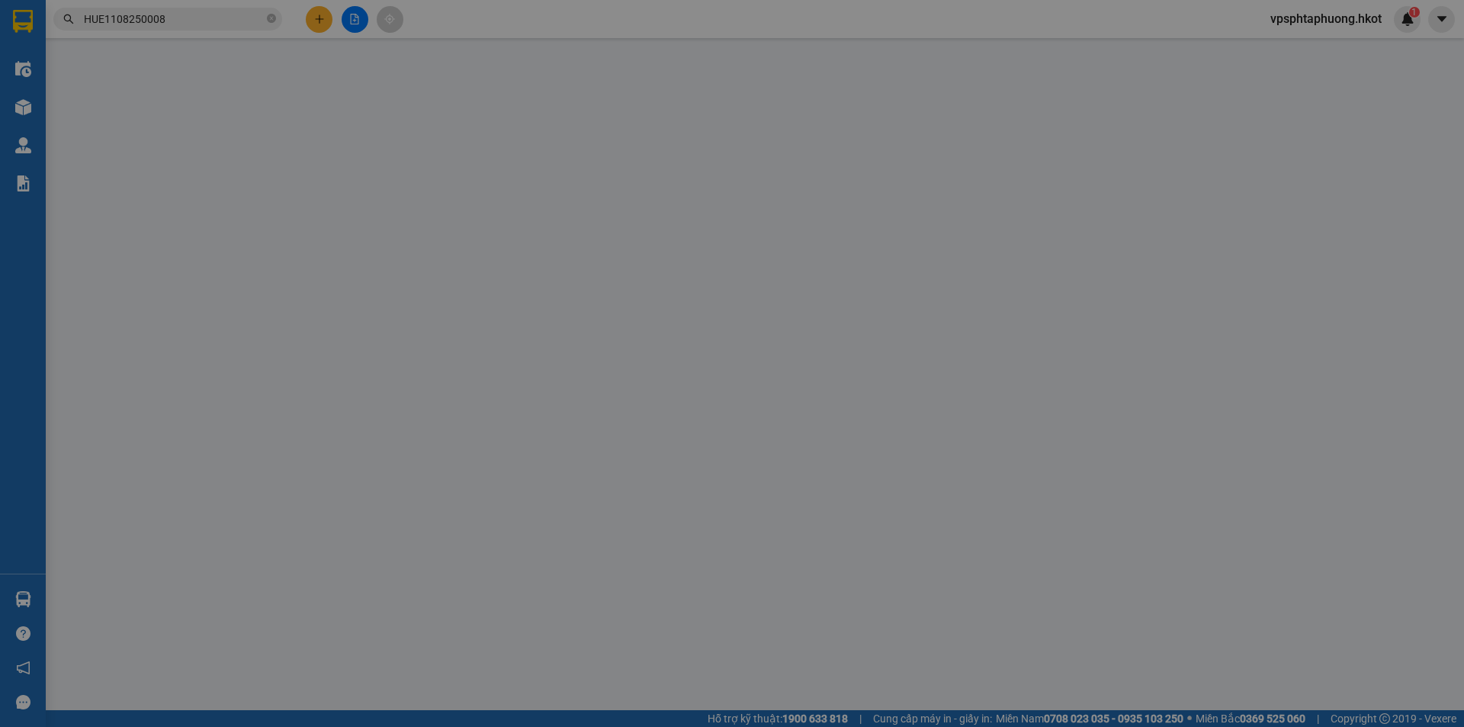
type input "150.000"
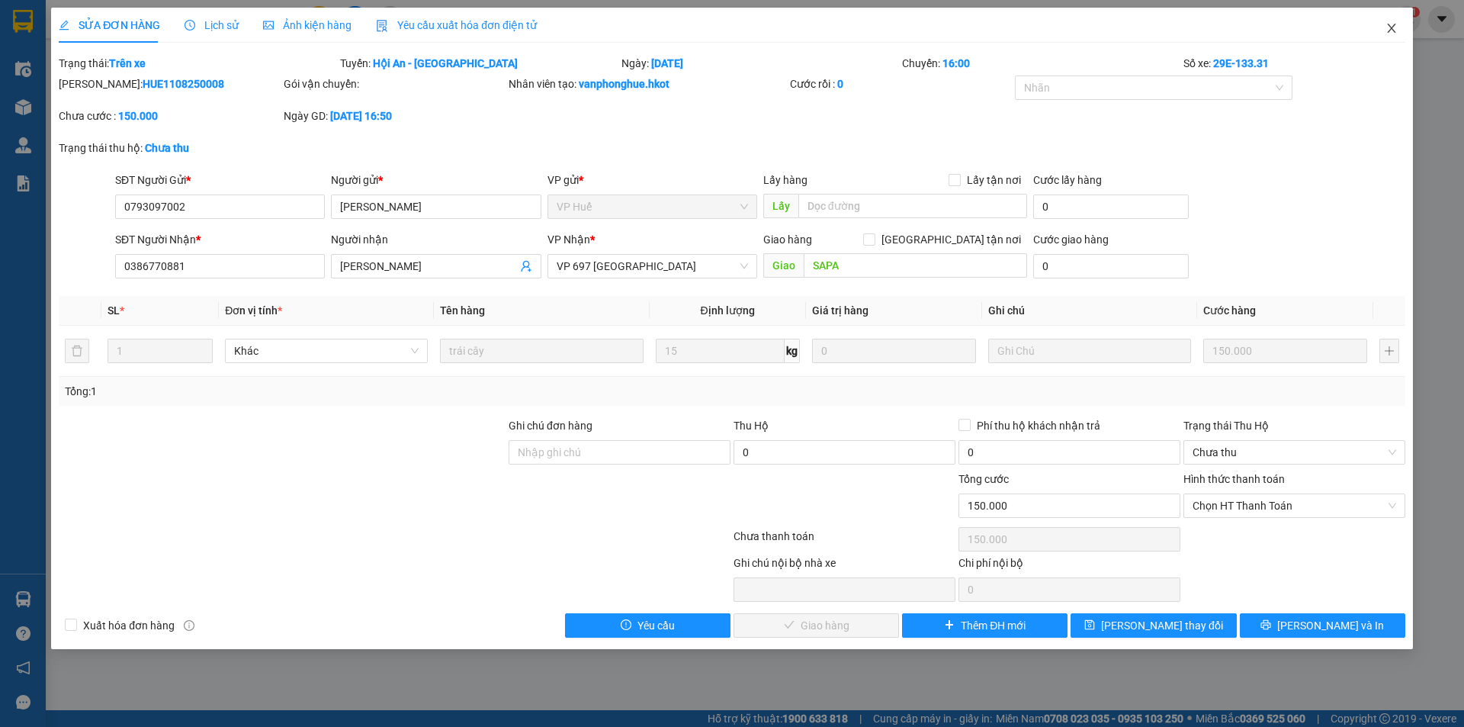
click at [1403, 25] on span "Close" at bounding box center [1391, 29] width 43 height 43
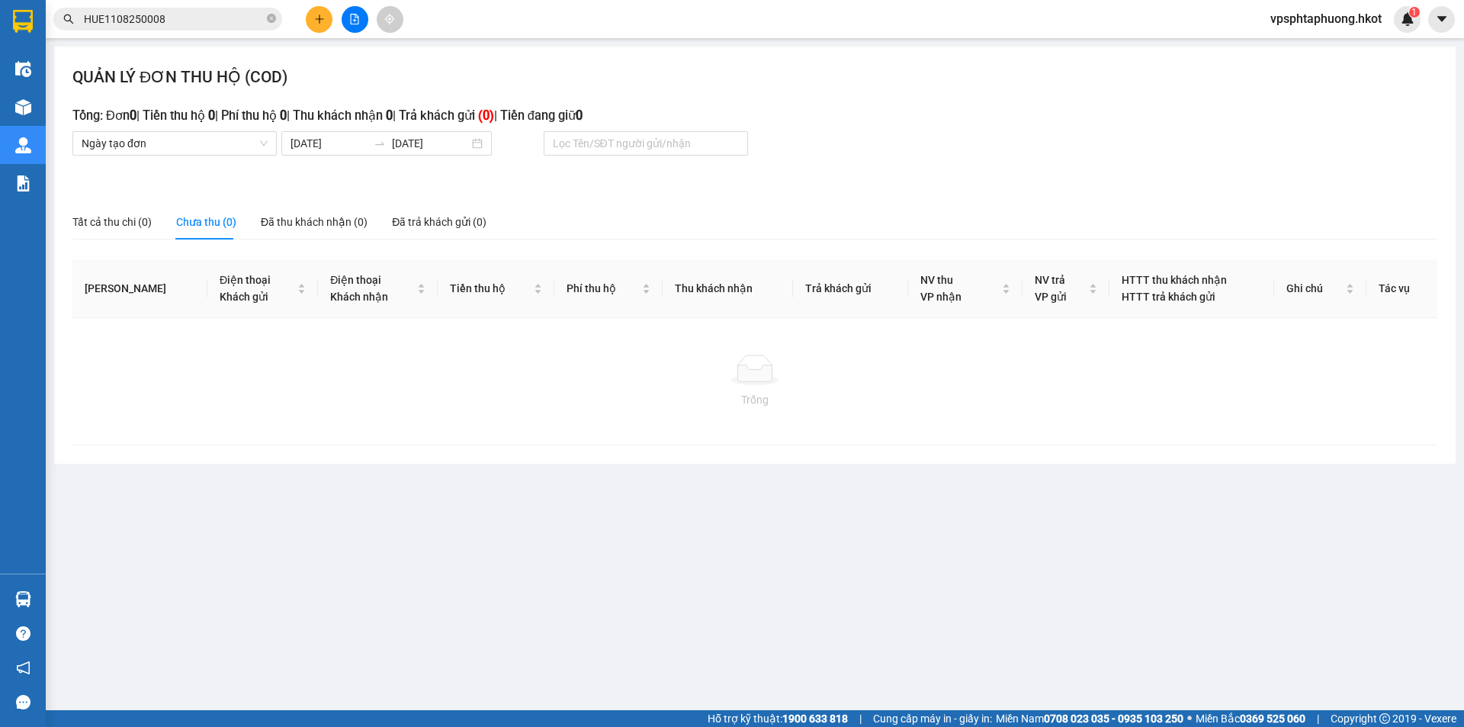
click at [214, 18] on input "HUE1108250008" at bounding box center [174, 19] width 180 height 17
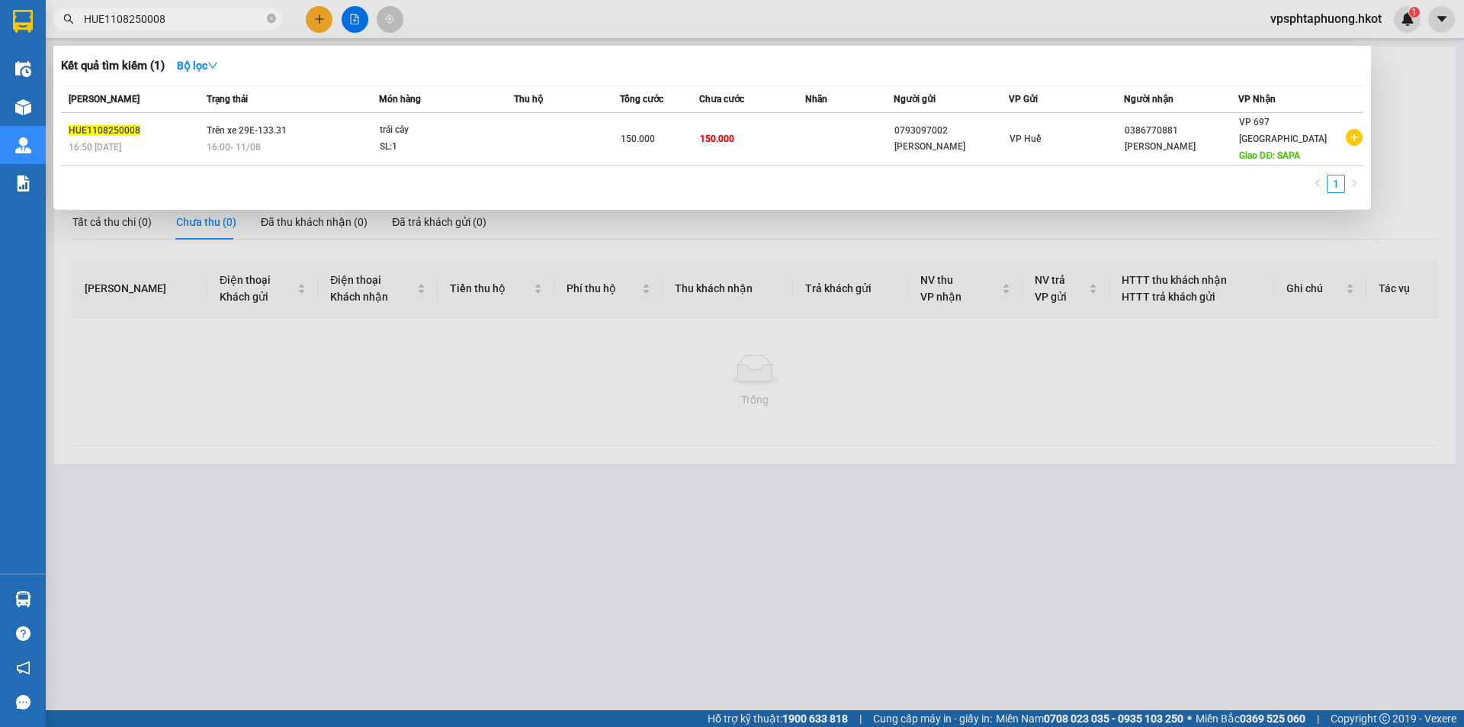
click at [324, 432] on div at bounding box center [732, 363] width 1464 height 727
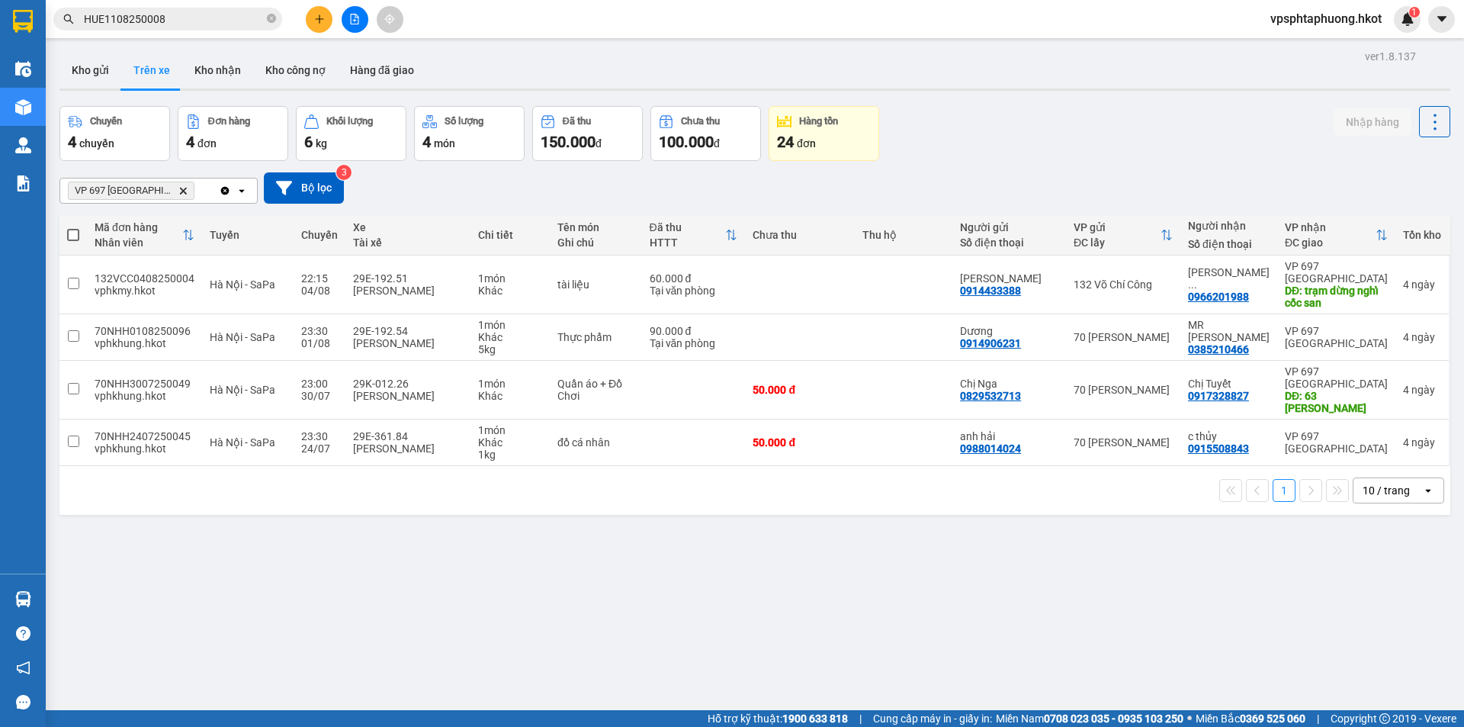
click at [217, 9] on span "HUE1108250008" at bounding box center [167, 19] width 229 height 23
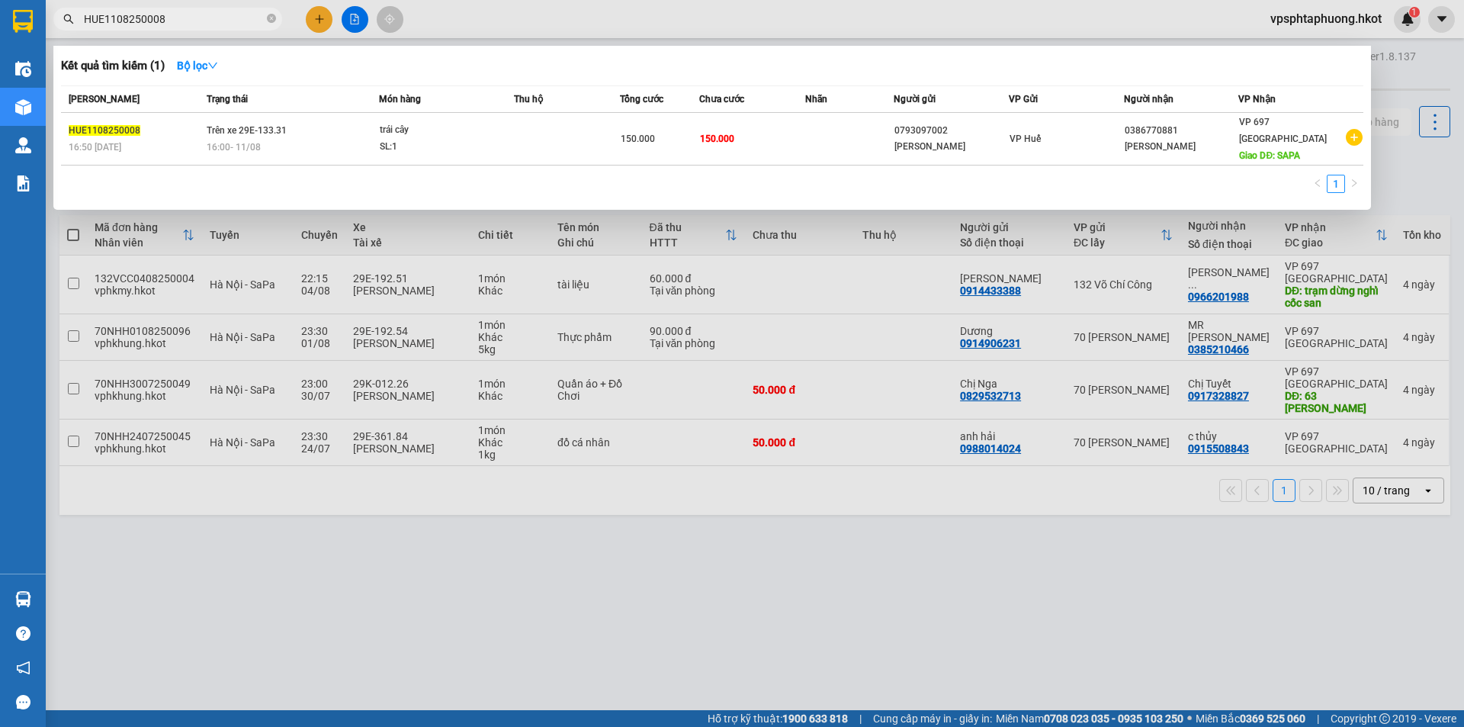
click at [802, 512] on div at bounding box center [732, 363] width 1464 height 727
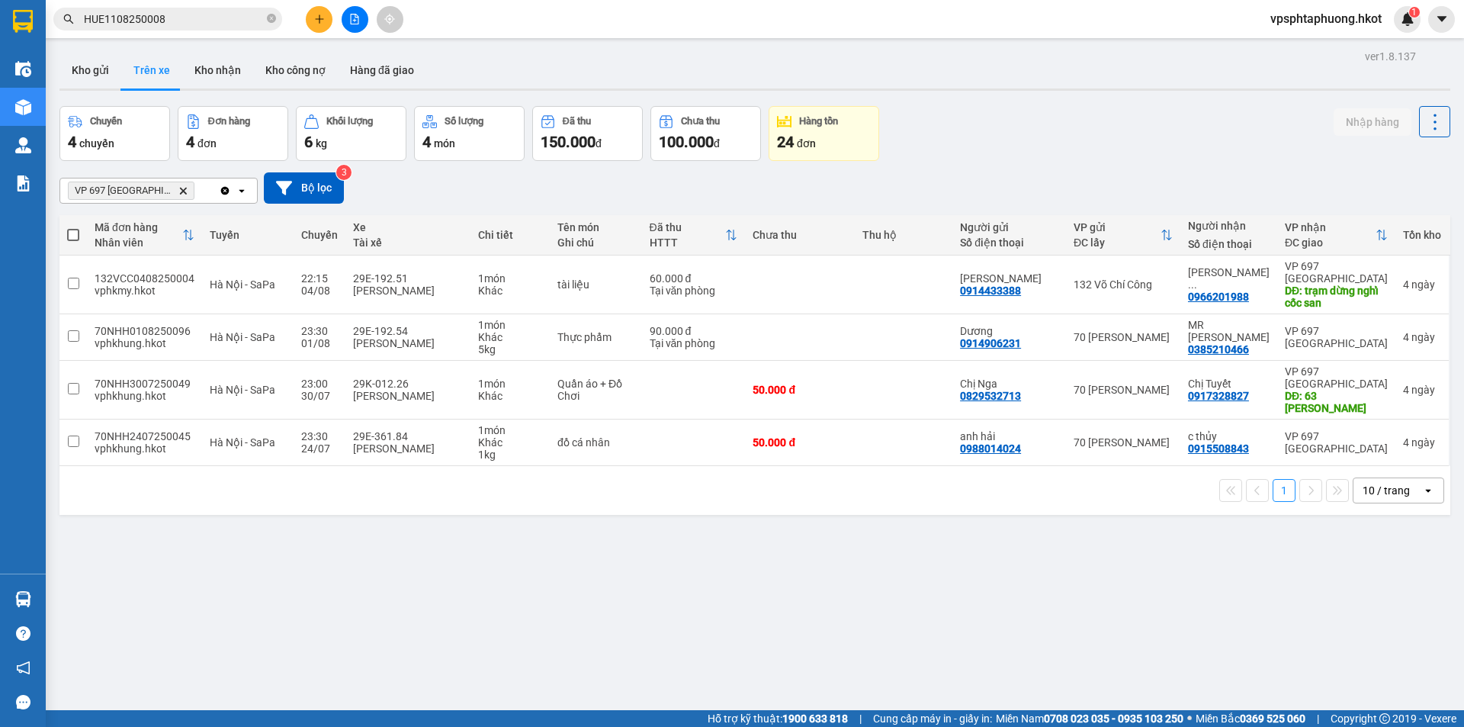
click at [180, 192] on icon "VP 697 Điện Biên Phủ, close by backspace" at bounding box center [183, 190] width 7 height 7
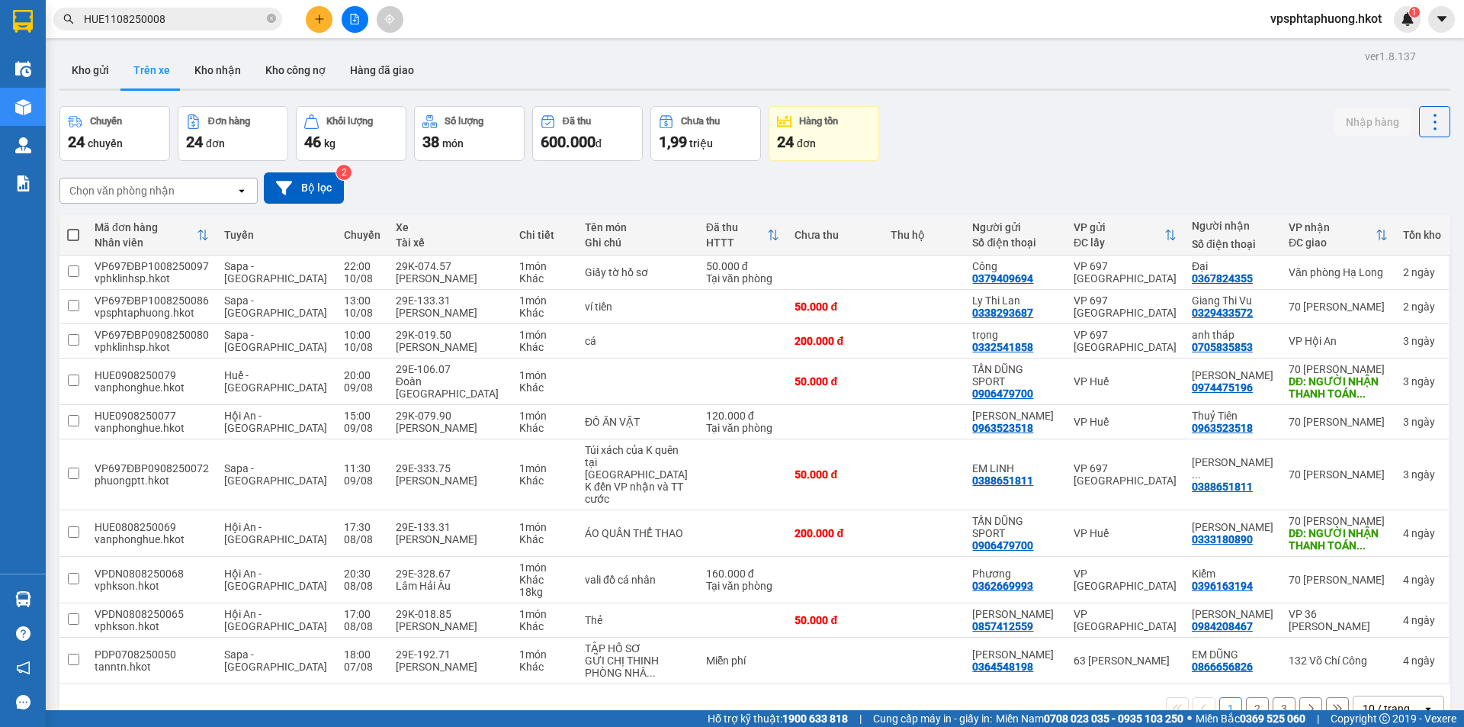
click at [217, 199] on div "Chọn văn phòng nhận" at bounding box center [147, 190] width 175 height 24
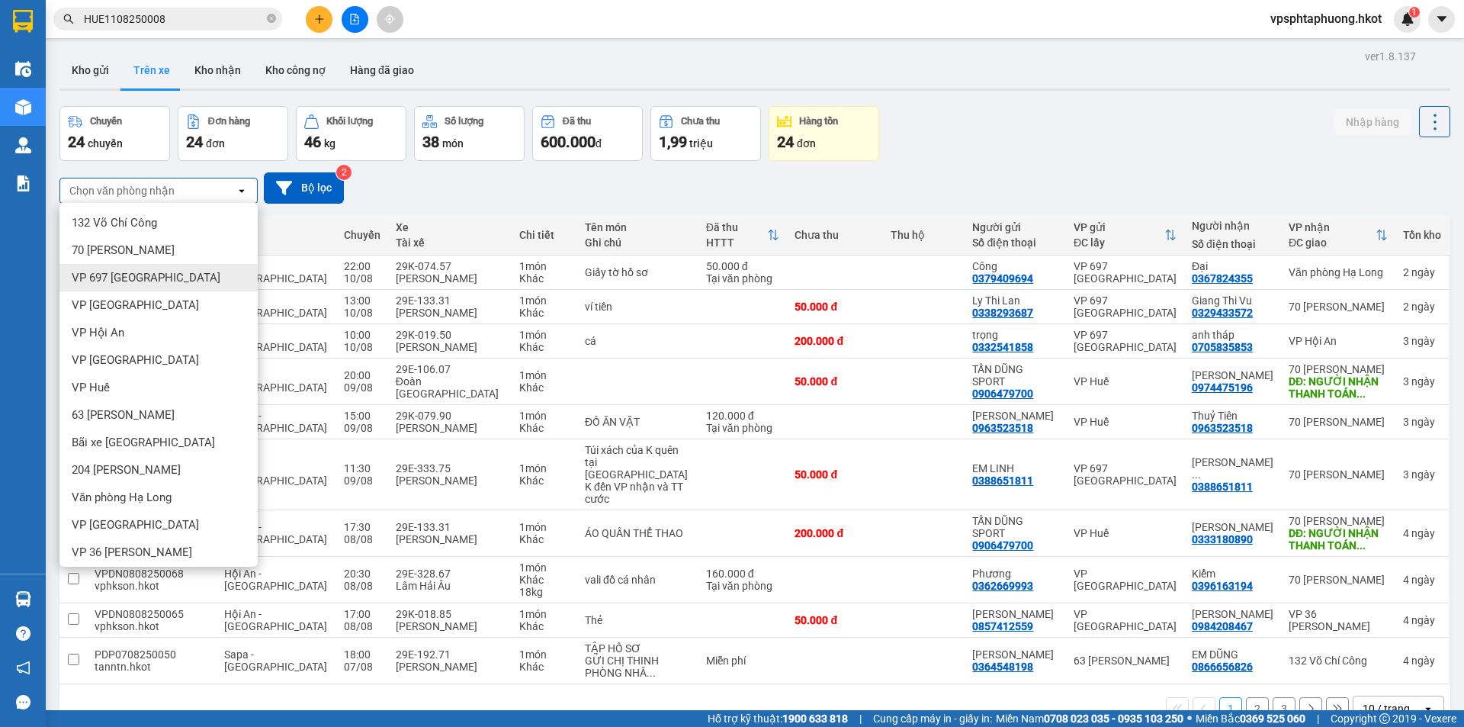
click at [164, 276] on span "VP 697 [GEOGRAPHIC_DATA]" at bounding box center [146, 277] width 149 height 15
